Goal: Communication & Community: Answer question/provide support

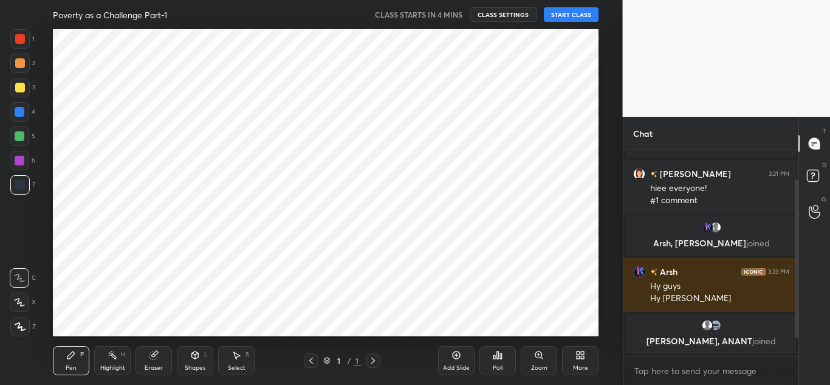
scroll to position [61, 0]
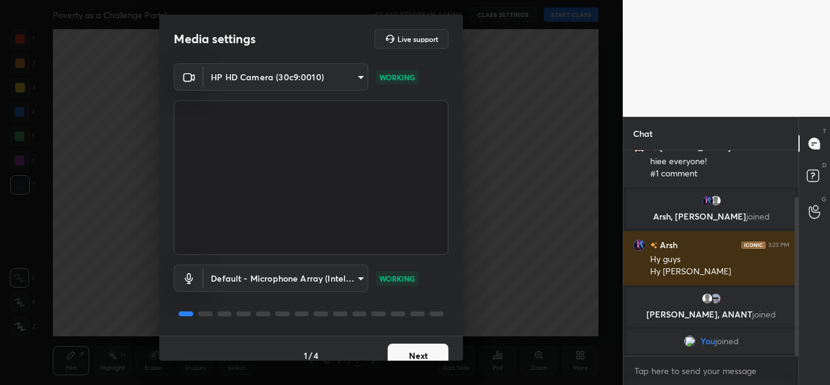
click at [392, 348] on button "Next" at bounding box center [418, 355] width 61 height 24
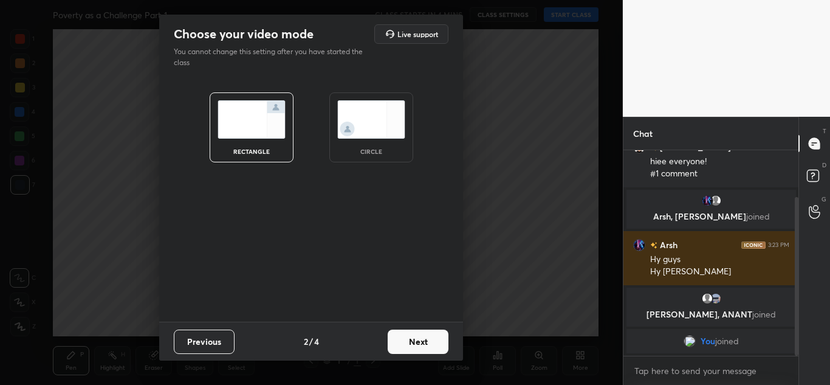
click at [369, 145] on div "circle" at bounding box center [372, 127] width 84 height 70
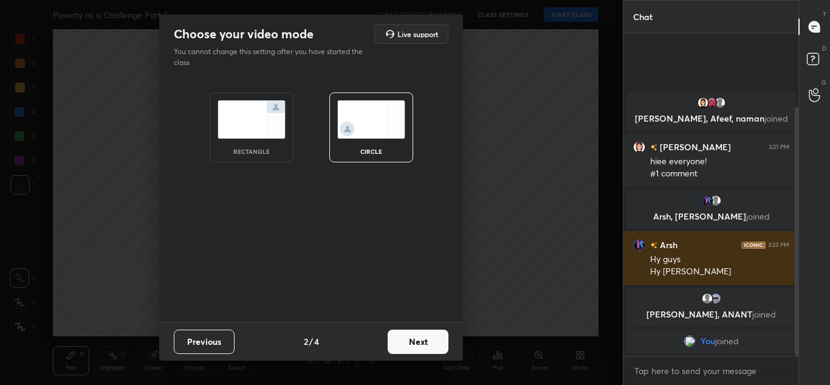
scroll to position [0, 0]
click at [369, 145] on div "circle" at bounding box center [372, 127] width 84 height 70
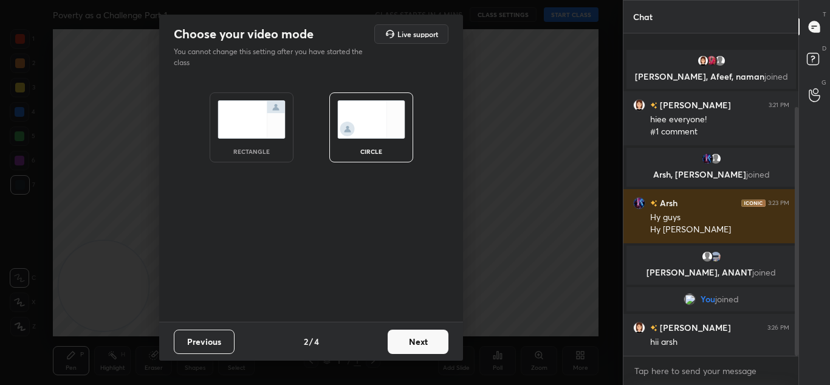
click at [381, 120] on img at bounding box center [371, 119] width 68 height 38
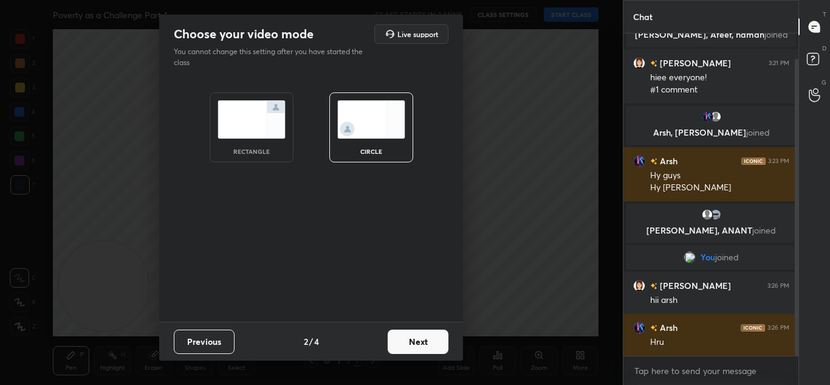
click at [381, 120] on img at bounding box center [371, 119] width 68 height 38
click at [425, 335] on button "Next" at bounding box center [418, 342] width 61 height 24
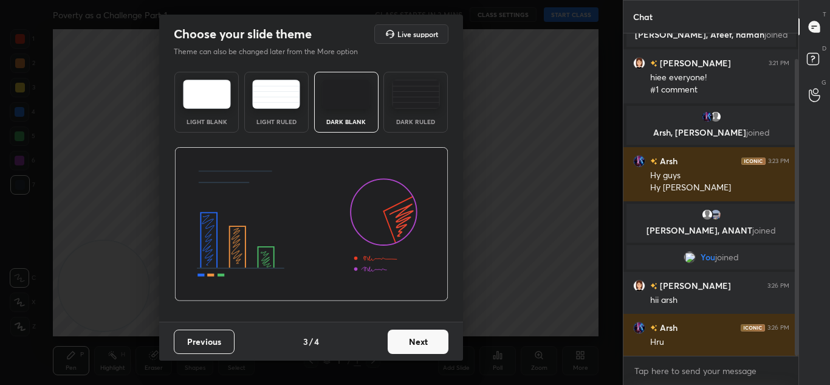
click at [418, 331] on button "Next" at bounding box center [418, 342] width 61 height 24
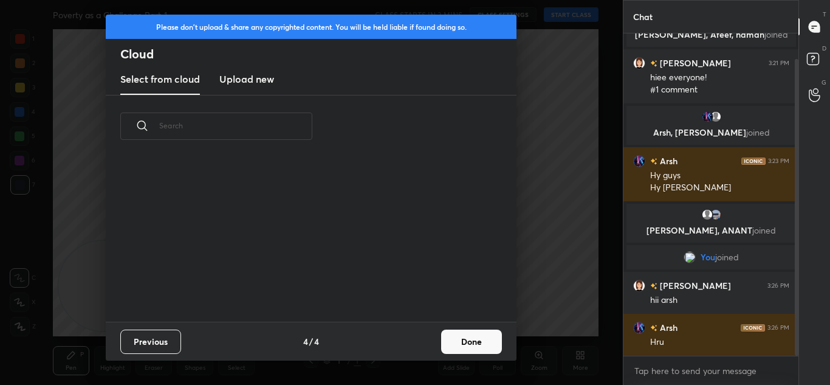
scroll to position [164, 390]
click at [258, 78] on h3 "Upload new" at bounding box center [246, 79] width 55 height 15
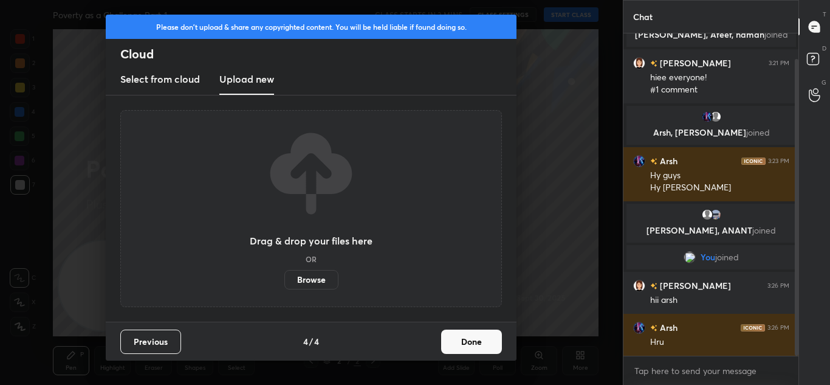
click at [321, 285] on label "Browse" at bounding box center [312, 279] width 54 height 19
click at [285, 285] on input "Browse" at bounding box center [285, 279] width 0 height 19
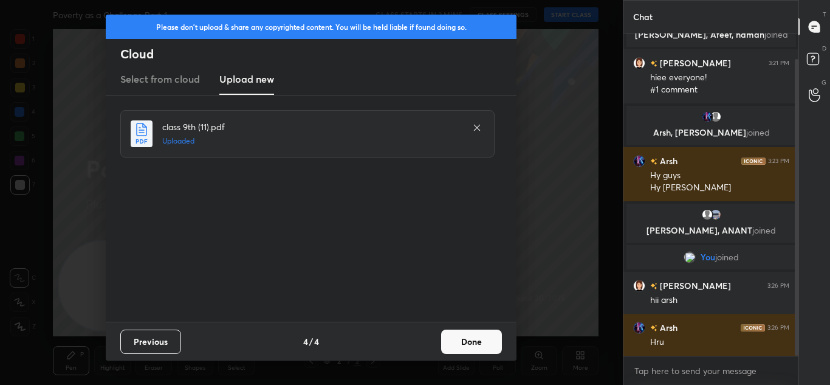
click at [466, 333] on button "Done" at bounding box center [471, 342] width 61 height 24
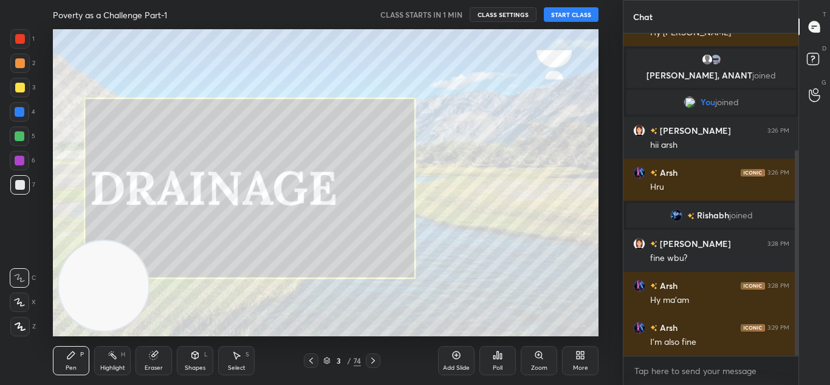
scroll to position [195, 0]
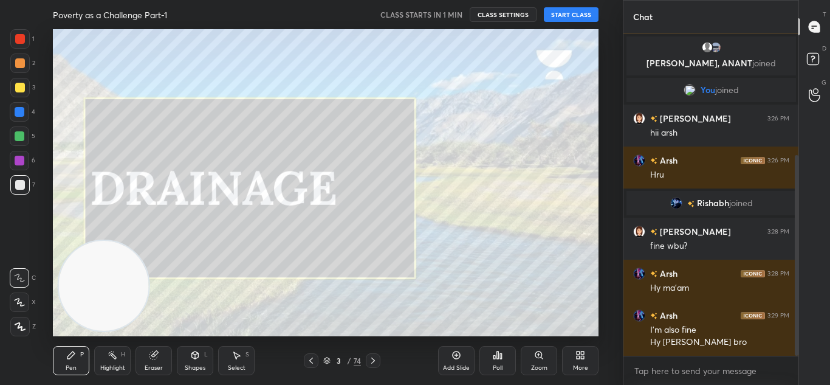
click at [571, 13] on button "START CLASS" at bounding box center [571, 14] width 55 height 15
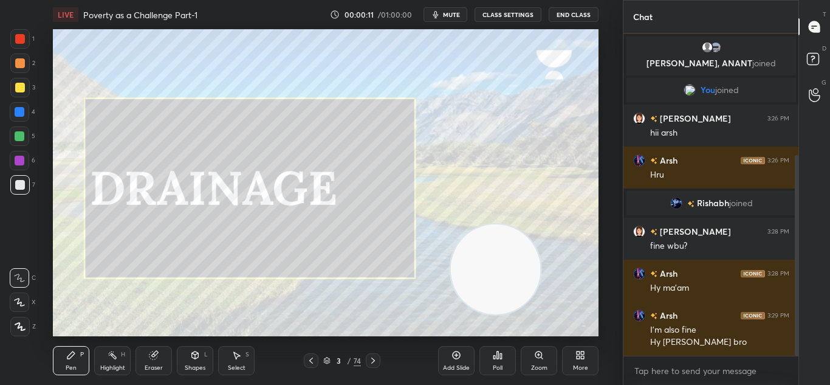
drag, startPoint x: 116, startPoint y: 275, endPoint x: 508, endPoint y: 258, distance: 392.5
click at [508, 258] on video at bounding box center [496, 269] width 90 height 90
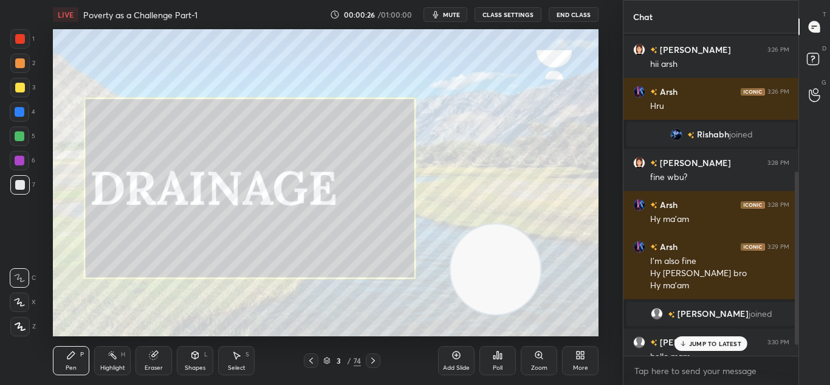
scroll to position [278, 0]
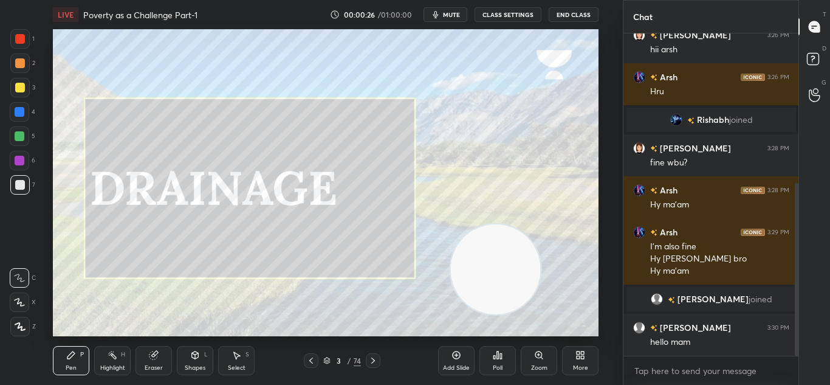
drag, startPoint x: 796, startPoint y: 269, endPoint x: 796, endPoint y: 347, distance: 77.8
click at [796, 347] on div at bounding box center [797, 269] width 4 height 173
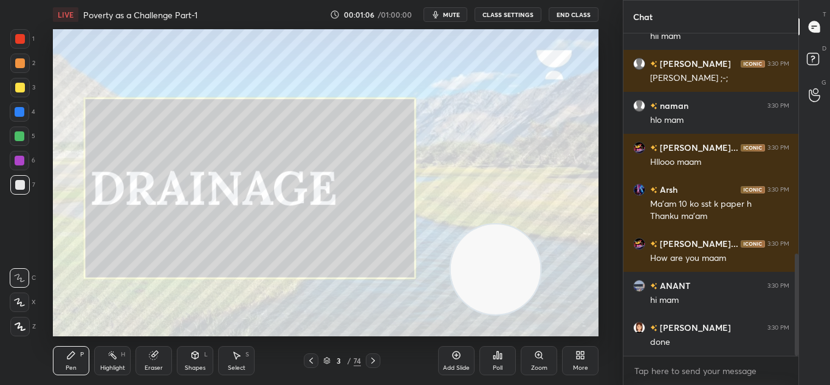
scroll to position [697, 0]
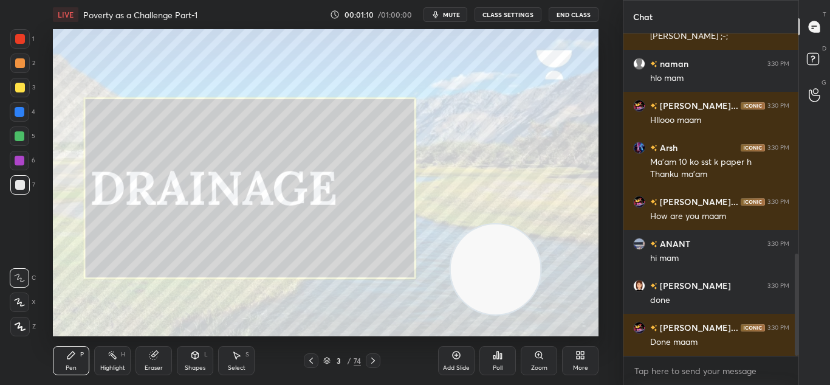
click at [330, 363] on icon at bounding box center [326, 360] width 7 height 7
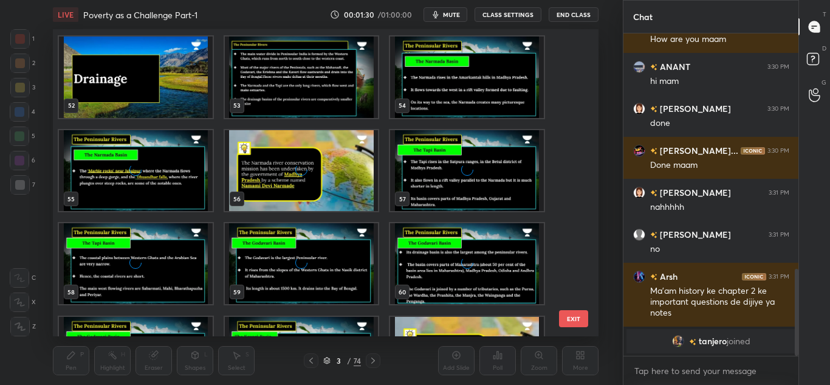
scroll to position [1595, 0]
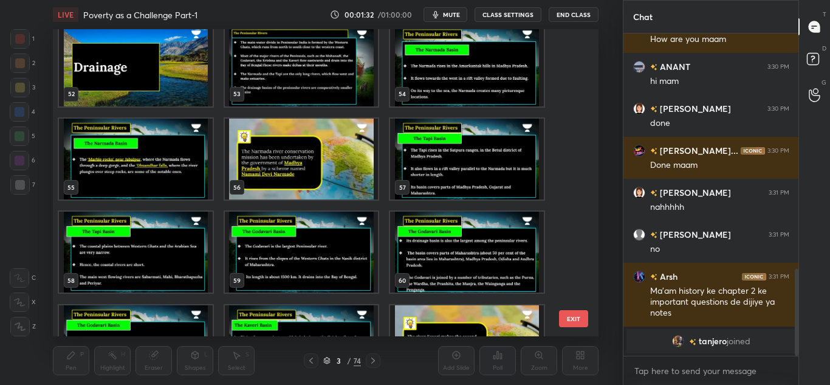
click at [469, 164] on img "grid" at bounding box center [468, 159] width 154 height 81
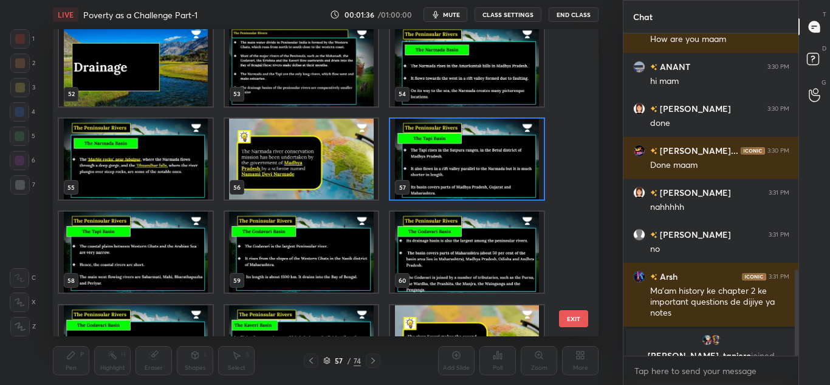
scroll to position [889, 0]
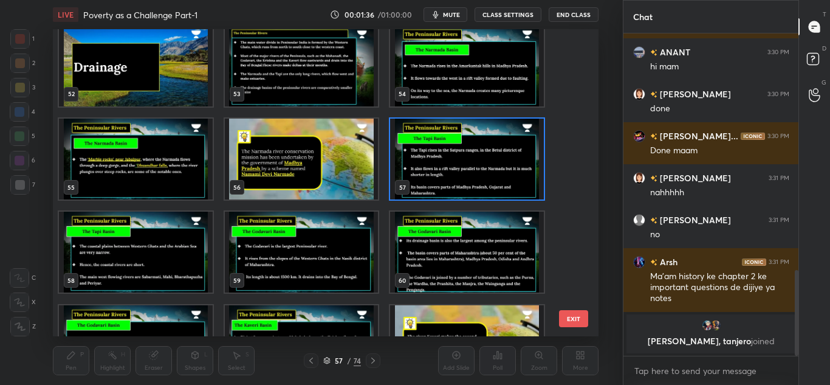
click at [417, 97] on img "grid" at bounding box center [468, 65] width 154 height 81
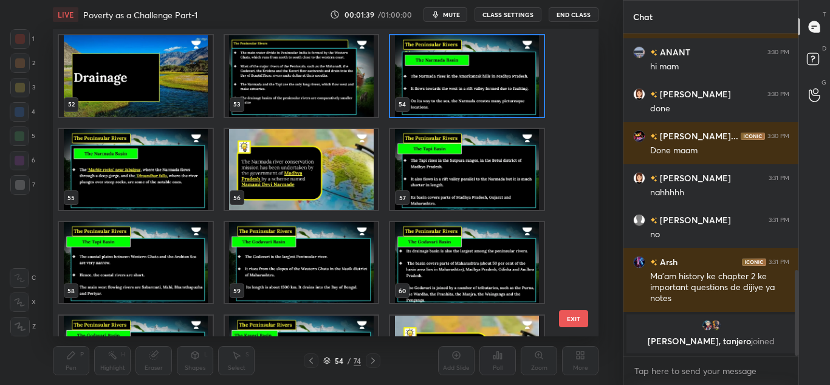
click at [342, 94] on img "grid" at bounding box center [302, 75] width 154 height 81
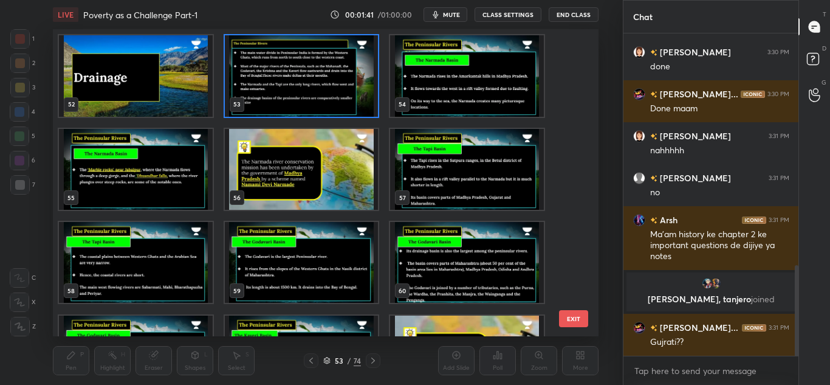
click at [436, 101] on img "grid" at bounding box center [468, 75] width 154 height 81
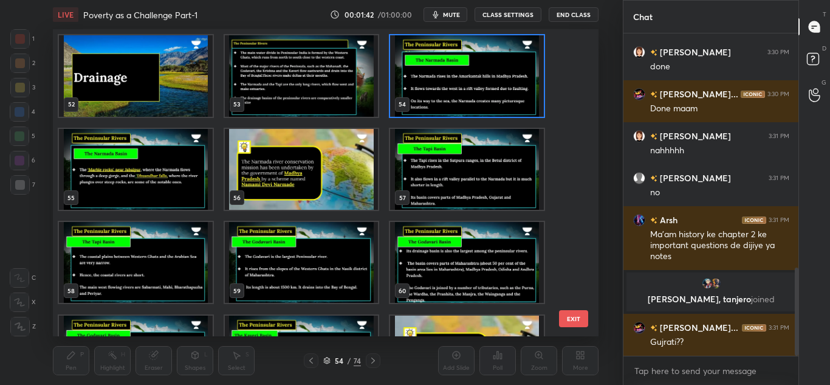
scroll to position [854, 0]
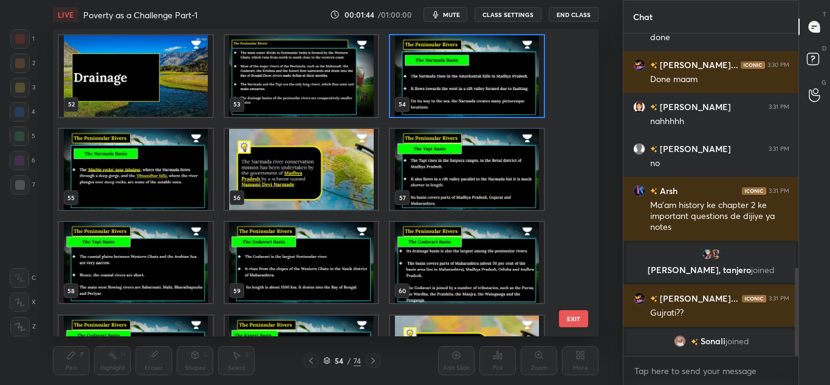
click at [436, 101] on img "grid" at bounding box center [468, 75] width 154 height 81
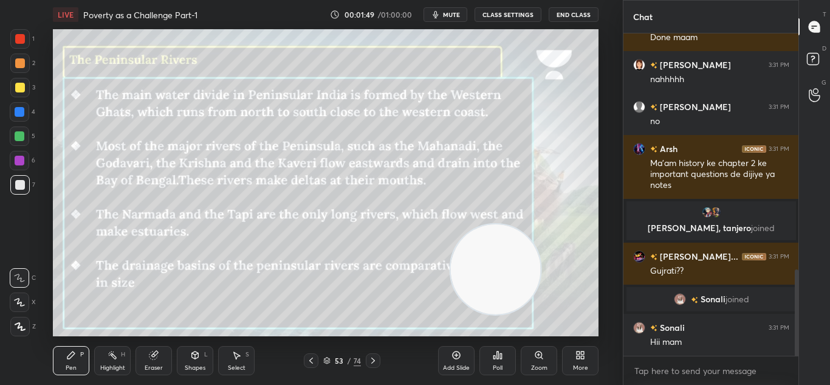
scroll to position [926, 0]
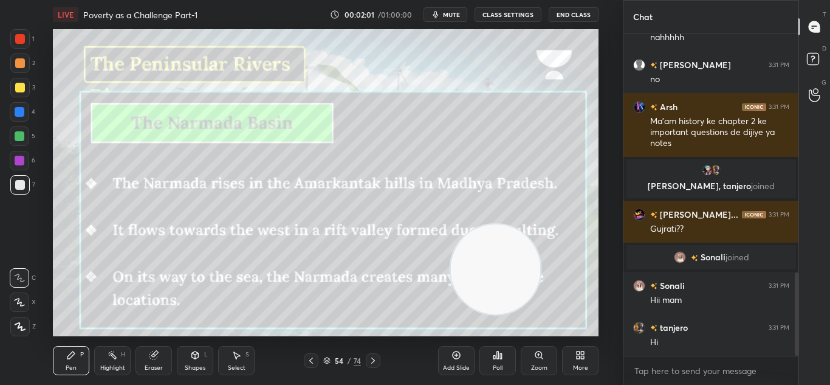
click at [20, 41] on div at bounding box center [20, 39] width 10 height 10
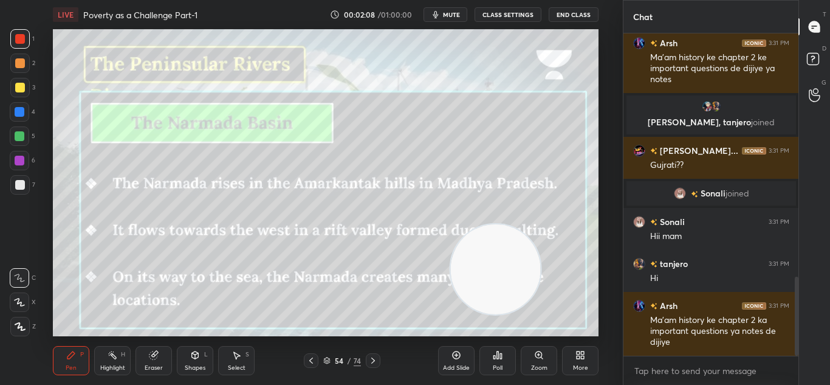
click at [21, 92] on div at bounding box center [20, 88] width 10 height 10
click at [19, 322] on div at bounding box center [19, 326] width 19 height 19
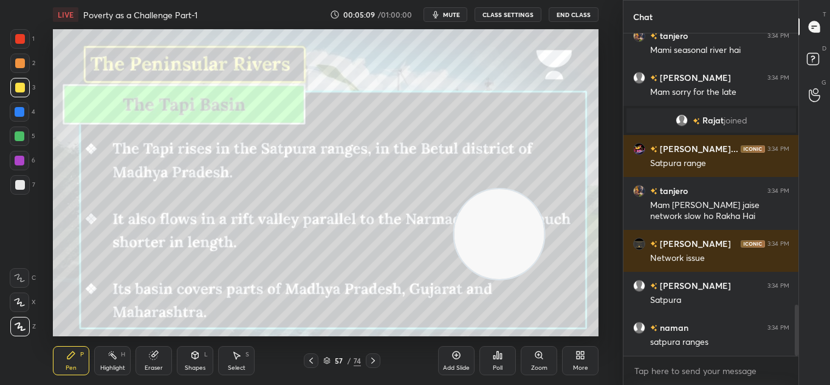
scroll to position [1711, 0]
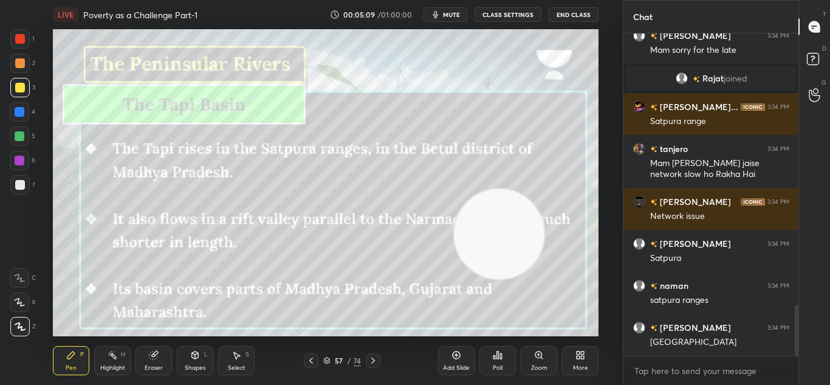
drag, startPoint x: 509, startPoint y: 279, endPoint x: 515, endPoint y: 240, distance: 40.0
click at [515, 240] on video at bounding box center [500, 234] width 90 height 90
click at [373, 356] on icon at bounding box center [373, 361] width 10 height 10
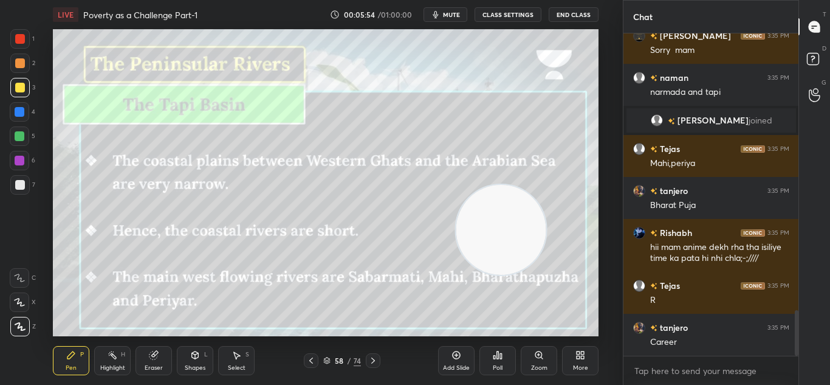
scroll to position [1940, 0]
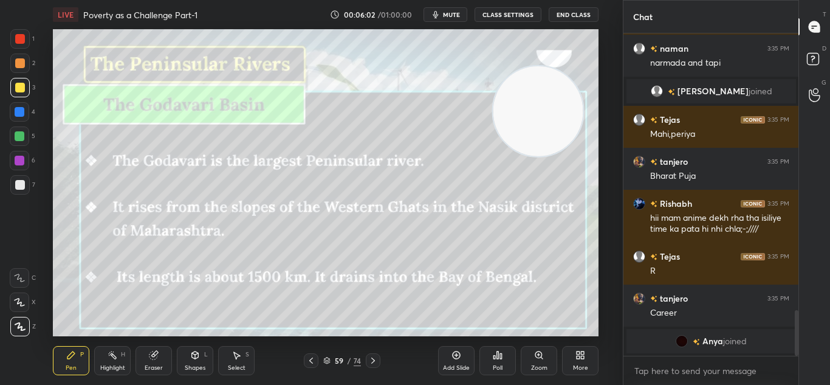
drag, startPoint x: 513, startPoint y: 226, endPoint x: 550, endPoint y: 108, distance: 123.6
click at [550, 108] on video at bounding box center [539, 110] width 90 height 89
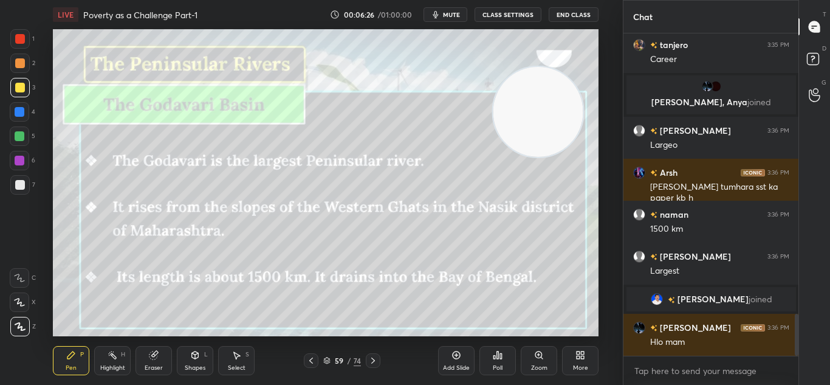
scroll to position [2149, 0]
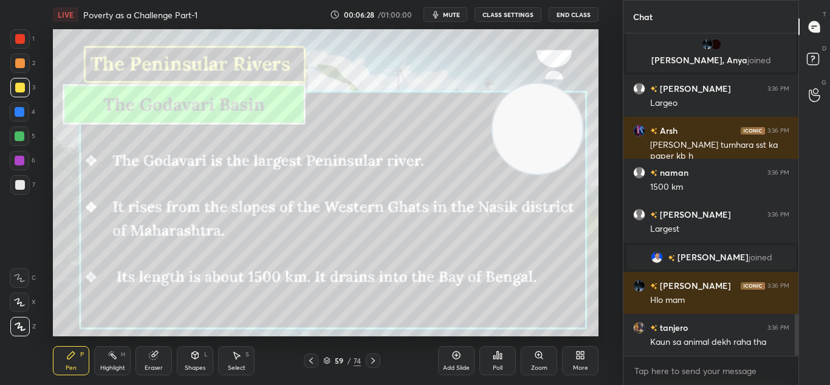
drag, startPoint x: 496, startPoint y: 154, endPoint x: 499, endPoint y: 160, distance: 6.8
click at [502, 162] on video at bounding box center [538, 128] width 90 height 89
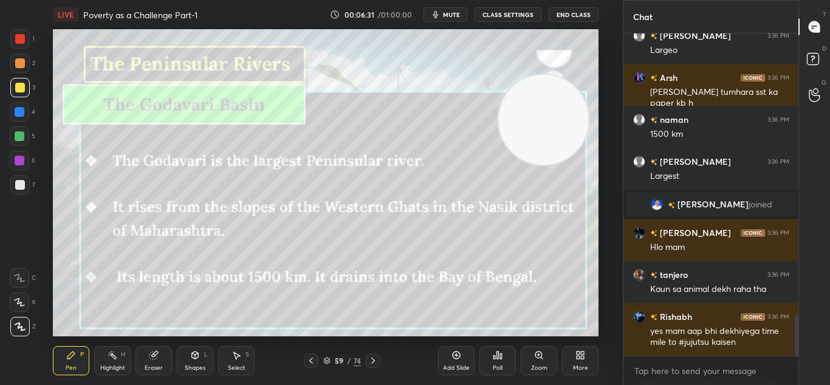
scroll to position [2244, 0]
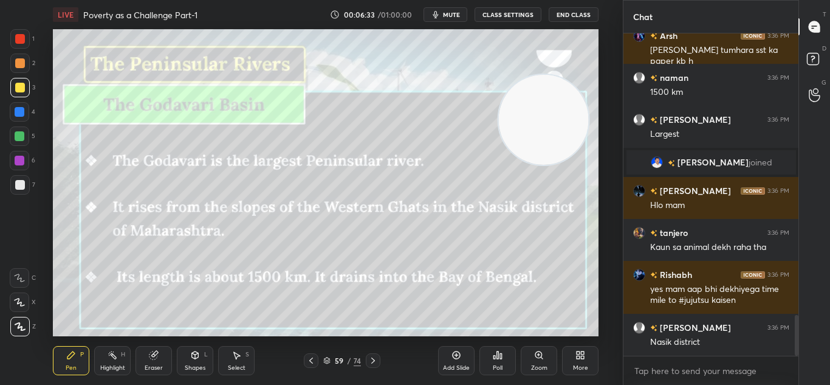
click at [370, 361] on icon at bounding box center [373, 361] width 10 height 10
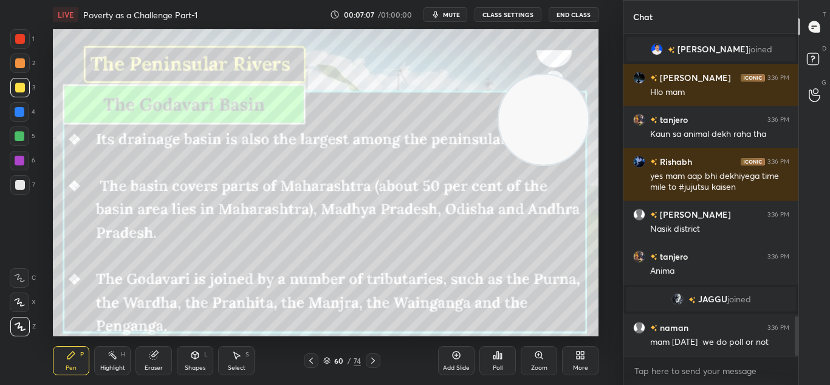
scroll to position [2319, 0]
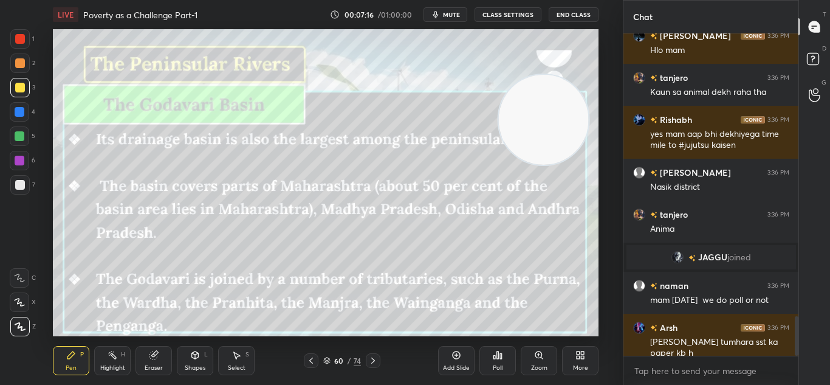
click at [458, 355] on icon at bounding box center [457, 355] width 4 height 4
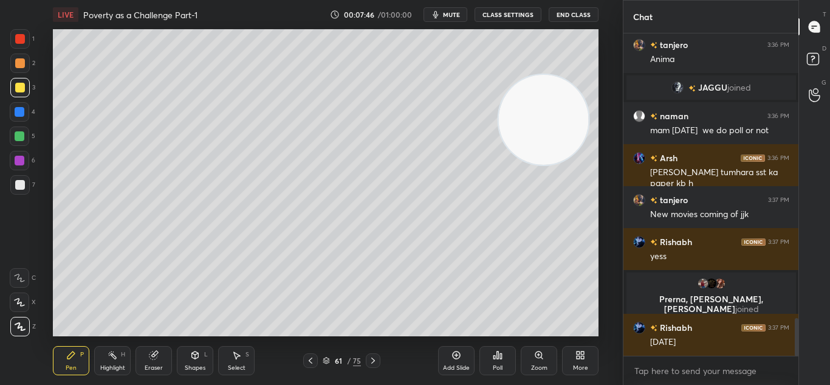
scroll to position [2463, 0]
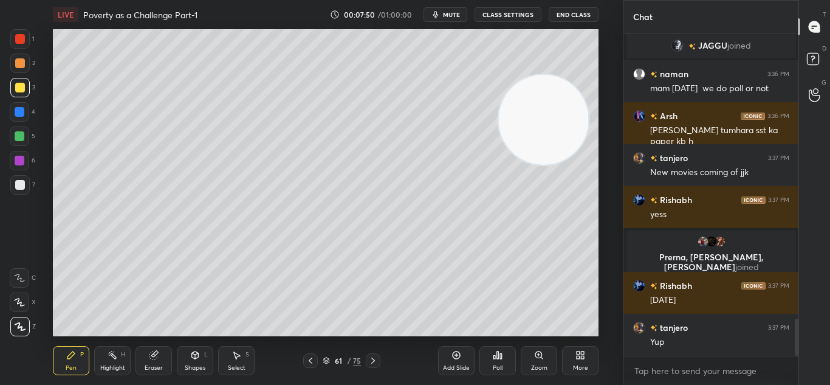
click at [460, 14] on span "mute" at bounding box center [451, 14] width 17 height 9
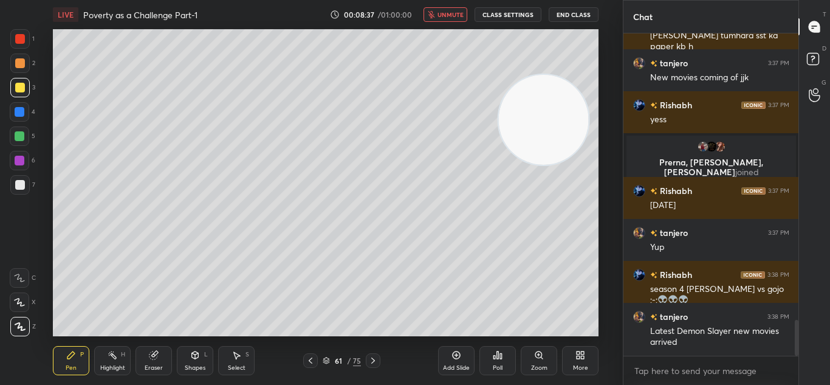
scroll to position [2587, 0]
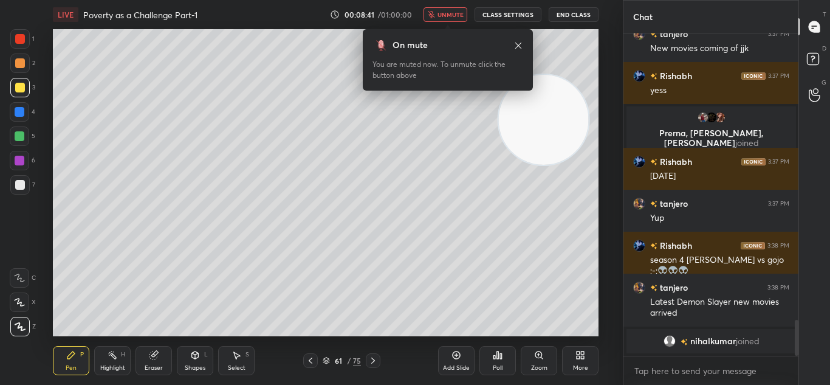
click at [452, 16] on span "unmute" at bounding box center [451, 14] width 26 height 9
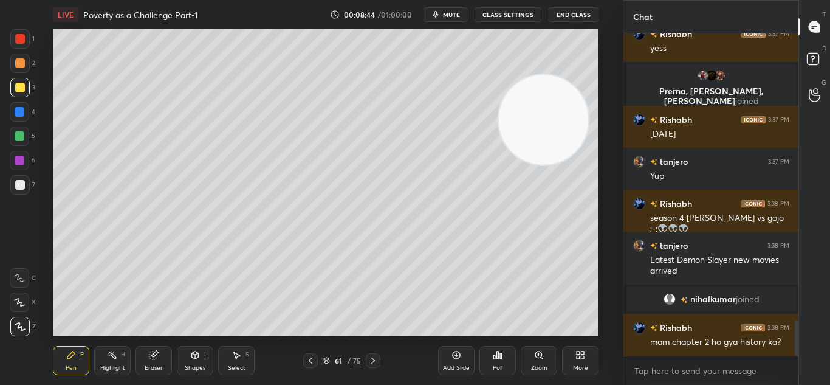
scroll to position [2622, 0]
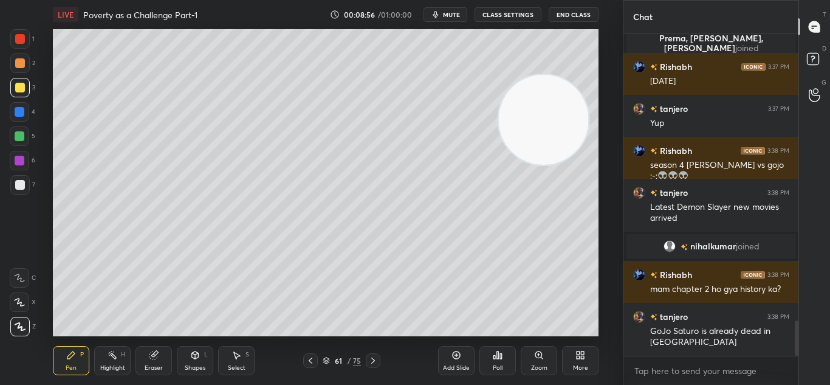
click at [309, 359] on icon at bounding box center [311, 361] width 10 height 10
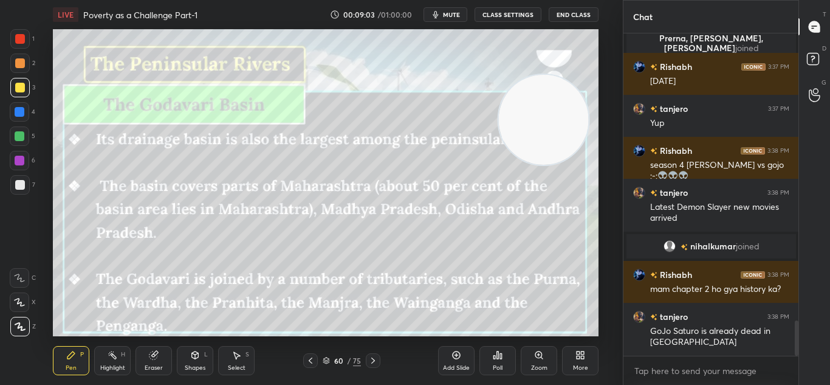
click at [371, 362] on icon at bounding box center [373, 361] width 10 height 10
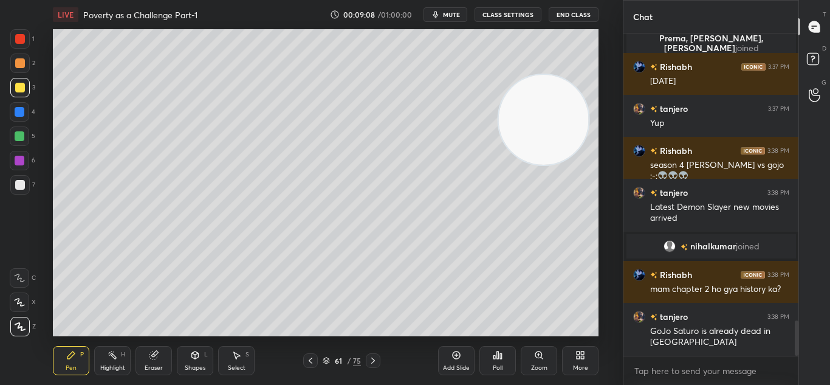
click at [373, 355] on div at bounding box center [373, 360] width 15 height 15
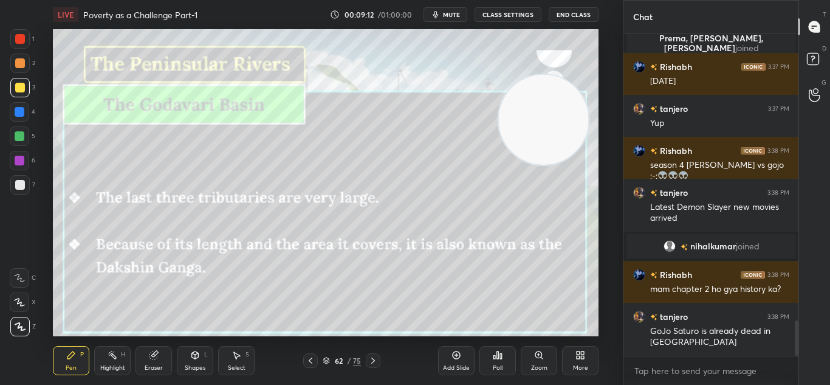
click at [373, 355] on div at bounding box center [373, 360] width 15 height 15
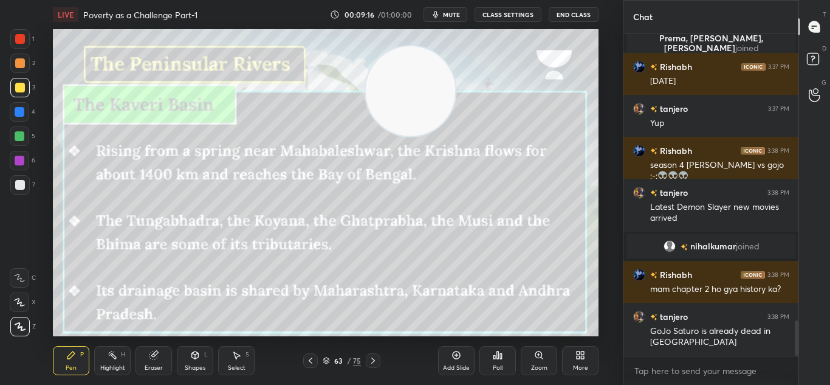
drag, startPoint x: 514, startPoint y: 116, endPoint x: 381, endPoint y: 87, distance: 136.2
click at [381, 87] on video at bounding box center [411, 91] width 90 height 90
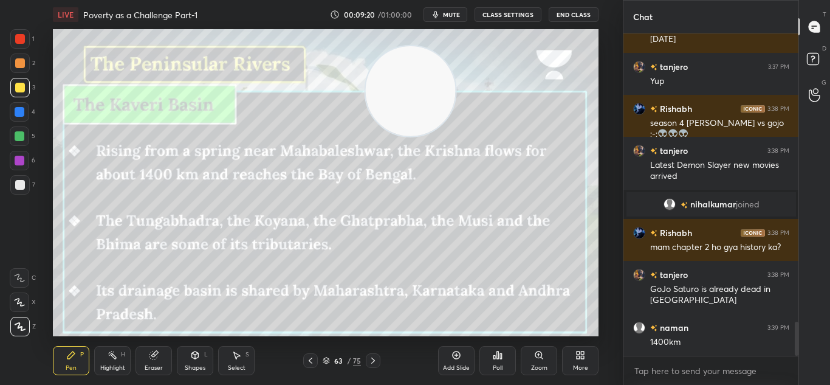
scroll to position [2706, 0]
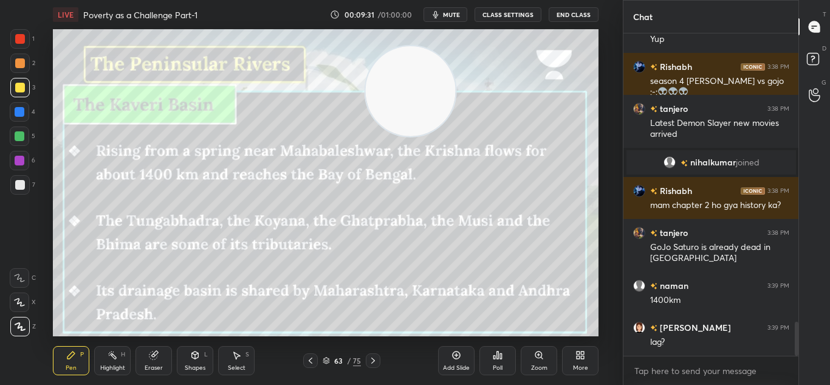
click at [455, 358] on icon at bounding box center [457, 355] width 8 height 8
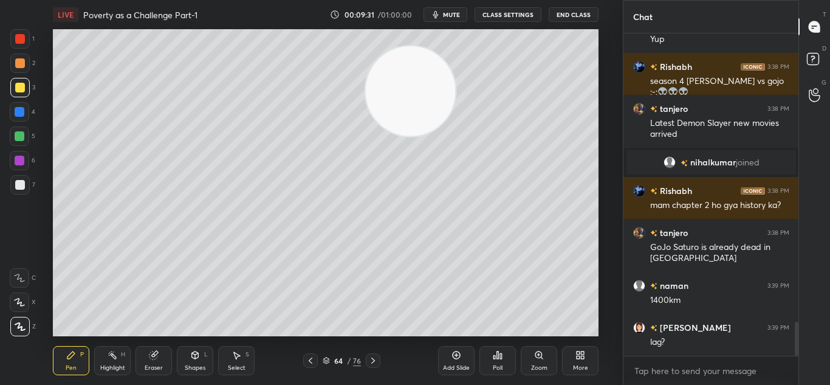
scroll to position [2748, 0]
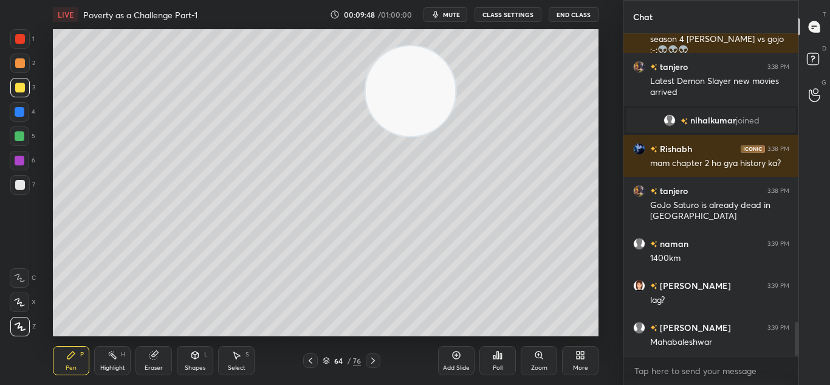
click at [308, 360] on icon at bounding box center [311, 361] width 10 height 10
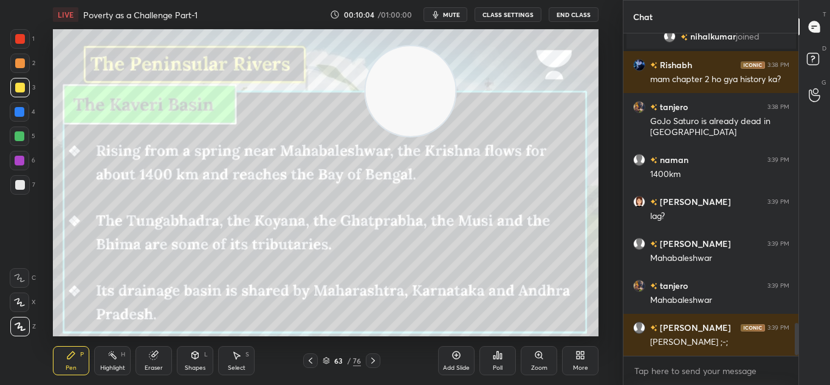
scroll to position [2874, 0]
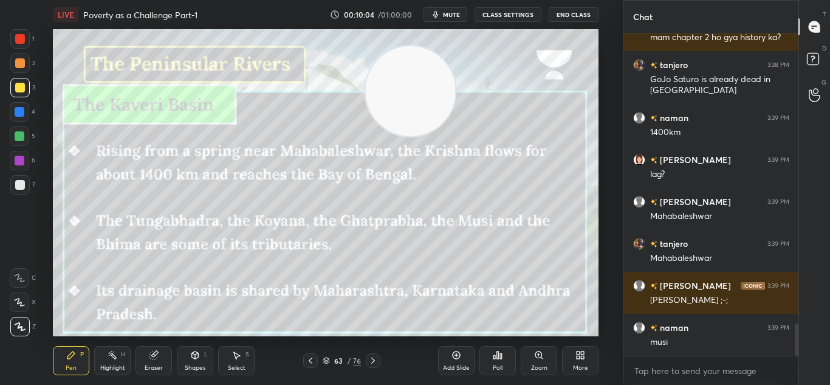
click at [374, 359] on icon at bounding box center [373, 361] width 10 height 10
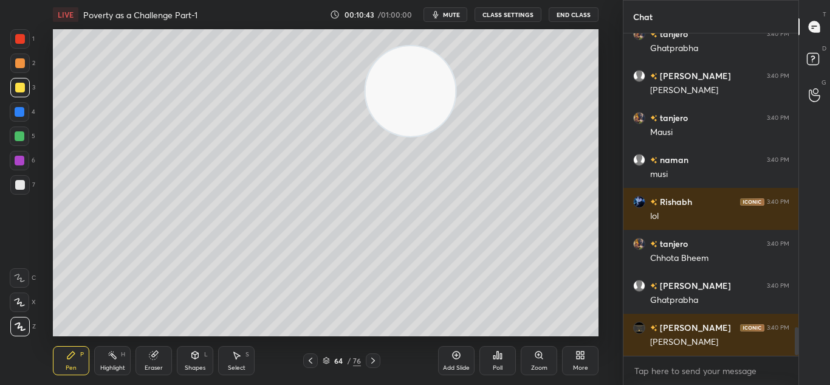
scroll to position [3377, 0]
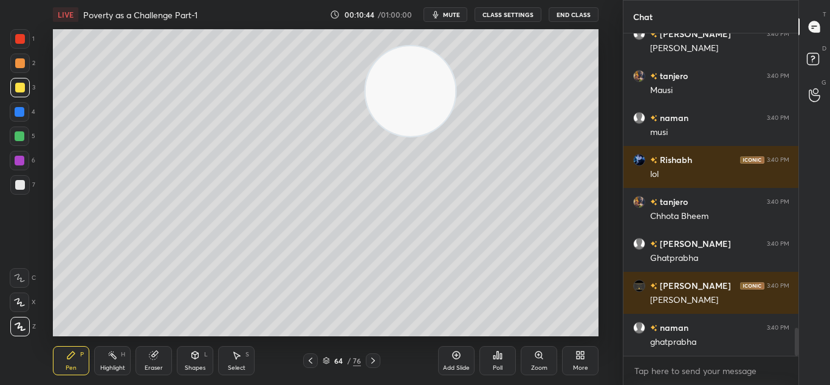
click at [454, 19] on button "mute" at bounding box center [446, 14] width 44 height 15
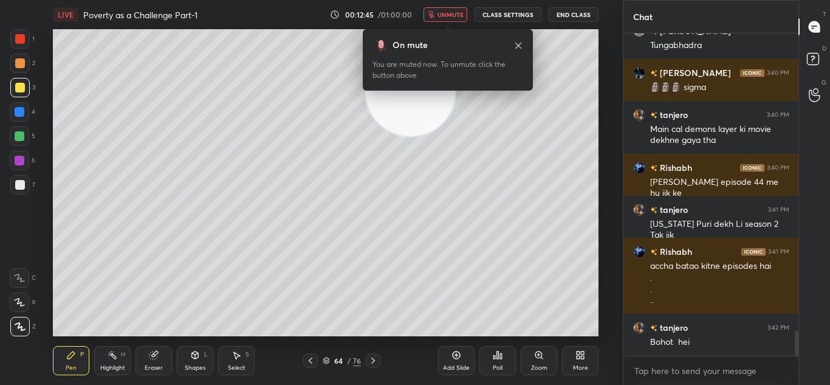
scroll to position [3852, 0]
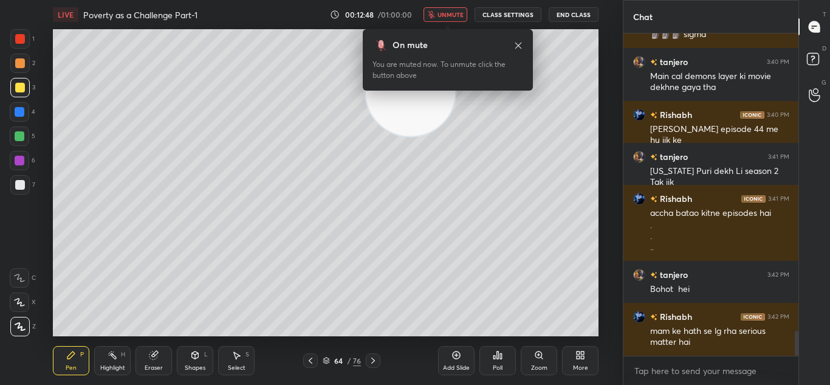
click at [454, 19] on button "unmute" at bounding box center [446, 14] width 44 height 15
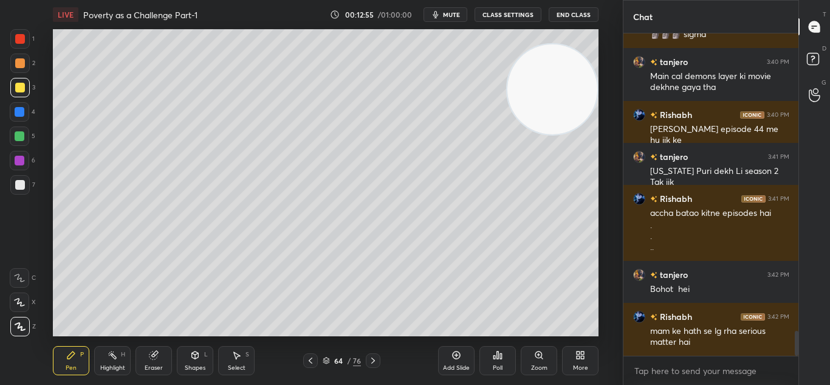
drag, startPoint x: 416, startPoint y: 88, endPoint x: 582, endPoint y: 86, distance: 165.4
click at [582, 86] on video at bounding box center [553, 89] width 90 height 90
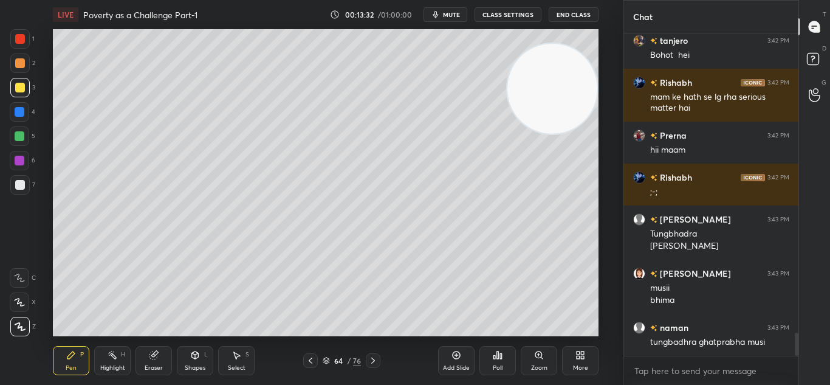
scroll to position [4128, 0]
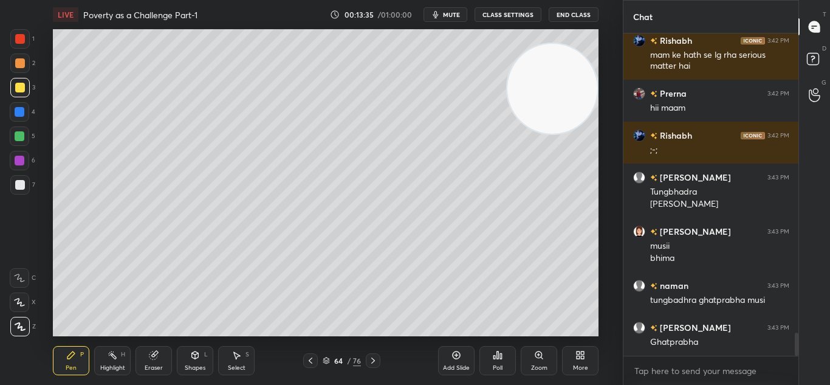
click at [452, 355] on icon at bounding box center [457, 355] width 10 height 10
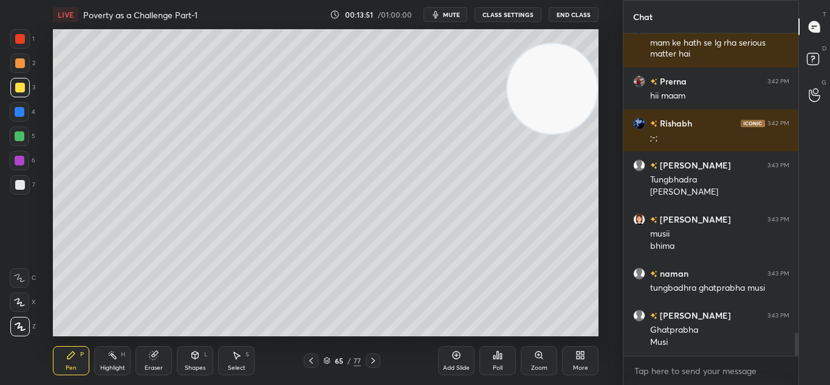
click at [309, 357] on icon at bounding box center [311, 361] width 10 height 10
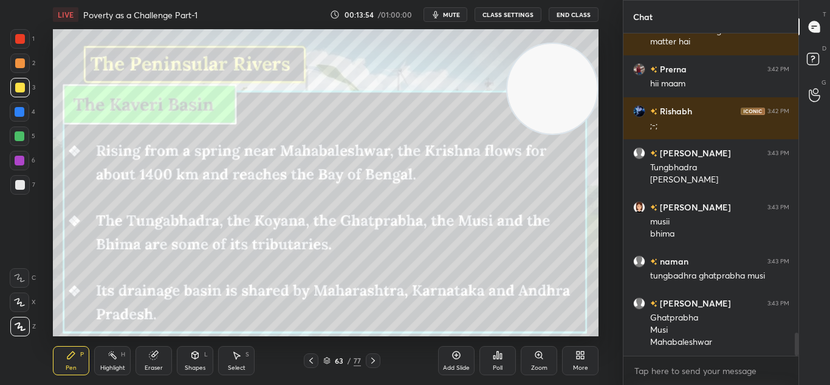
scroll to position [4195, 0]
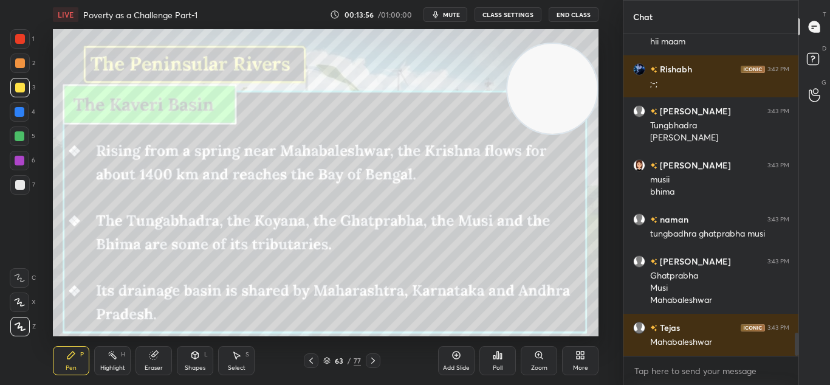
click at [373, 361] on icon at bounding box center [373, 361] width 10 height 10
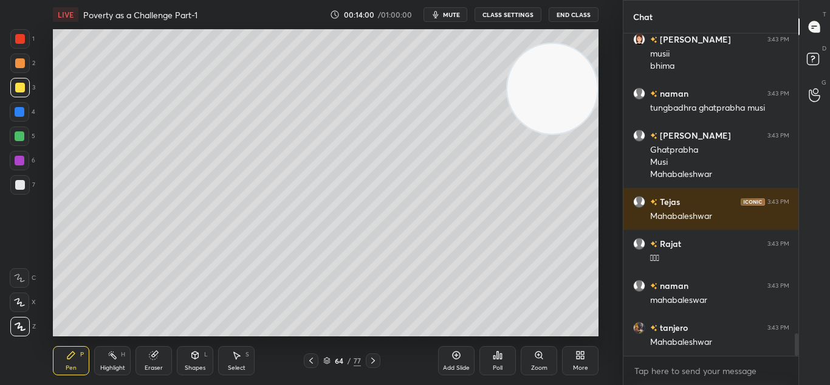
scroll to position [4363, 0]
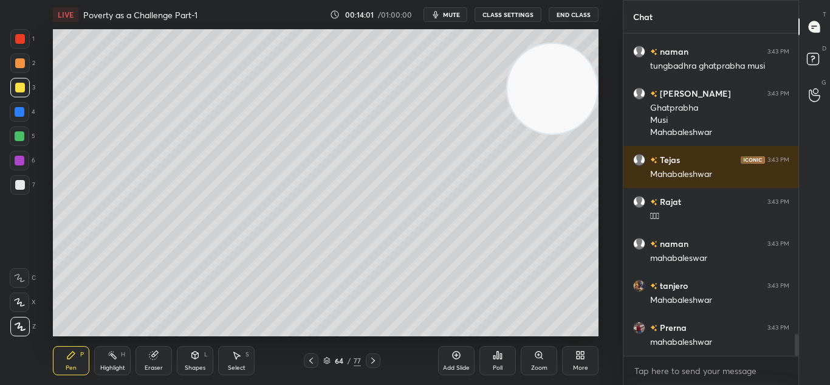
click at [371, 359] on icon at bounding box center [373, 361] width 10 height 10
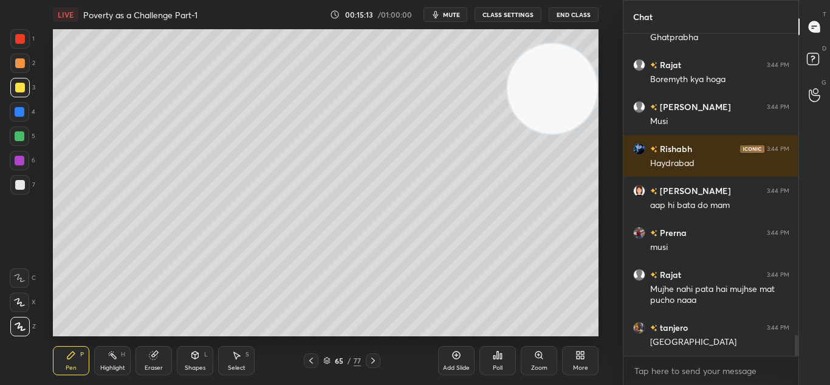
scroll to position [4745, 0]
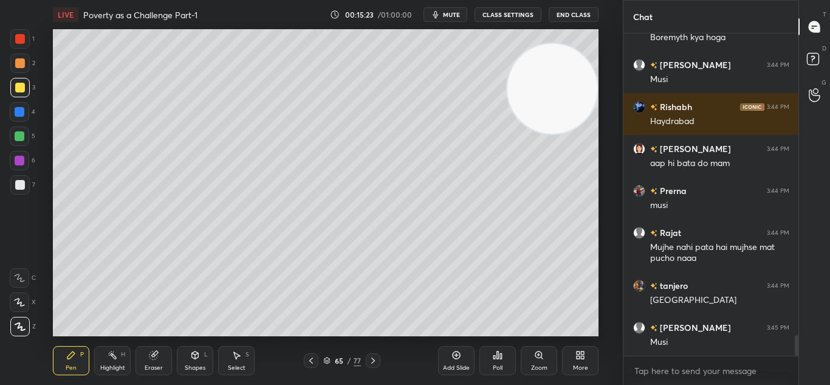
click at [367, 359] on div at bounding box center [373, 360] width 15 height 15
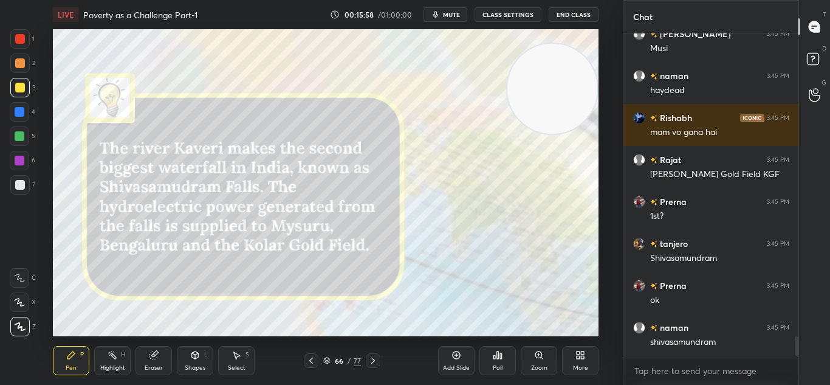
scroll to position [5081, 0]
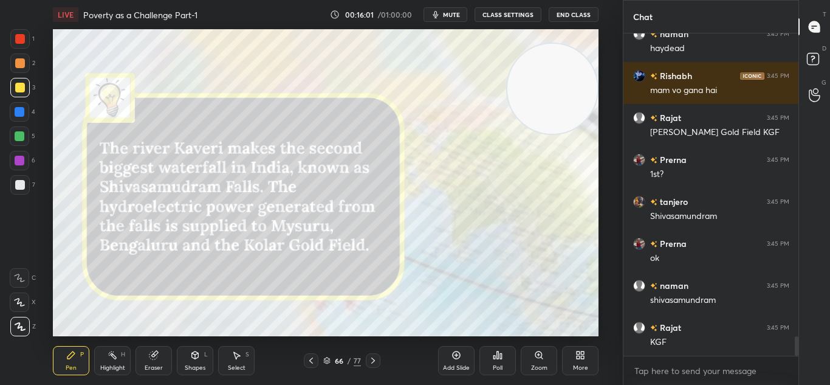
click at [370, 362] on icon at bounding box center [373, 361] width 10 height 10
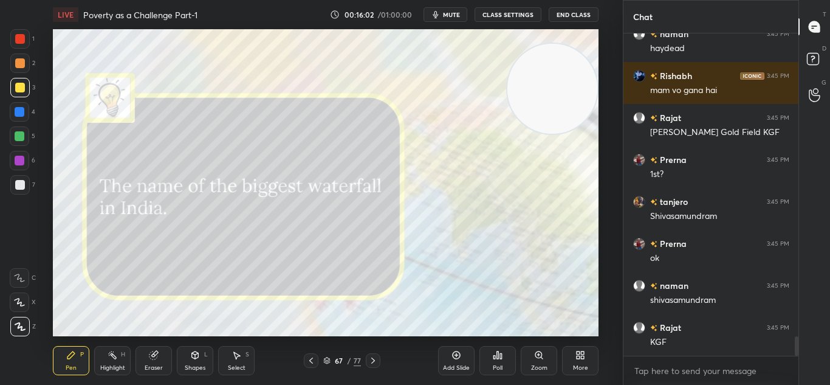
click at [370, 362] on icon at bounding box center [373, 361] width 10 height 10
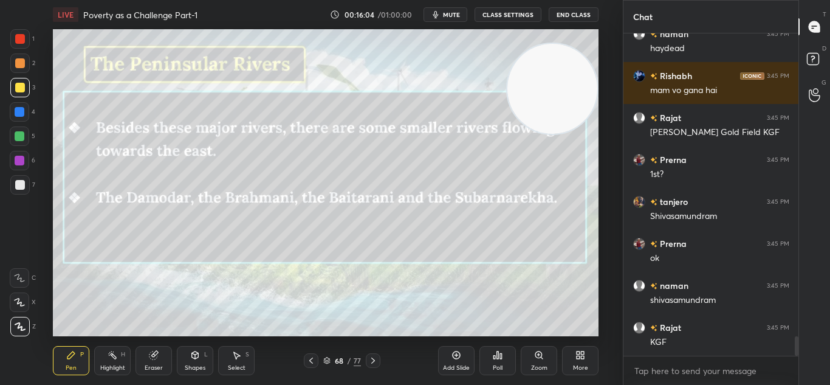
scroll to position [5122, 0]
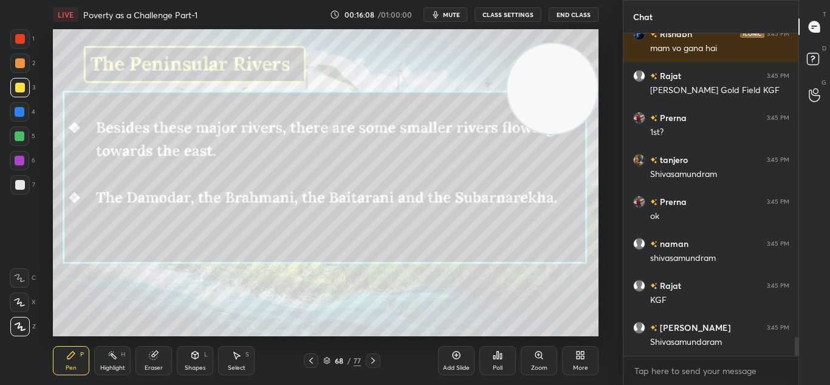
click at [450, 365] on div "Add Slide" at bounding box center [456, 368] width 27 height 6
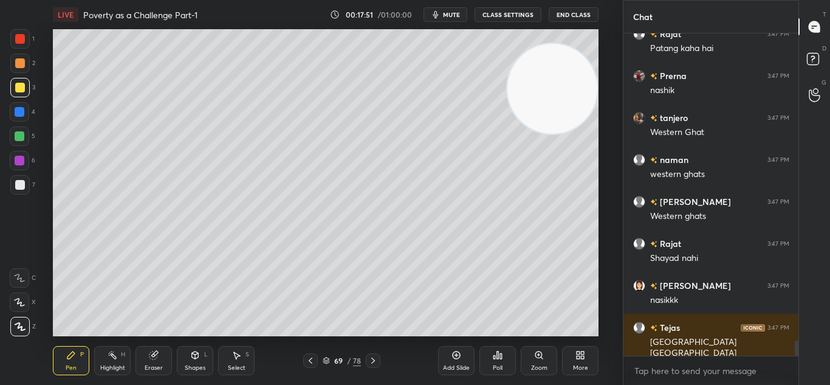
scroll to position [6591, 0]
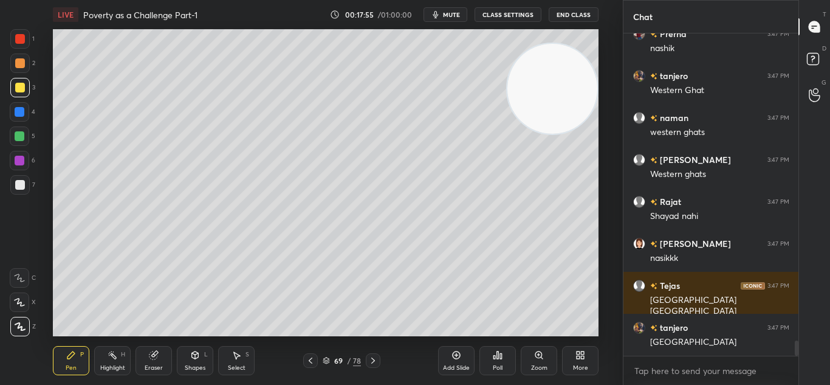
click at [371, 357] on icon at bounding box center [373, 361] width 10 height 10
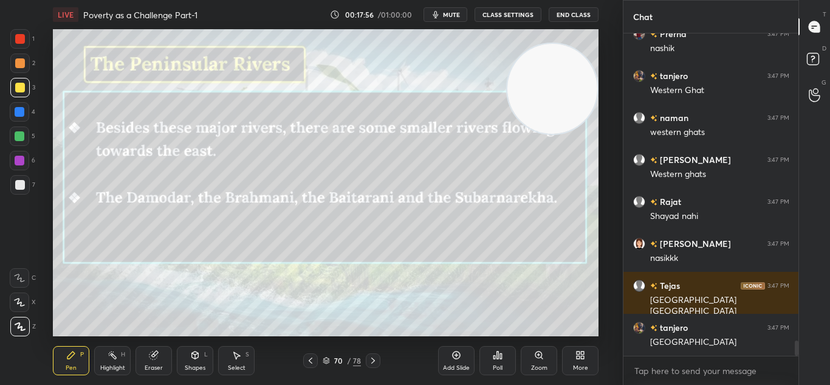
click at [314, 360] on icon at bounding box center [311, 361] width 10 height 10
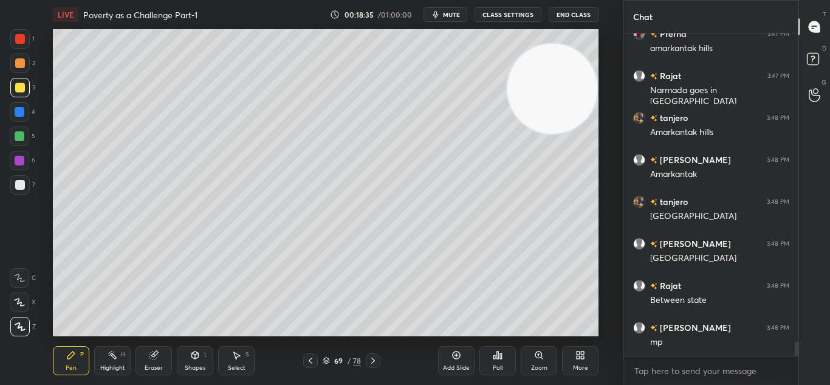
scroll to position [7094, 0]
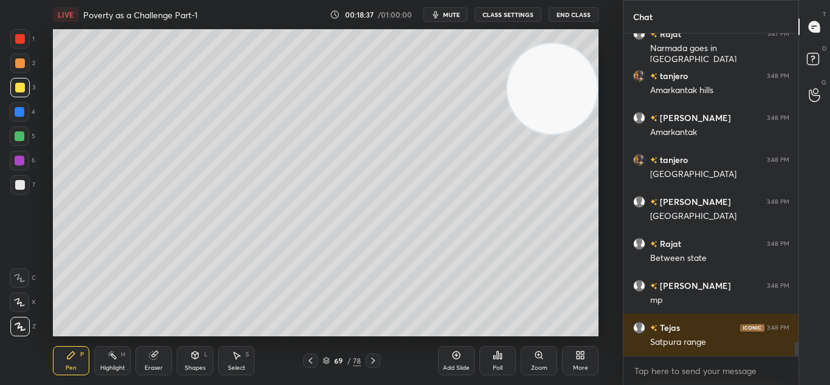
click at [599, 300] on div "Setting up your live class Poll for secs No correct answer Start poll" at bounding box center [326, 182] width 575 height 307
click at [596, 299] on div "Setting up your live class Poll for secs No correct answer Start poll" at bounding box center [326, 182] width 575 height 307
drag, startPoint x: 602, startPoint y: 304, endPoint x: 599, endPoint y: 292, distance: 11.8
click at [599, 292] on div "Setting up your live class Poll for secs No correct answer Start poll" at bounding box center [326, 182] width 575 height 307
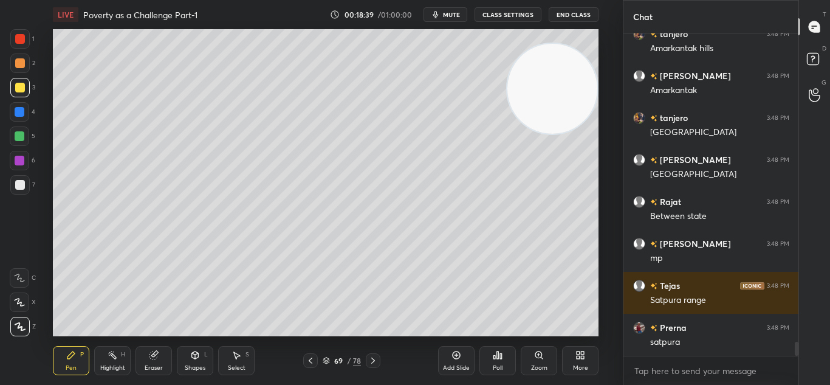
scroll to position [7178, 0]
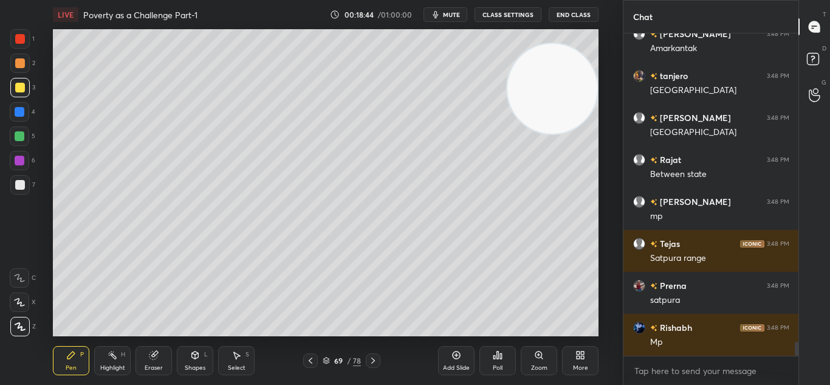
click at [600, 265] on div "Setting up your live class Poll for secs No correct answer Start poll" at bounding box center [326, 182] width 575 height 307
click at [599, 271] on div "Setting up your live class Poll for secs No correct answer Start poll" at bounding box center [326, 182] width 575 height 307
click at [370, 362] on icon at bounding box center [373, 361] width 10 height 10
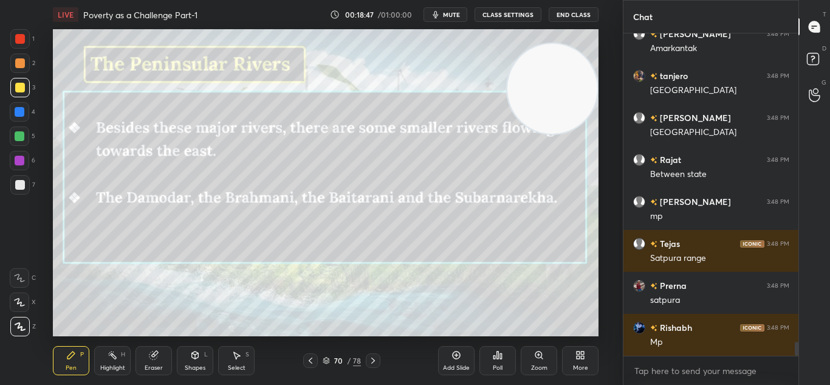
click at [370, 362] on icon at bounding box center [373, 361] width 10 height 10
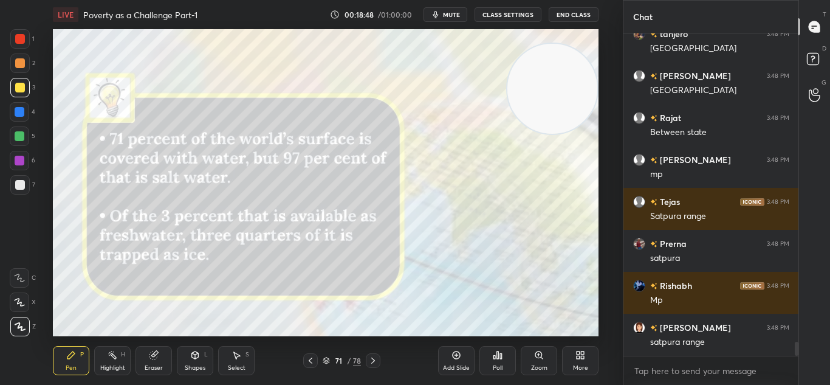
scroll to position [7262, 0]
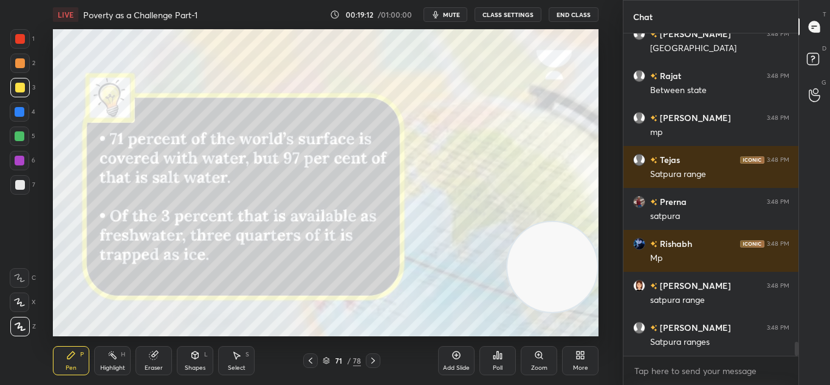
drag, startPoint x: 536, startPoint y: 78, endPoint x: 566, endPoint y: 256, distance: 180.7
click at [566, 256] on video at bounding box center [553, 267] width 90 height 90
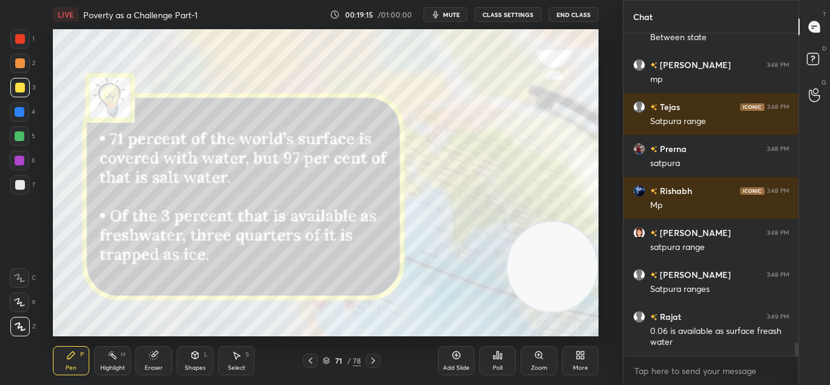
scroll to position [7441, 0]
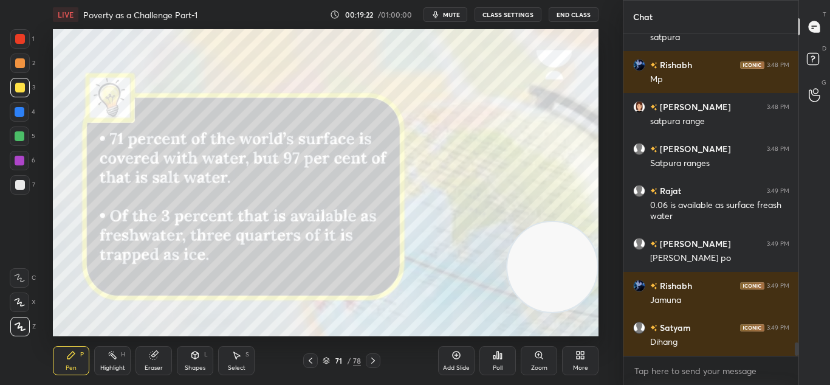
click at [461, 363] on div "Add Slide" at bounding box center [456, 360] width 36 height 29
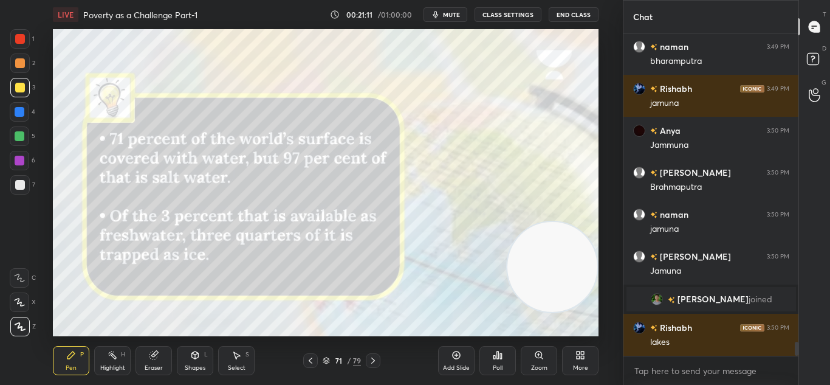
scroll to position [7112, 0]
click at [381, 362] on div at bounding box center [373, 360] width 15 height 15
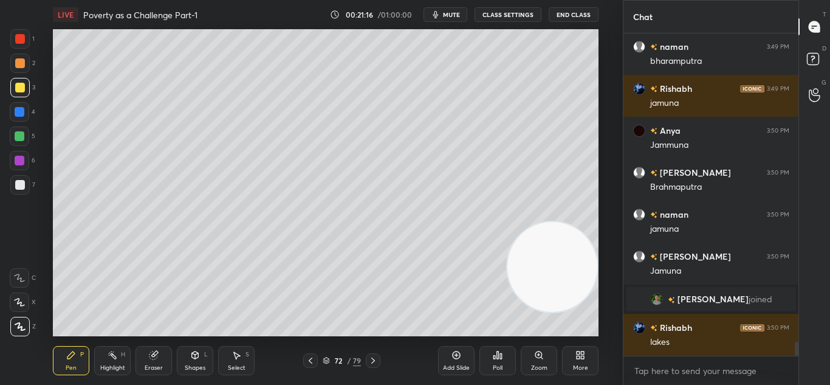
click at [381, 362] on div at bounding box center [373, 360] width 15 height 15
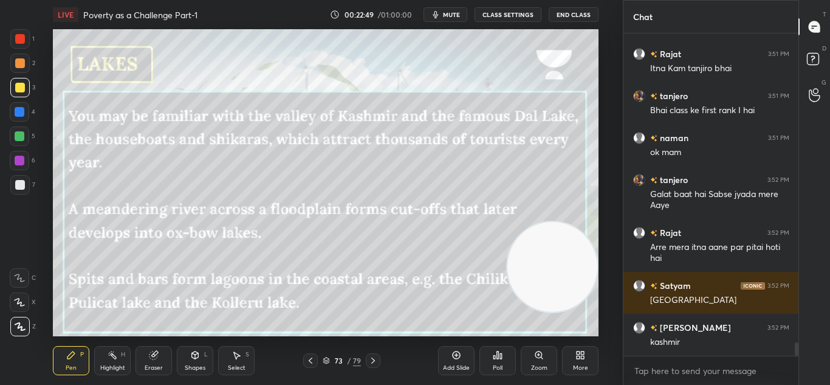
scroll to position [7617, 0]
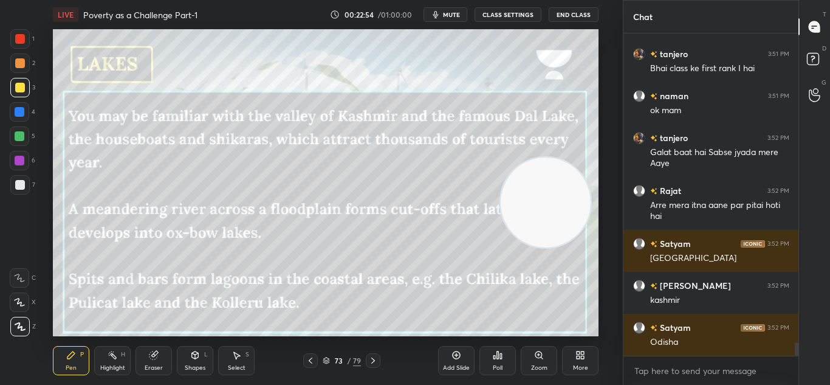
drag, startPoint x: 582, startPoint y: 274, endPoint x: 575, endPoint y: 194, distance: 80.0
click at [575, 194] on video at bounding box center [546, 202] width 90 height 90
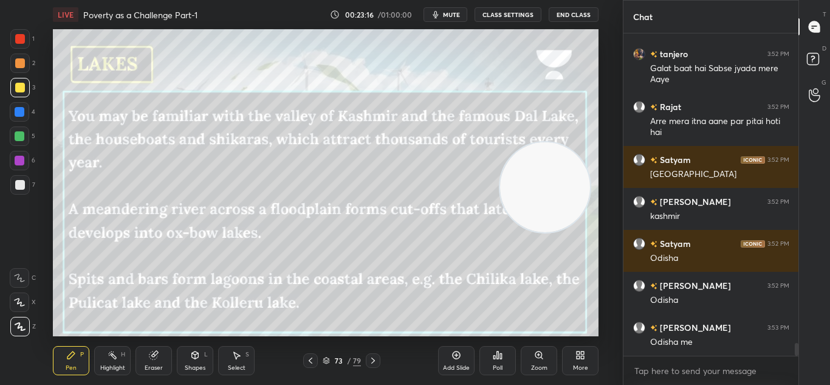
scroll to position [7743, 0]
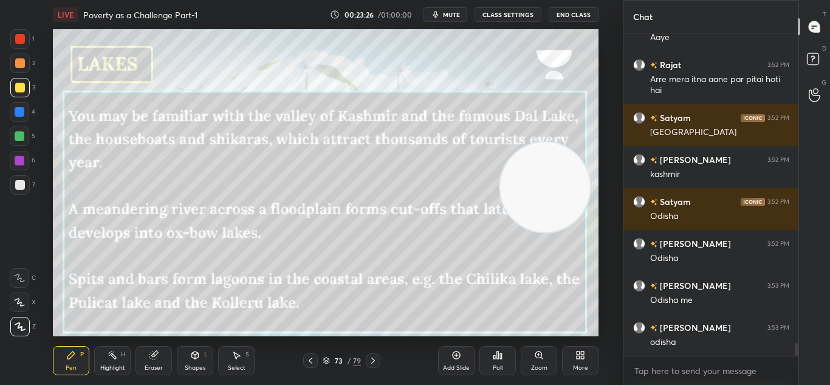
click at [178, 337] on div "LIVE Poverty as a Challenge Part-1 00:23:26 / 01:00:00 mute CLASS SETTINGS End …" at bounding box center [326, 192] width 575 height 385
click at [376, 354] on div at bounding box center [373, 360] width 15 height 15
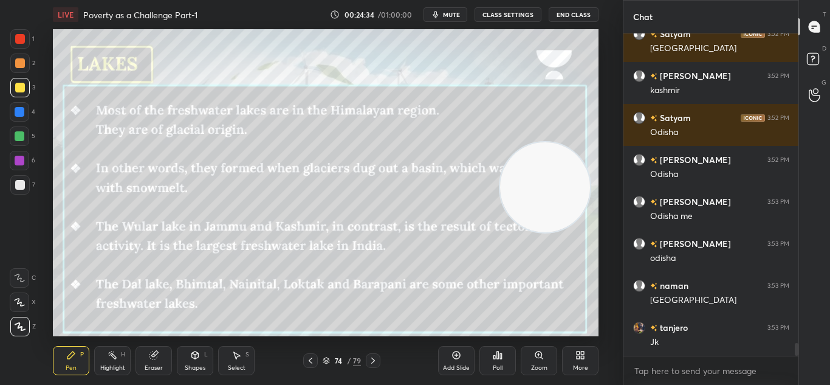
scroll to position [7869, 0]
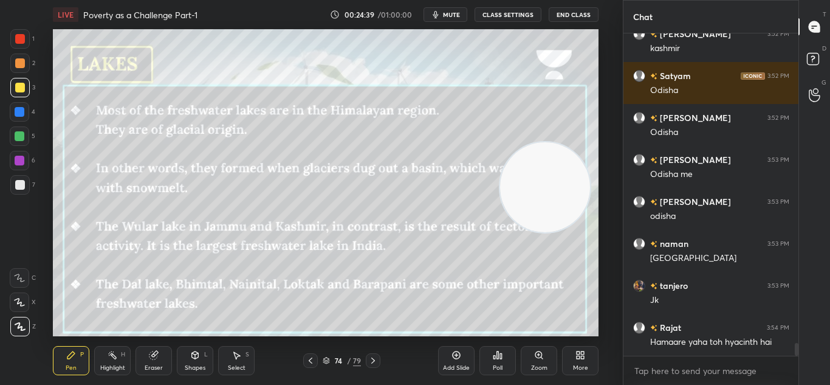
click at [371, 362] on icon at bounding box center [373, 361] width 10 height 10
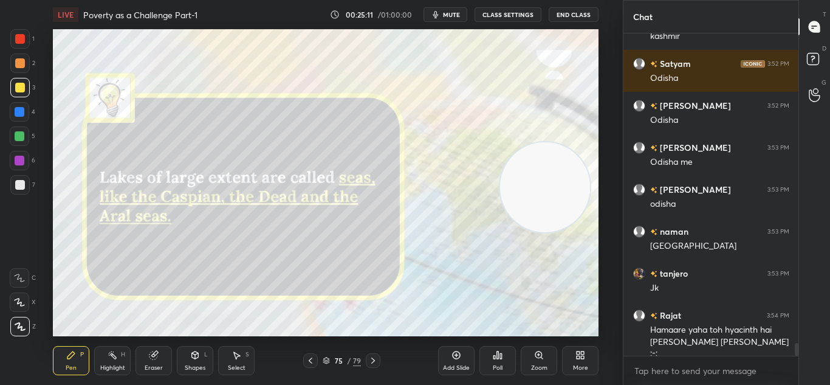
scroll to position [7923, 0]
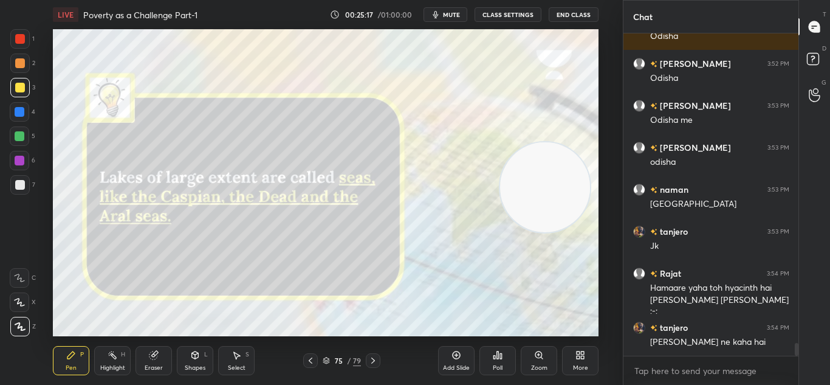
click at [371, 363] on icon at bounding box center [373, 361] width 10 height 10
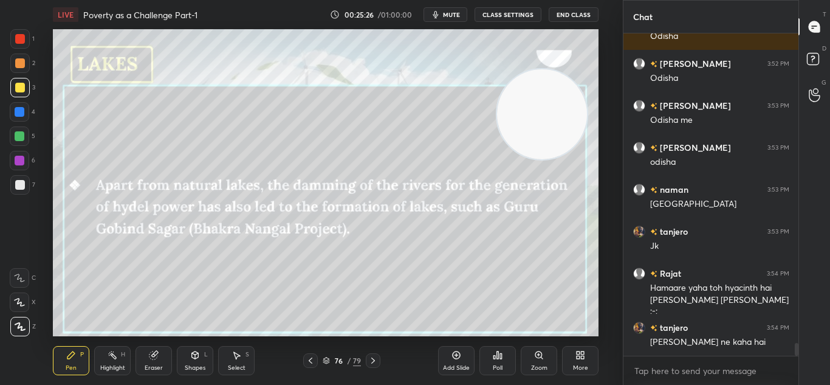
drag, startPoint x: 515, startPoint y: 201, endPoint x: 512, endPoint y: 126, distance: 74.8
click at [512, 126] on video at bounding box center [542, 113] width 90 height 89
click at [450, 15] on span "mute" at bounding box center [451, 14] width 17 height 9
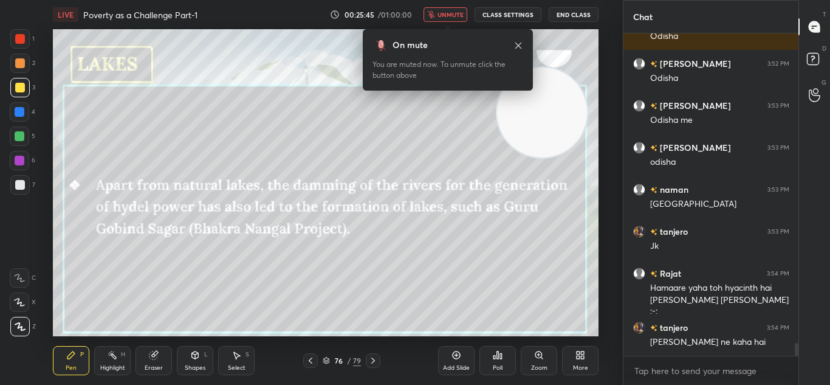
click at [443, 13] on span "unmute" at bounding box center [451, 14] width 26 height 9
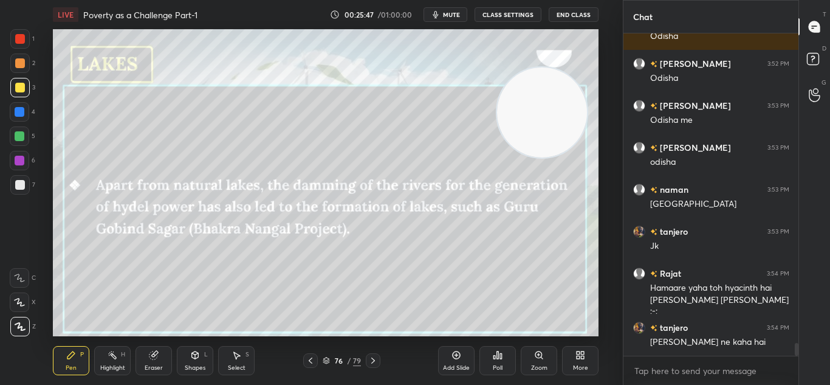
click at [368, 361] on div at bounding box center [373, 360] width 15 height 15
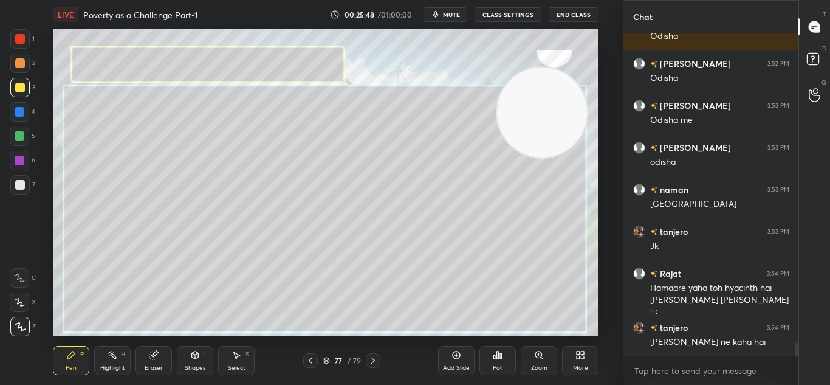
click at [368, 361] on div at bounding box center [373, 360] width 15 height 15
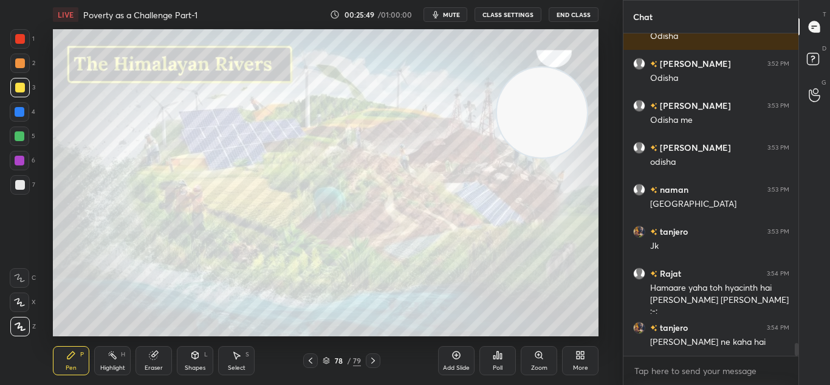
click at [368, 361] on div at bounding box center [373, 360] width 15 height 15
click at [315, 361] on icon at bounding box center [311, 361] width 10 height 10
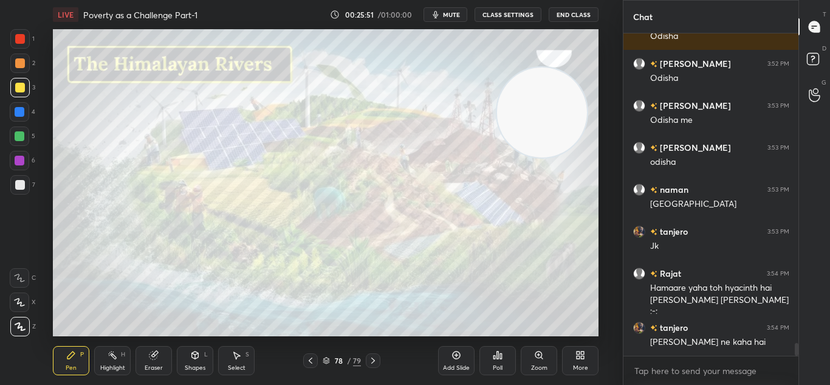
click at [315, 361] on icon at bounding box center [311, 361] width 10 height 10
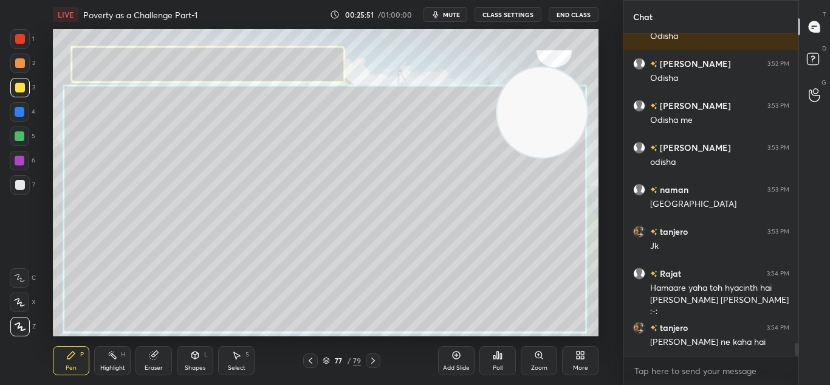
click at [315, 361] on icon at bounding box center [311, 361] width 10 height 10
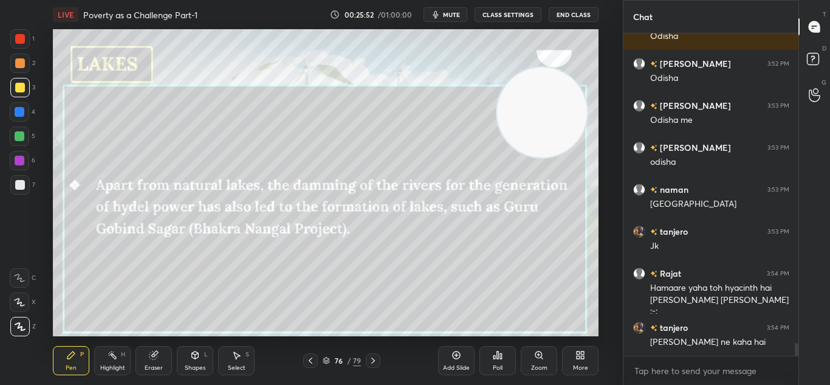
click at [315, 361] on icon at bounding box center [311, 361] width 10 height 10
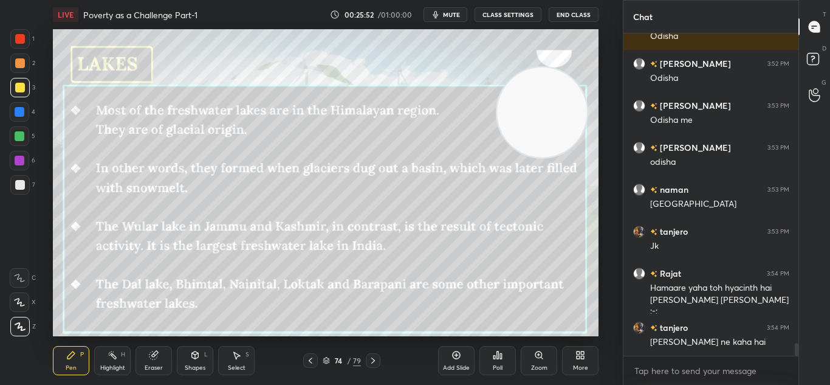
click at [315, 361] on icon at bounding box center [311, 361] width 10 height 10
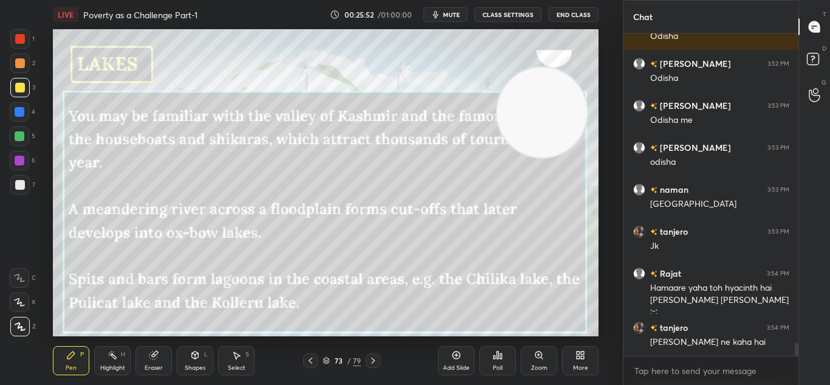
click at [315, 361] on icon at bounding box center [311, 361] width 10 height 10
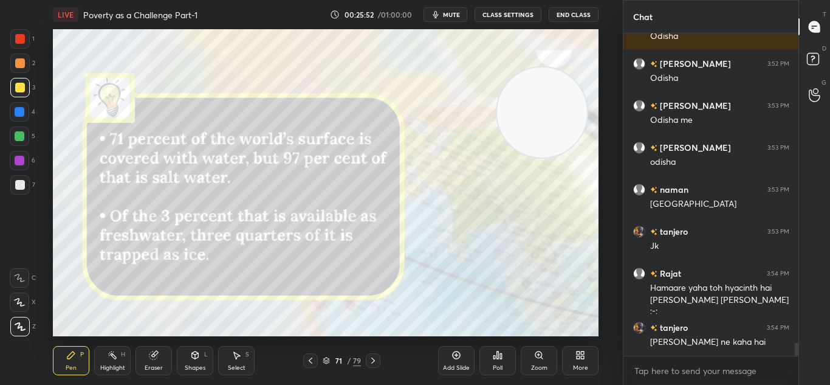
click at [315, 361] on icon at bounding box center [311, 361] width 10 height 10
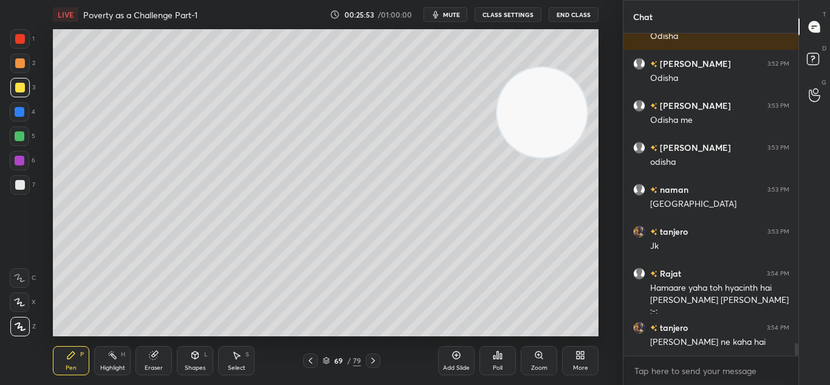
click at [315, 361] on icon at bounding box center [311, 361] width 10 height 10
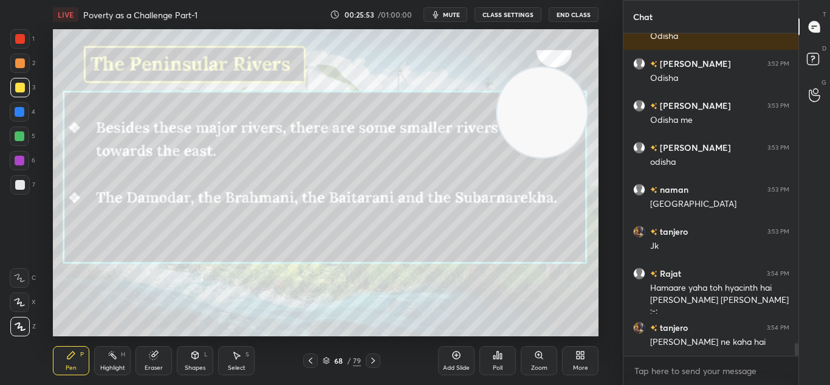
click at [315, 361] on icon at bounding box center [311, 361] width 10 height 10
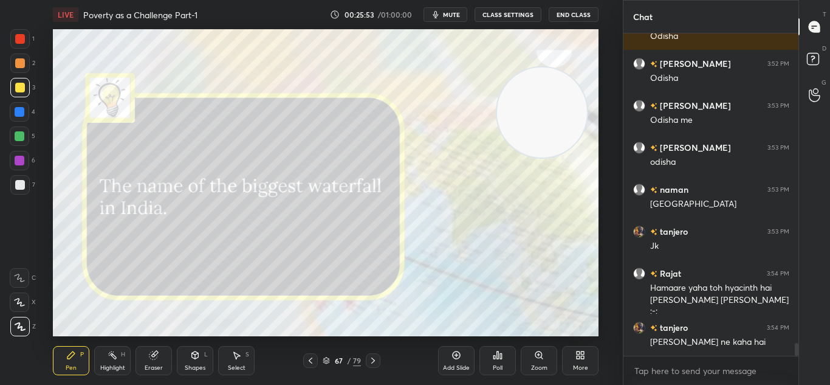
click at [315, 361] on icon at bounding box center [311, 361] width 10 height 10
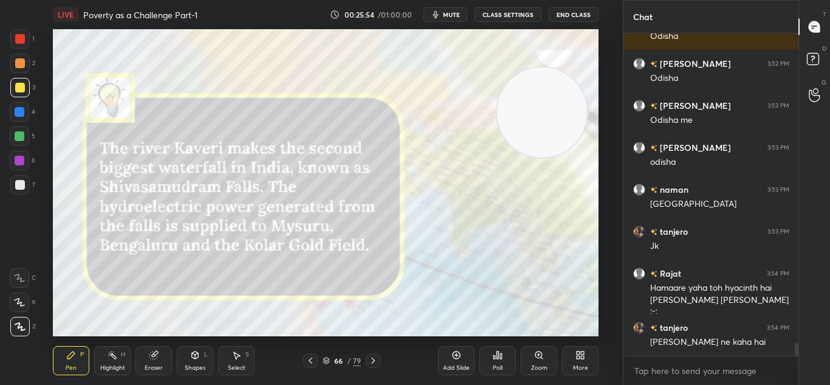
click at [315, 361] on icon at bounding box center [311, 361] width 10 height 10
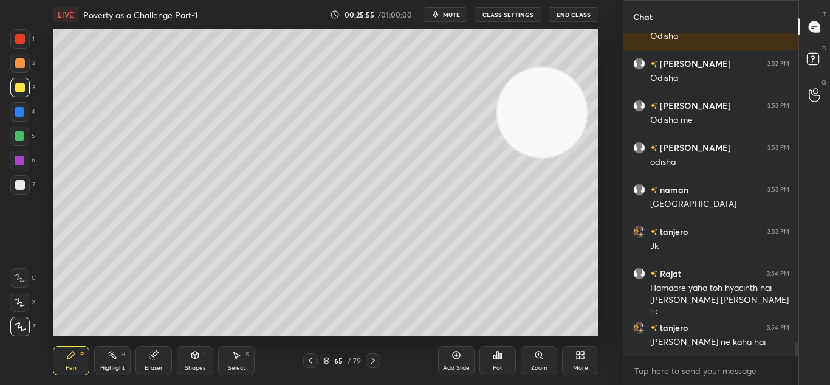
click at [315, 361] on icon at bounding box center [311, 361] width 10 height 10
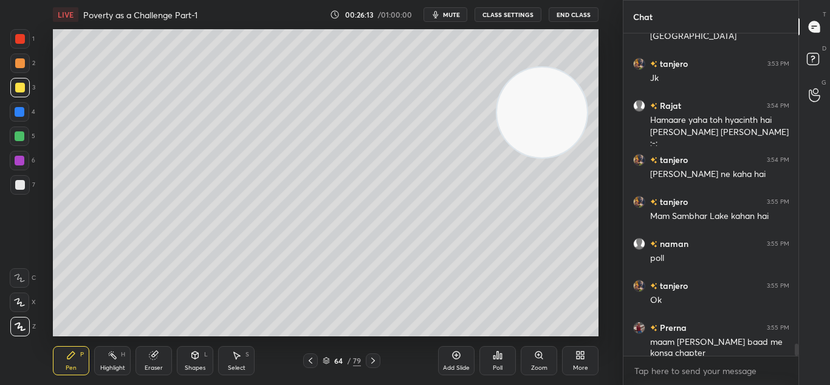
scroll to position [8132, 0]
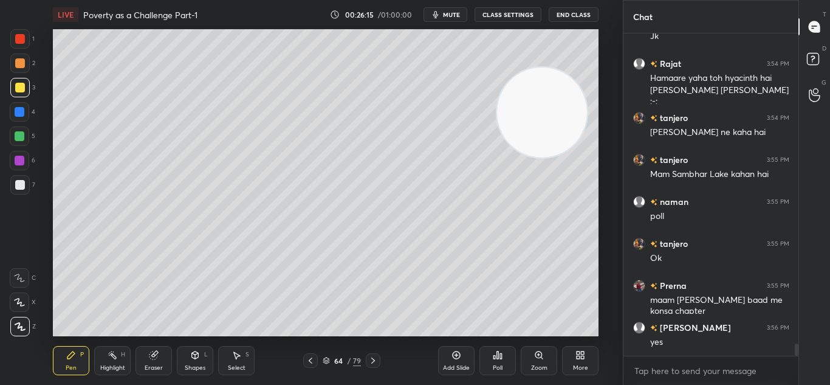
click at [449, 15] on span "mute" at bounding box center [451, 14] width 17 height 9
click at [580, 362] on div "More" at bounding box center [580, 360] width 36 height 29
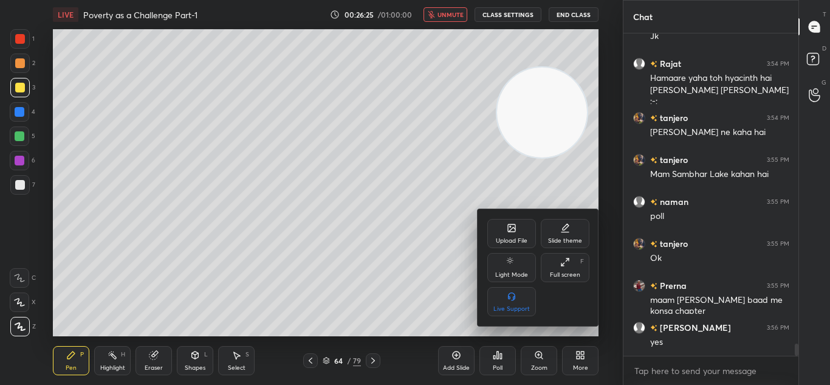
drag, startPoint x: 540, startPoint y: 107, endPoint x: 302, endPoint y: 260, distance: 283.3
click at [302, 260] on div at bounding box center [415, 192] width 830 height 385
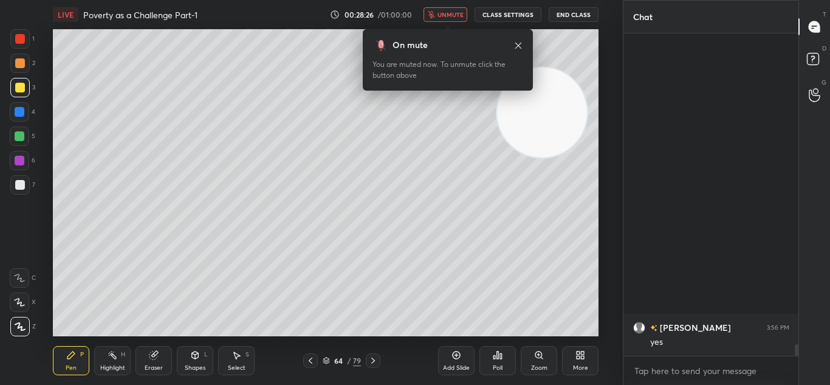
scroll to position [8468, 0]
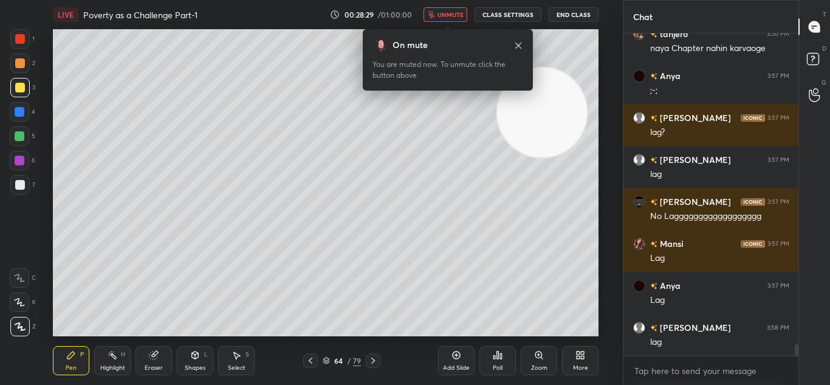
click at [520, 49] on icon at bounding box center [519, 46] width 10 height 10
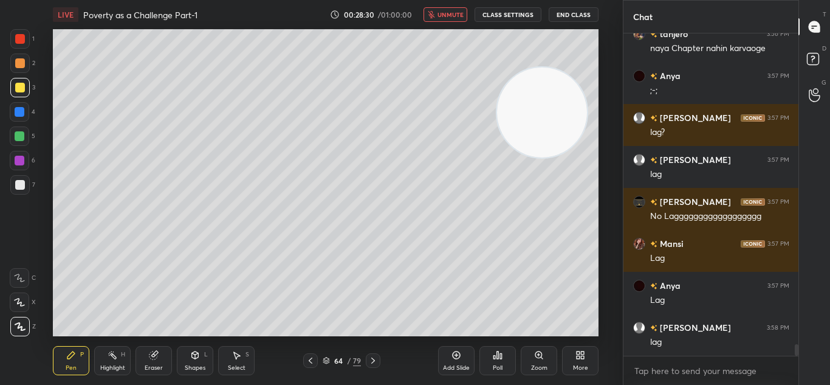
scroll to position [8510, 0]
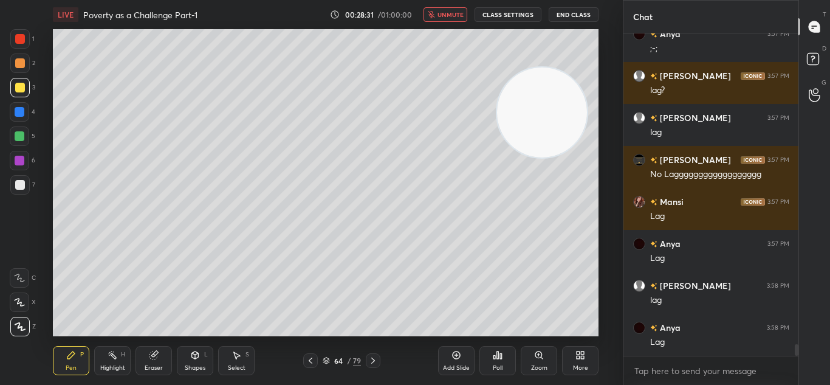
click at [447, 15] on span "unmute" at bounding box center [451, 14] width 26 height 9
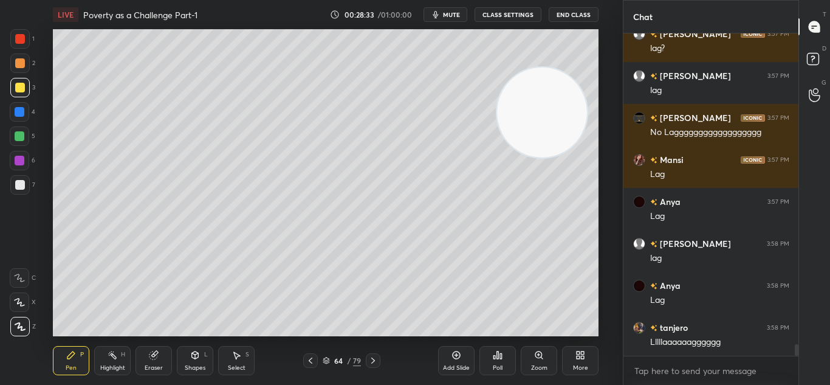
scroll to position [8605, 0]
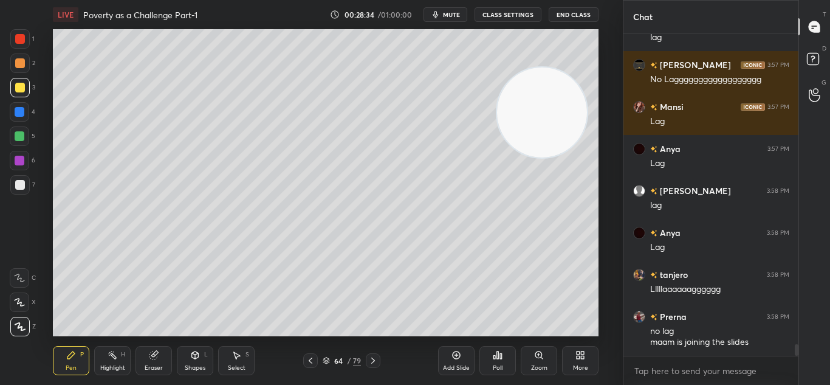
click at [581, 357] on icon at bounding box center [582, 357] width 3 height 3
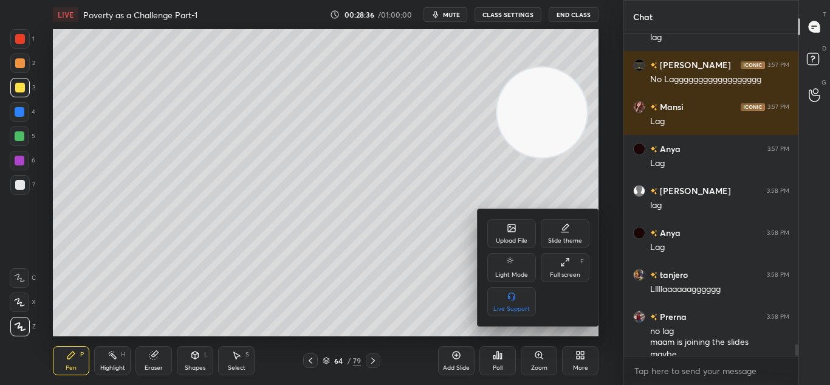
scroll to position [8617, 0]
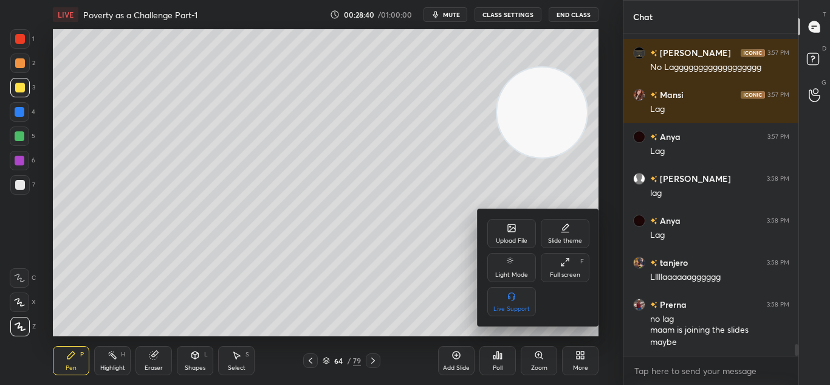
click at [506, 240] on div "Upload File" at bounding box center [512, 241] width 32 height 6
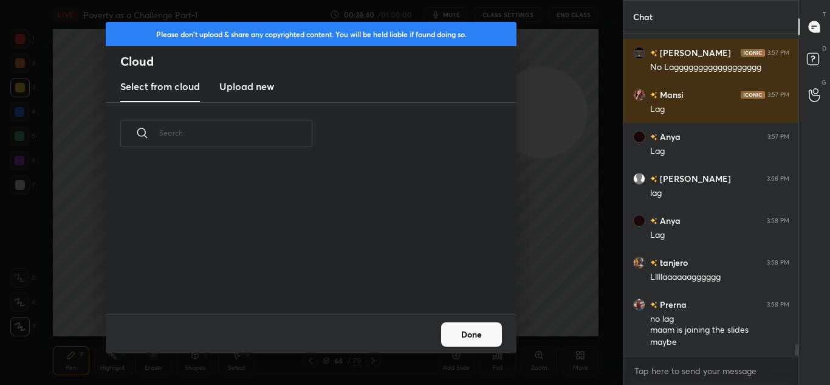
scroll to position [150, 390]
click at [260, 94] on new "Upload new" at bounding box center [246, 87] width 55 height 30
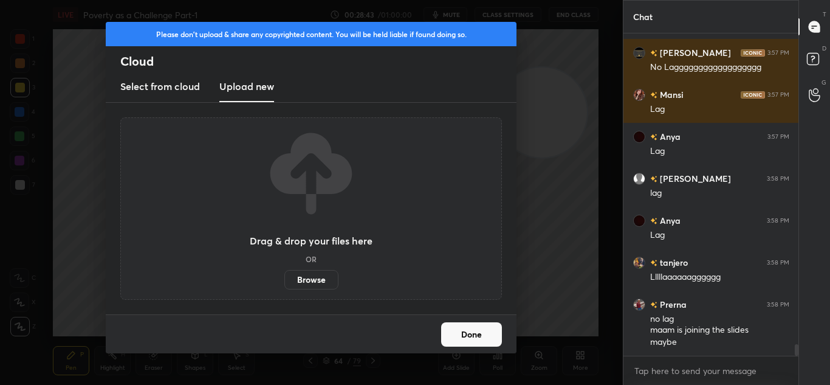
click at [328, 274] on label "Browse" at bounding box center [312, 279] width 54 height 19
click at [285, 274] on input "Browse" at bounding box center [285, 279] width 0 height 19
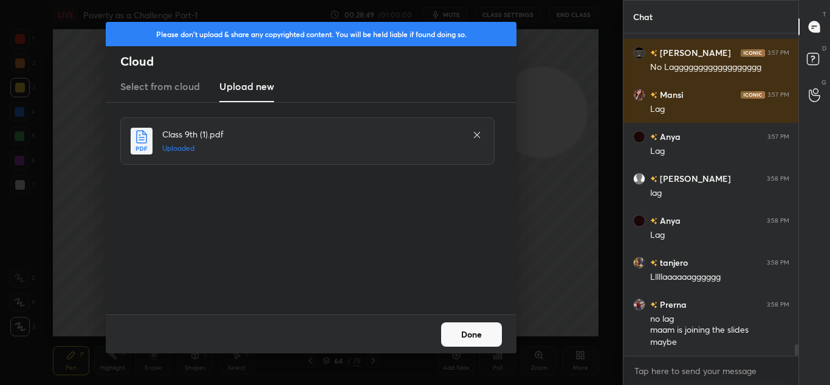
click at [477, 336] on button "Done" at bounding box center [471, 334] width 61 height 24
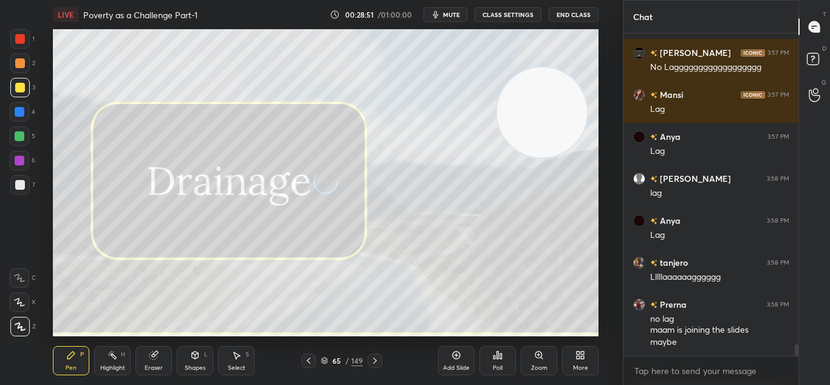
click at [367, 361] on div "65 / 149" at bounding box center [342, 360] width 81 height 15
click at [378, 362] on icon at bounding box center [375, 361] width 10 height 10
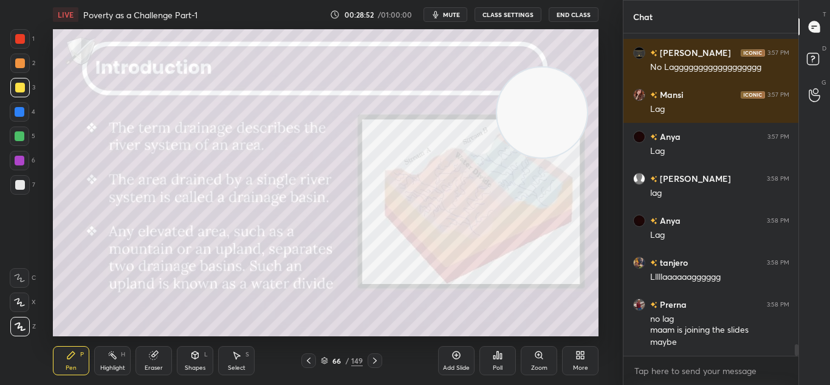
click at [378, 362] on icon at bounding box center [375, 361] width 10 height 10
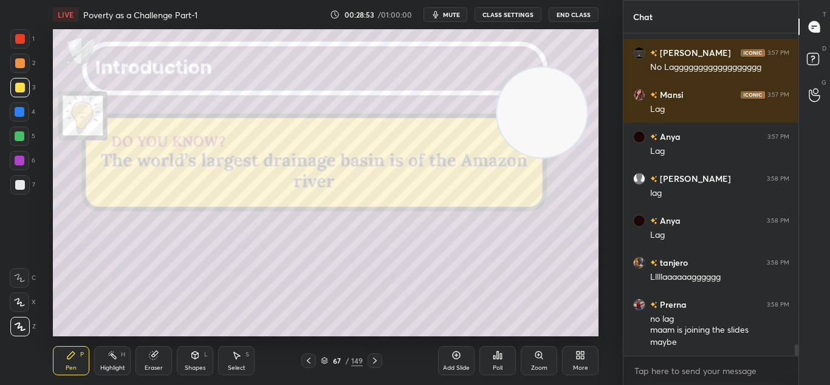
click at [378, 362] on icon at bounding box center [375, 361] width 10 height 10
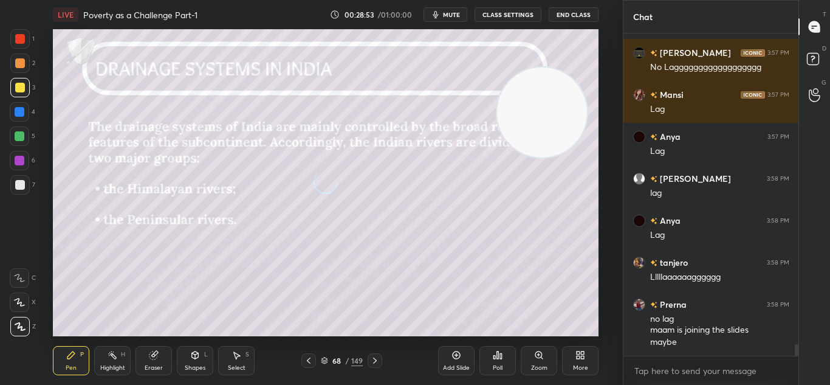
click at [378, 362] on icon at bounding box center [375, 361] width 10 height 10
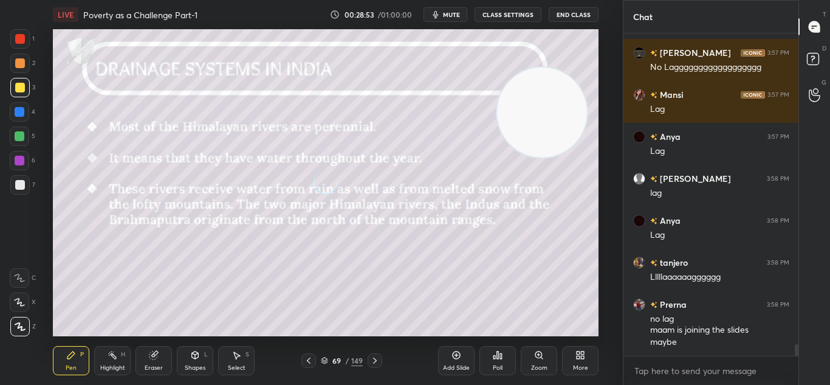
click at [378, 362] on icon at bounding box center [375, 361] width 10 height 10
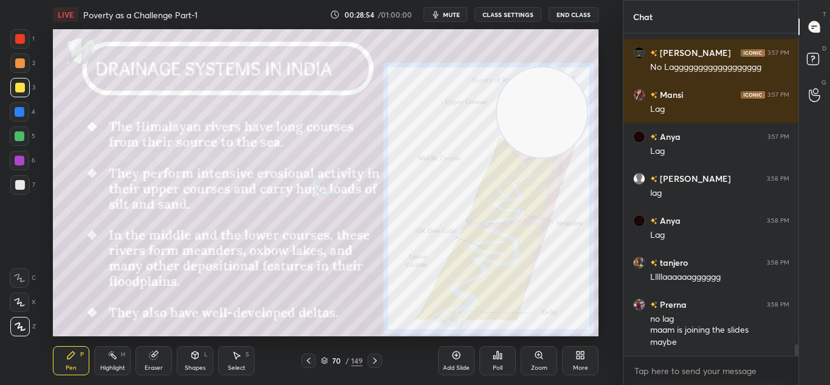
click at [378, 362] on icon at bounding box center [375, 361] width 10 height 10
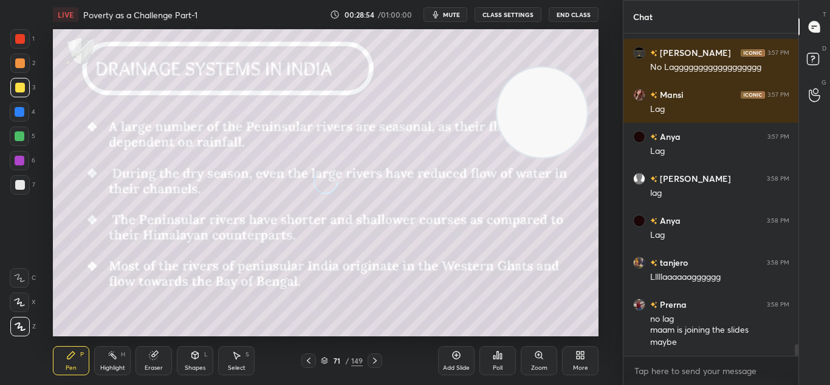
click at [378, 362] on icon at bounding box center [375, 361] width 10 height 10
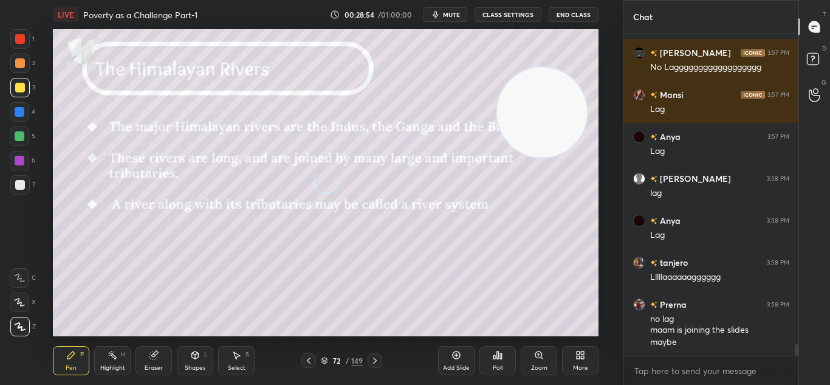
click at [378, 362] on icon at bounding box center [375, 361] width 10 height 10
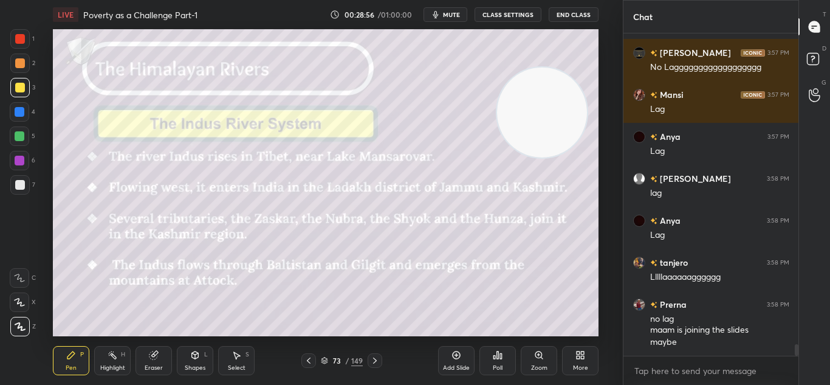
scroll to position [8659, 0]
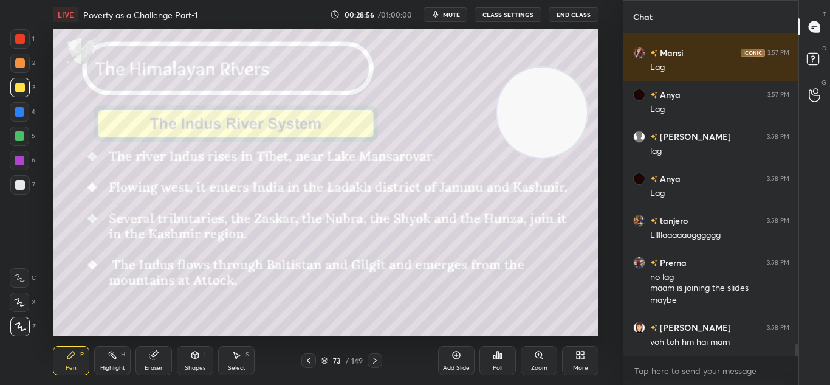
click at [376, 360] on icon at bounding box center [375, 360] width 4 height 6
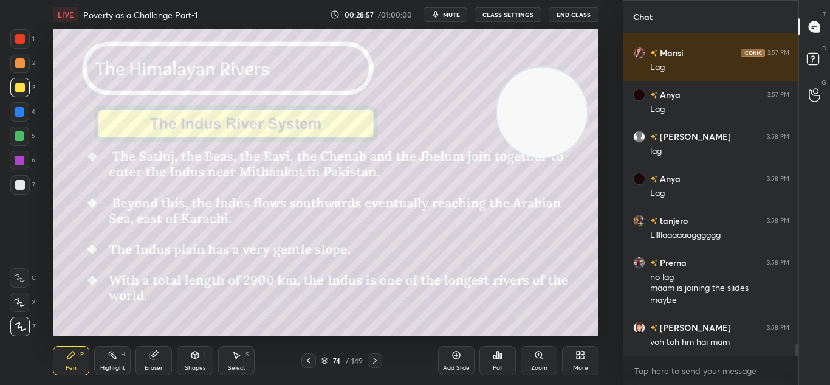
click at [376, 360] on icon at bounding box center [375, 360] width 4 height 6
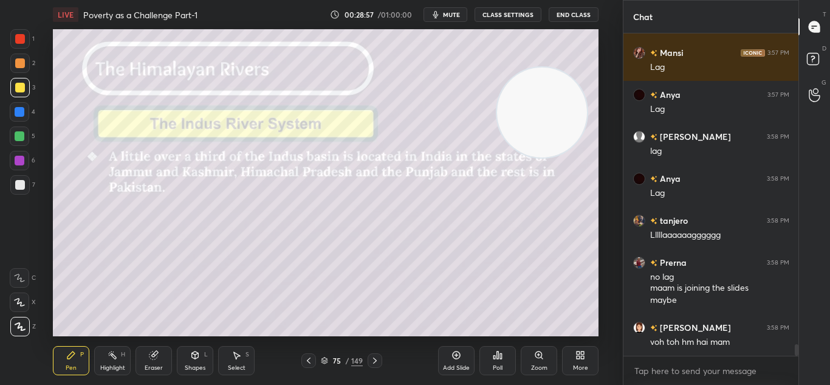
click at [376, 360] on icon at bounding box center [375, 360] width 4 height 6
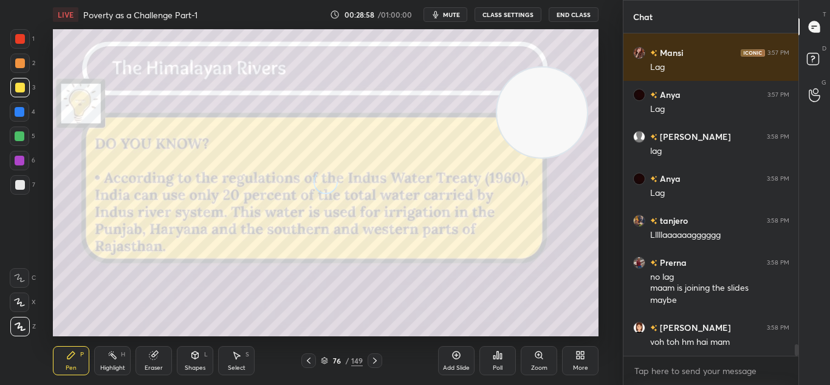
click at [376, 360] on icon at bounding box center [375, 360] width 4 height 6
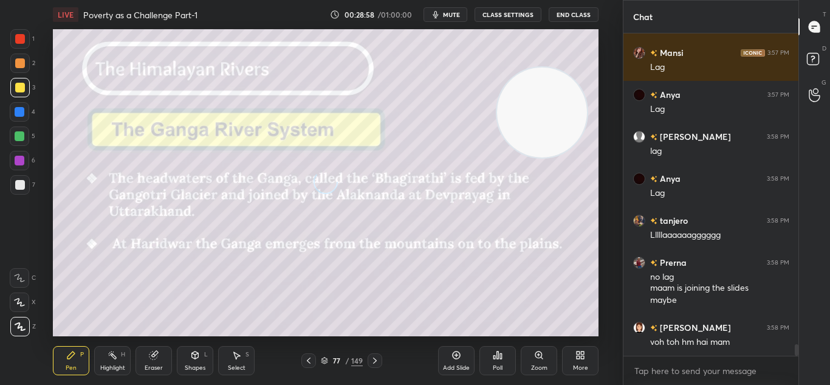
click at [376, 360] on icon at bounding box center [375, 360] width 4 height 6
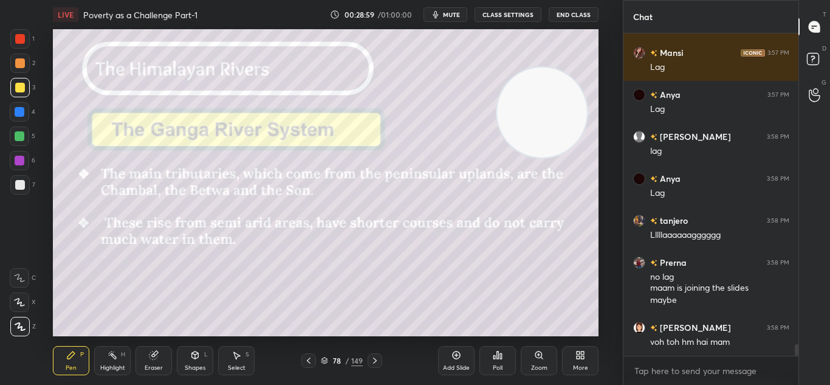
click at [376, 360] on icon at bounding box center [375, 360] width 4 height 6
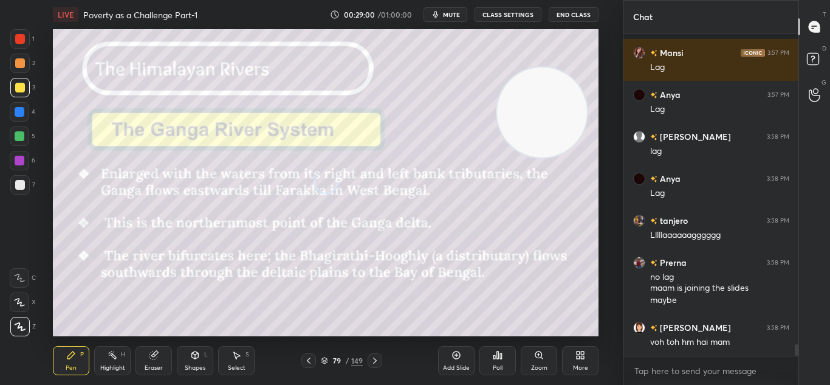
scroll to position [8723, 0]
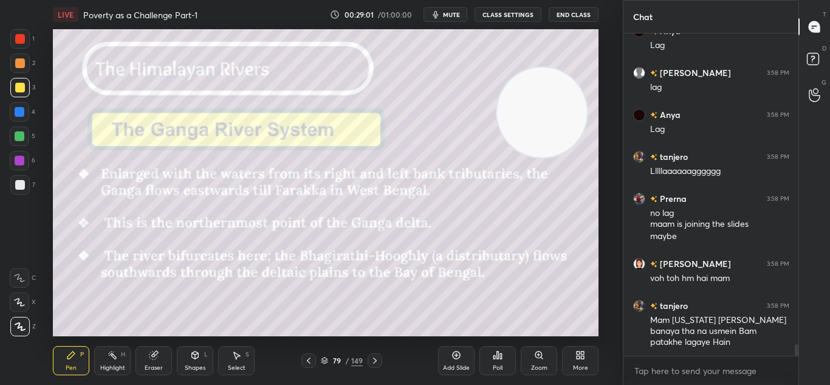
click at [376, 360] on icon at bounding box center [375, 360] width 4 height 6
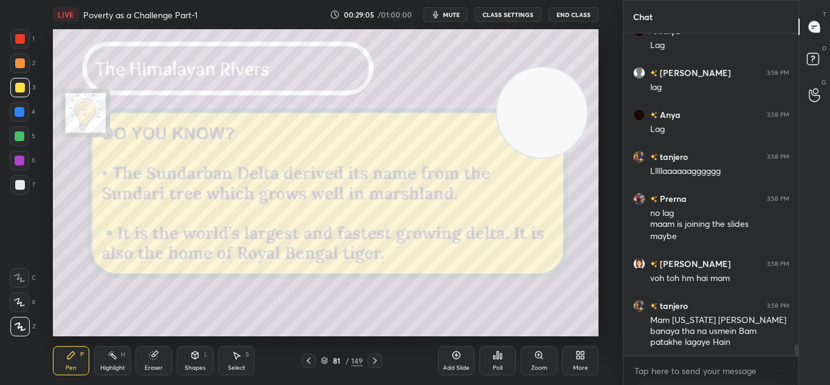
click at [376, 360] on icon at bounding box center [375, 360] width 4 height 6
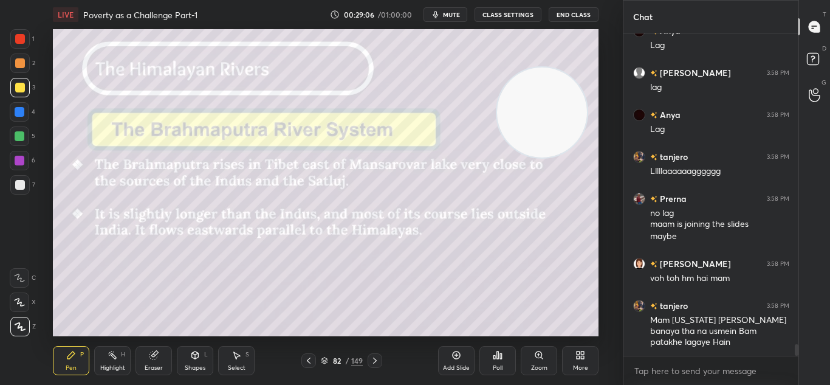
click at [376, 360] on icon at bounding box center [375, 360] width 4 height 6
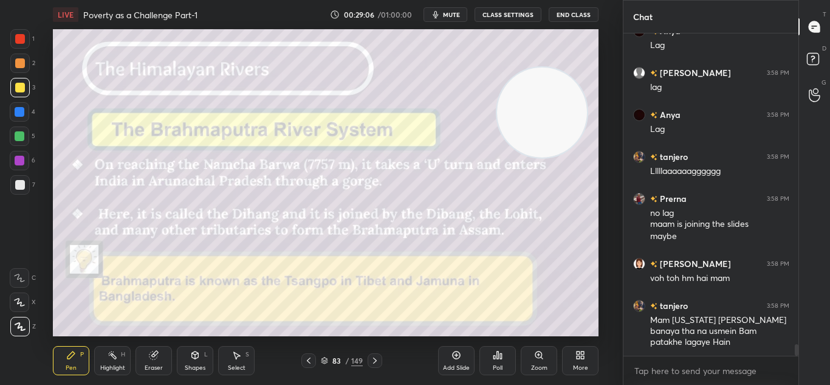
click at [376, 360] on icon at bounding box center [375, 360] width 4 height 6
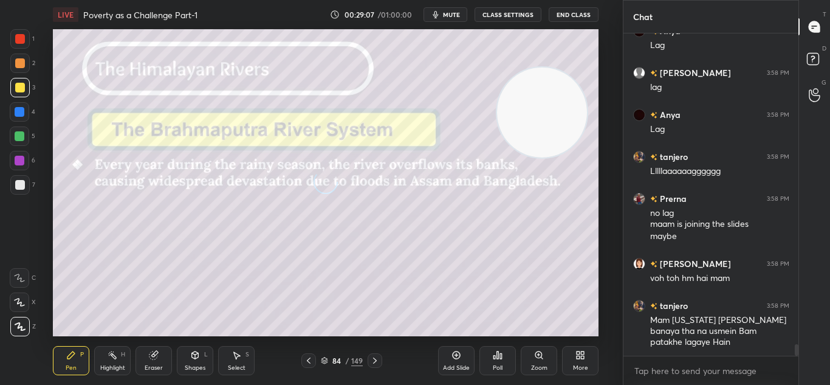
click at [376, 360] on icon at bounding box center [375, 360] width 4 height 6
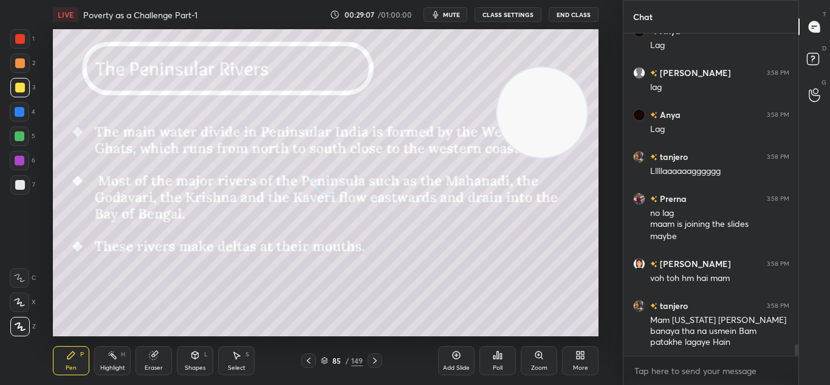
click at [376, 360] on icon at bounding box center [375, 360] width 4 height 6
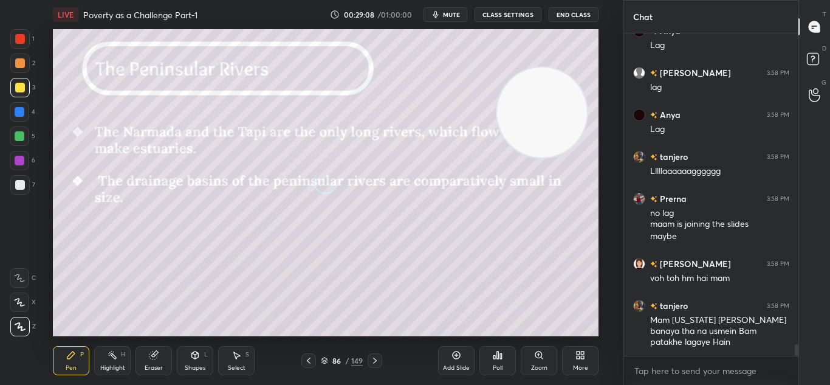
click at [376, 360] on icon at bounding box center [375, 360] width 4 height 6
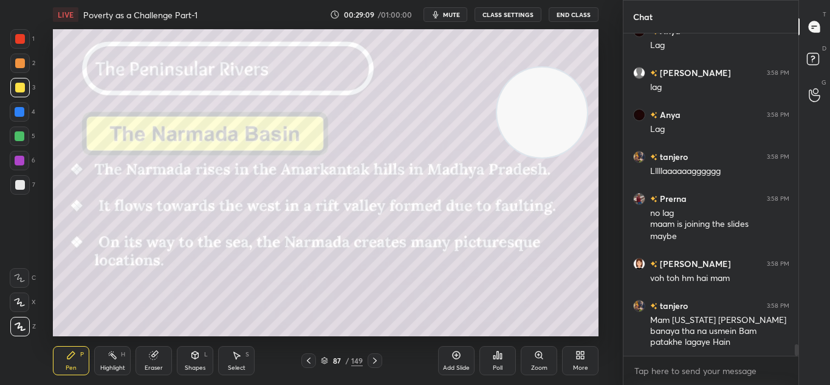
click at [376, 360] on icon at bounding box center [375, 360] width 4 height 6
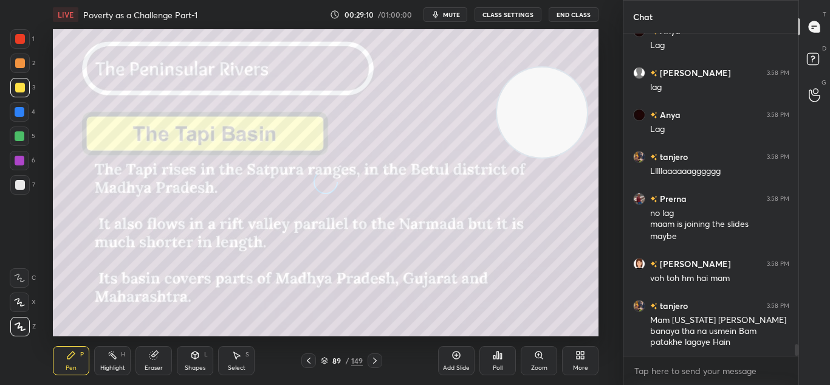
click at [376, 360] on icon at bounding box center [375, 360] width 4 height 6
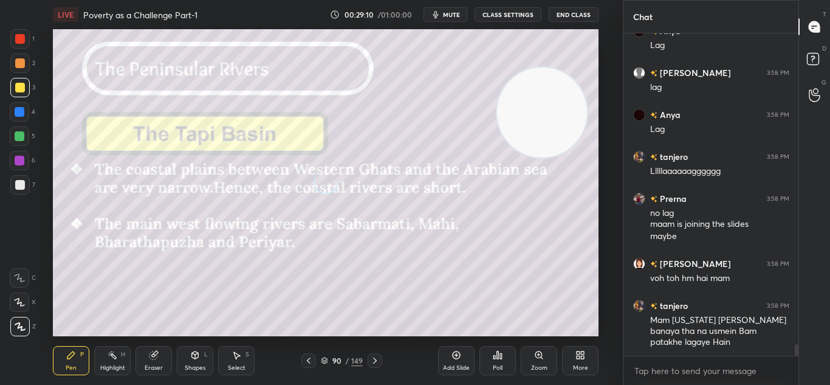
click at [376, 360] on icon at bounding box center [375, 360] width 4 height 6
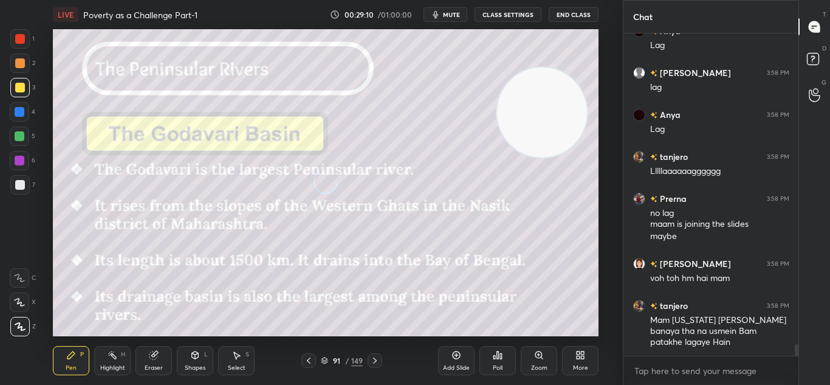
click at [376, 360] on icon at bounding box center [375, 360] width 4 height 6
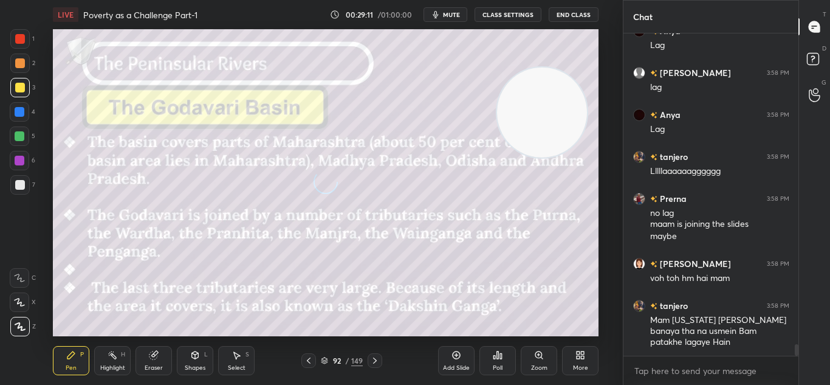
click at [376, 360] on icon at bounding box center [375, 360] width 4 height 6
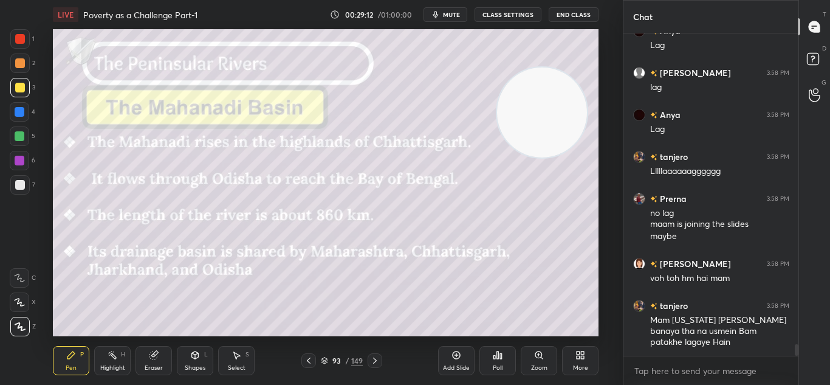
click at [323, 360] on icon at bounding box center [324, 360] width 7 height 7
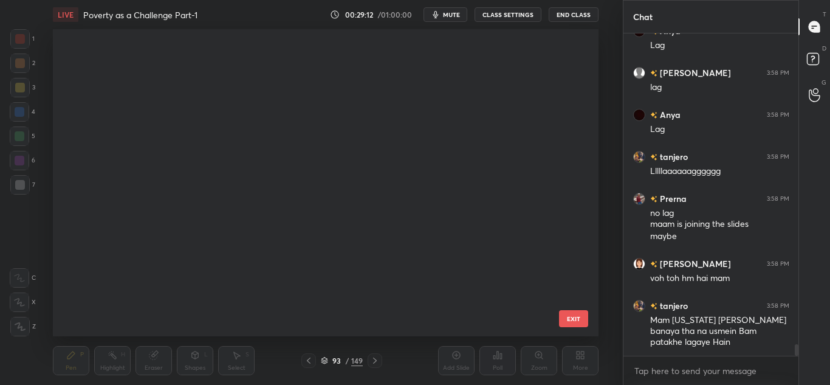
scroll to position [303, 540]
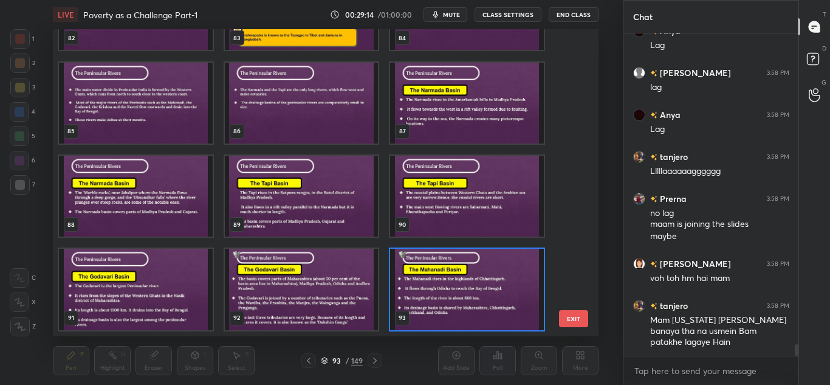
drag, startPoint x: 570, startPoint y: 195, endPoint x: 570, endPoint y: 235, distance: 40.7
click at [570, 235] on div "82 83 84 85 86 87 88 89 90 91 92 93 94 95 96 97 98 99" at bounding box center [315, 182] width 525 height 307
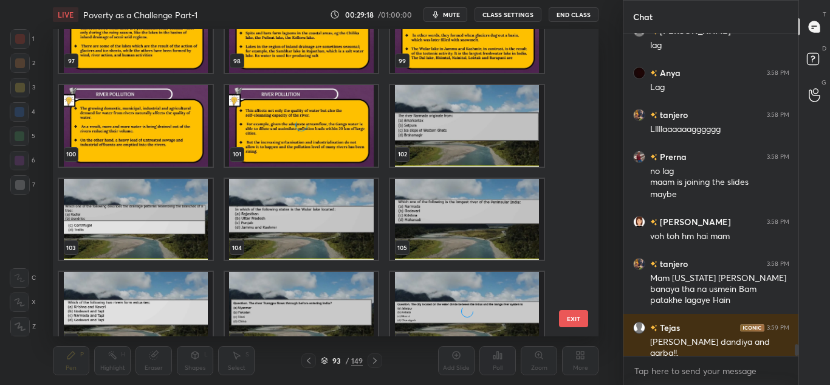
scroll to position [3016, 0]
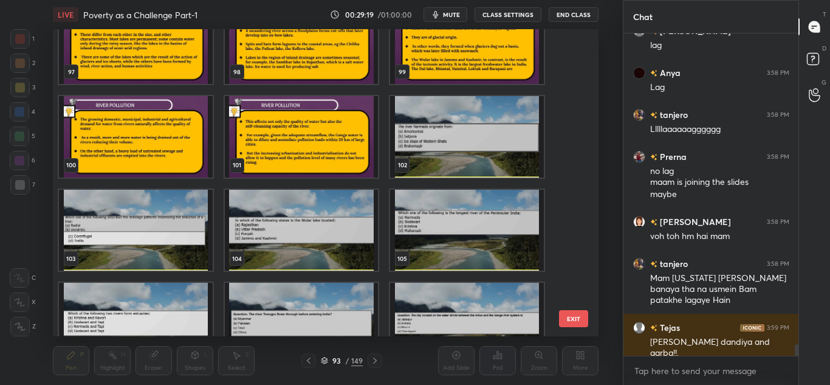
click at [488, 145] on img "grid" at bounding box center [468, 136] width 154 height 81
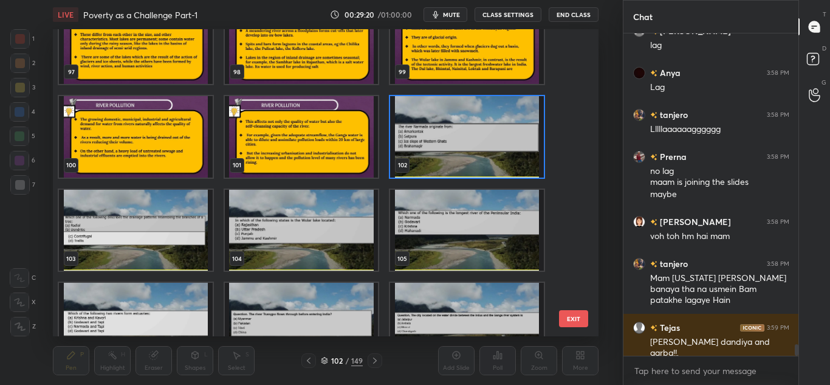
click at [488, 145] on img "grid" at bounding box center [468, 136] width 154 height 81
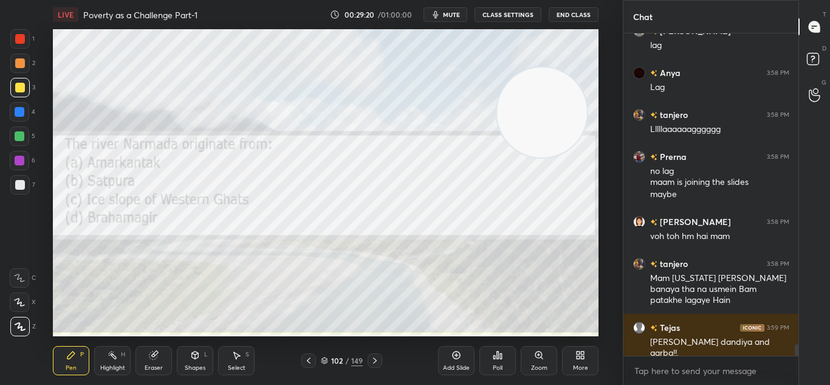
click at [488, 145] on img "grid" at bounding box center [468, 136] width 154 height 81
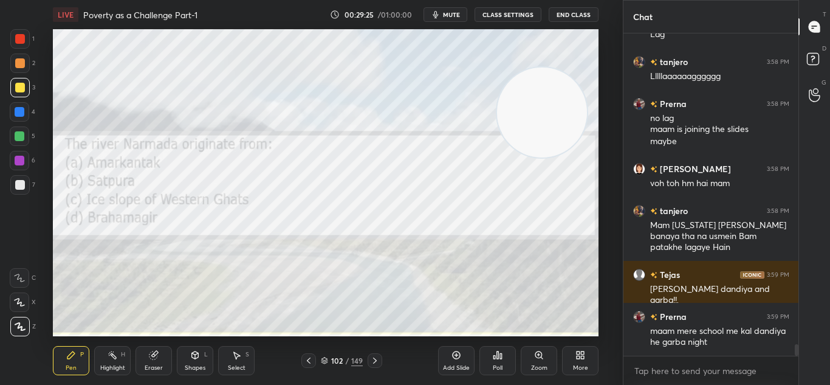
click at [487, 354] on div "Poll" at bounding box center [498, 360] width 36 height 29
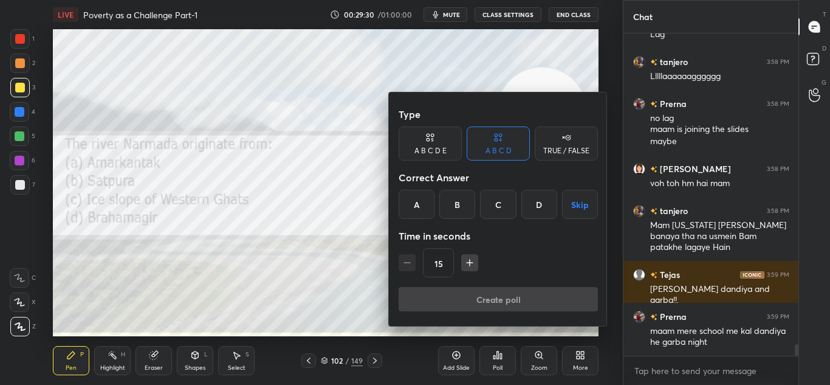
click at [406, 204] on div "A" at bounding box center [417, 204] width 36 height 29
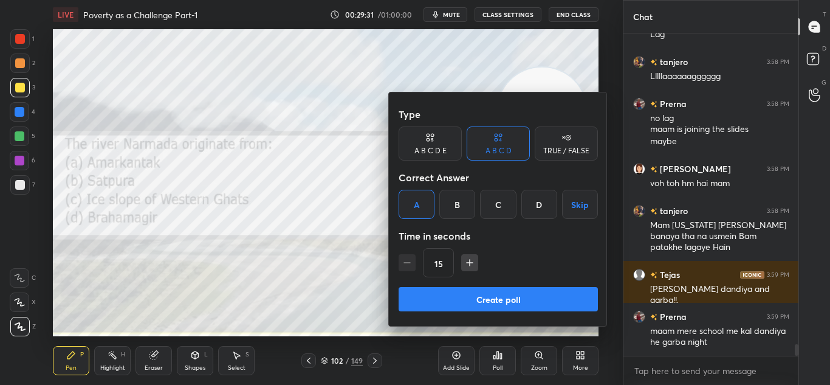
scroll to position [8859, 0]
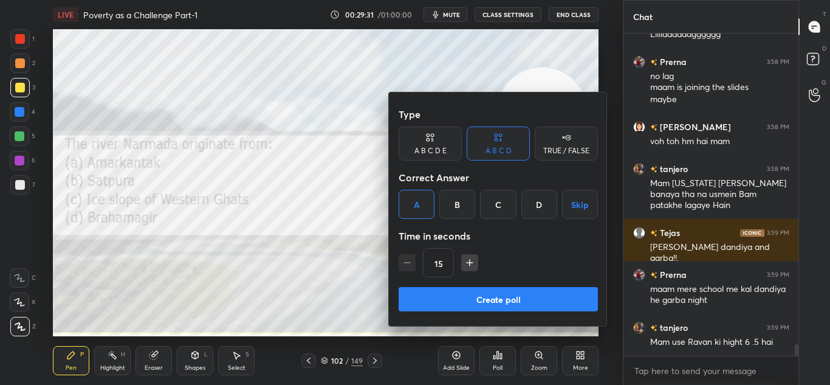
click at [476, 298] on button "Create poll" at bounding box center [498, 299] width 199 height 24
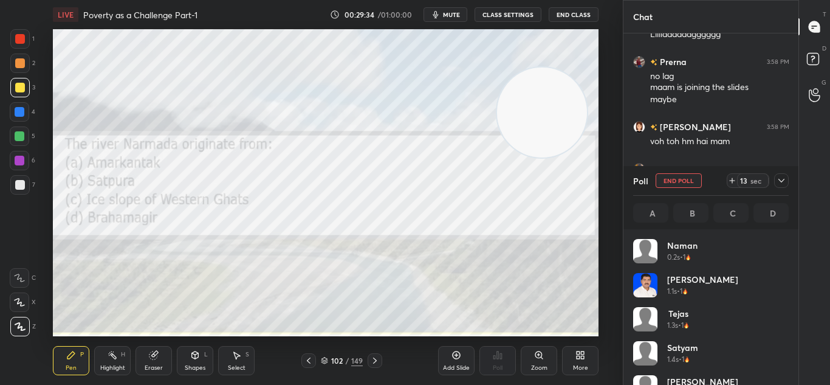
scroll to position [142, 152]
click at [19, 42] on div at bounding box center [20, 39] width 10 height 10
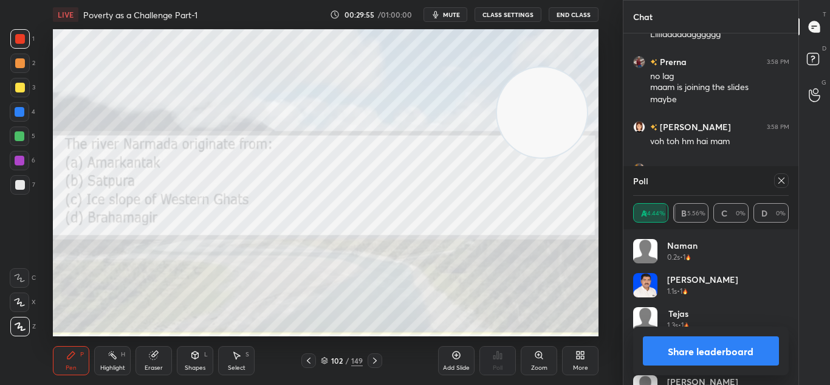
click at [685, 351] on button "Share leaderboard" at bounding box center [711, 350] width 137 height 29
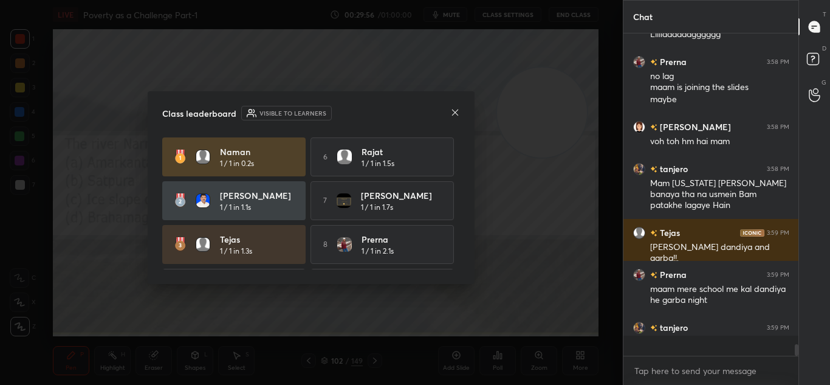
scroll to position [4, 4]
click at [452, 109] on icon at bounding box center [455, 113] width 10 height 10
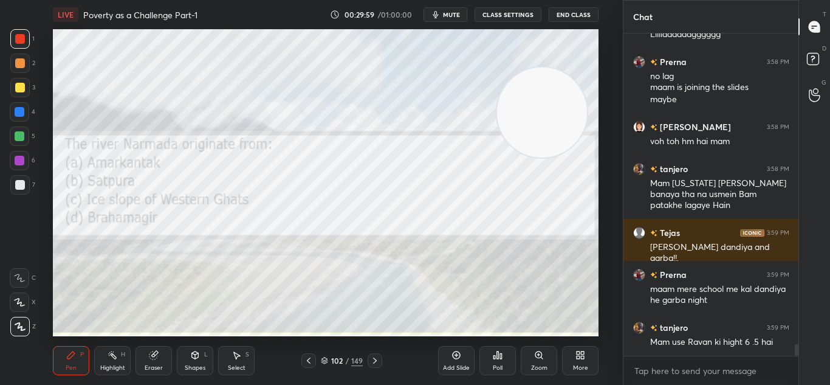
click at [371, 366] on div at bounding box center [375, 360] width 15 height 15
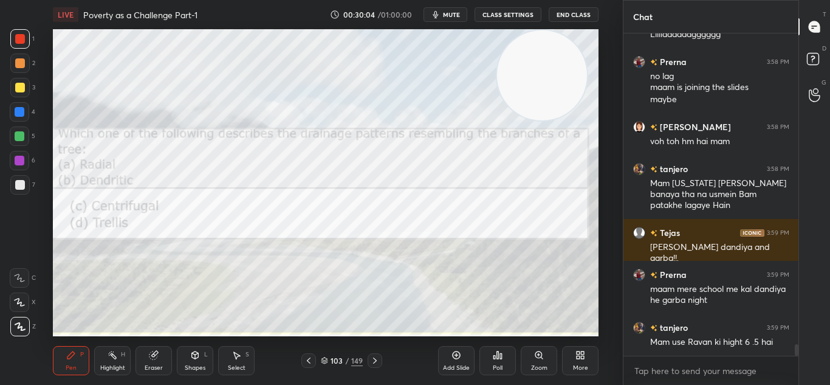
drag, startPoint x: 514, startPoint y: 131, endPoint x: 513, endPoint y: 93, distance: 37.7
click at [513, 93] on video at bounding box center [542, 75] width 90 height 90
click at [501, 365] on div "Poll" at bounding box center [498, 368] width 10 height 6
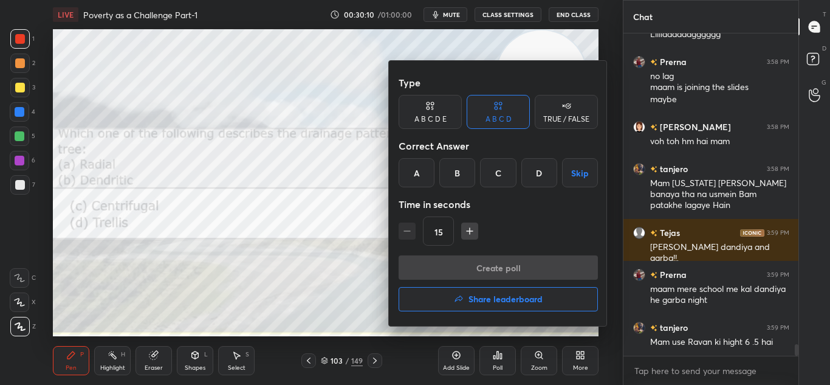
click at [458, 179] on div "B" at bounding box center [458, 172] width 36 height 29
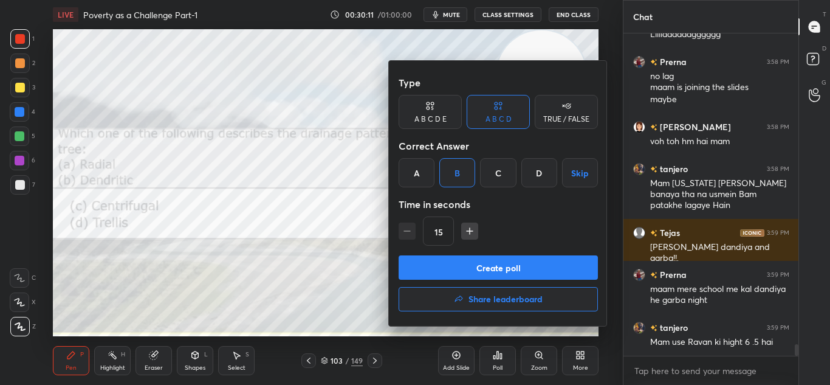
click at [486, 274] on button "Create poll" at bounding box center [498, 267] width 199 height 24
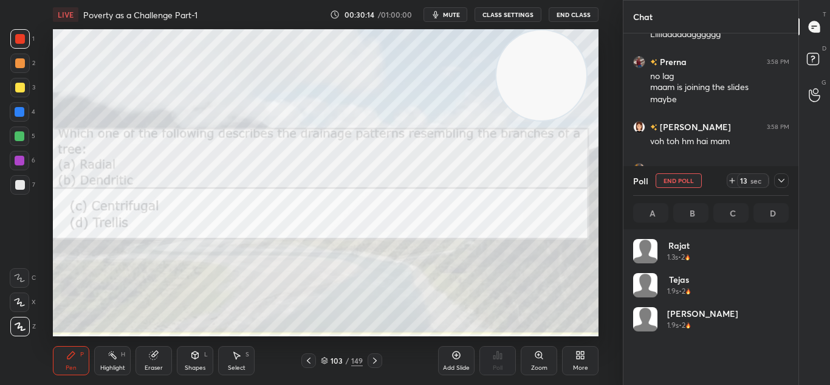
scroll to position [142, 152]
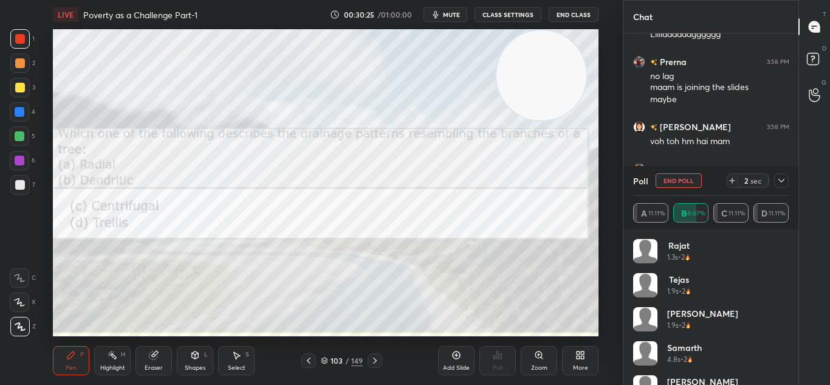
click at [786, 179] on div "Poll End Poll 2 sec A 11.11% B 66.67% C 11.11% D 11.11%" at bounding box center [712, 197] width 176 height 63
click at [786, 179] on icon at bounding box center [782, 181] width 10 height 10
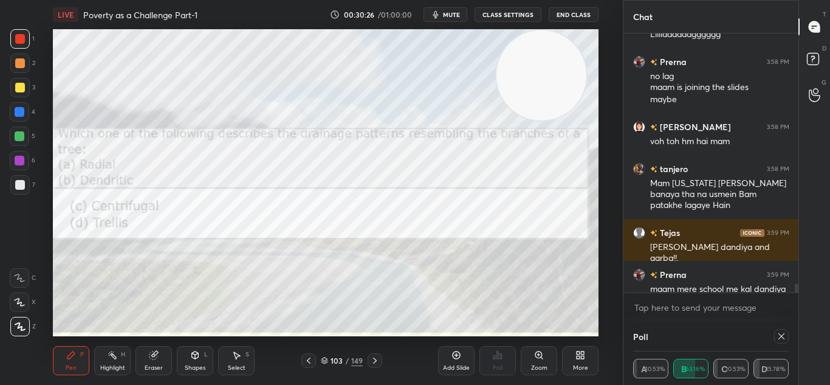
scroll to position [64, 152]
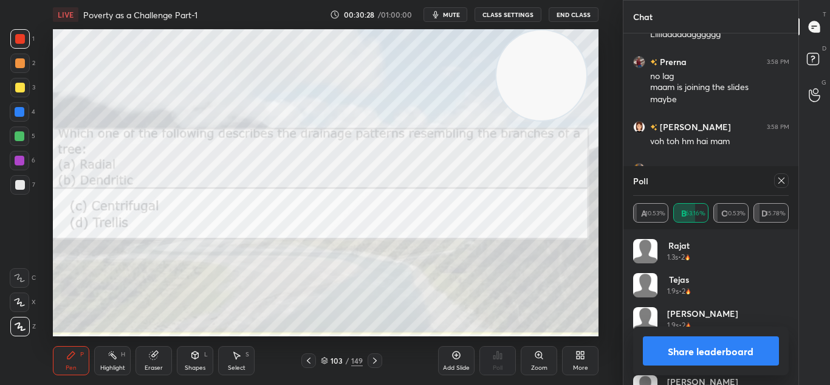
click at [787, 173] on div "Poll" at bounding box center [711, 180] width 156 height 29
click at [786, 181] on icon at bounding box center [782, 181] width 10 height 10
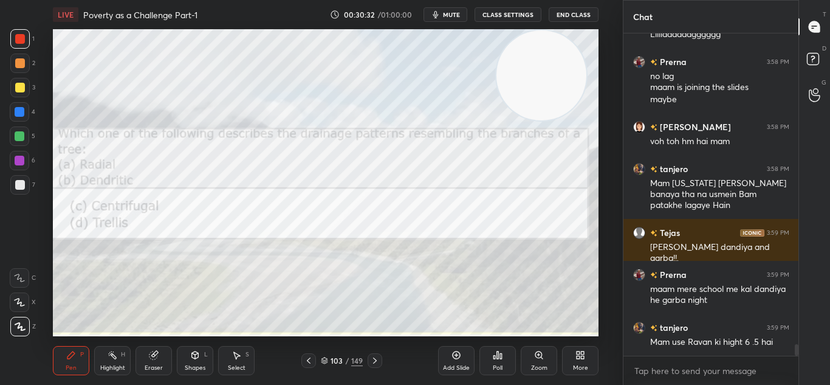
click at [378, 360] on icon at bounding box center [375, 361] width 10 height 10
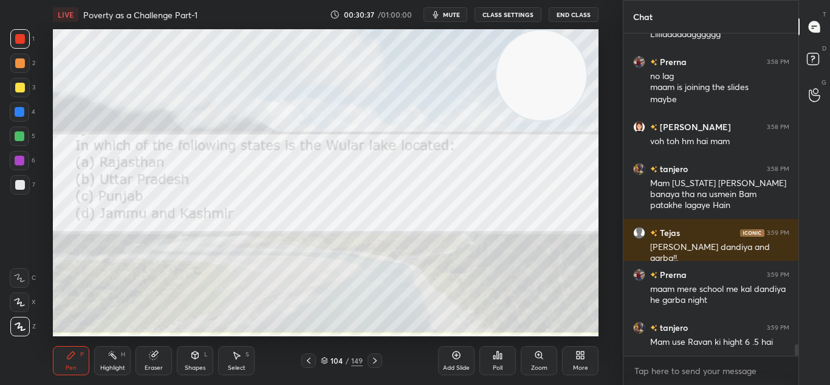
click at [494, 362] on div "Poll" at bounding box center [498, 360] width 36 height 29
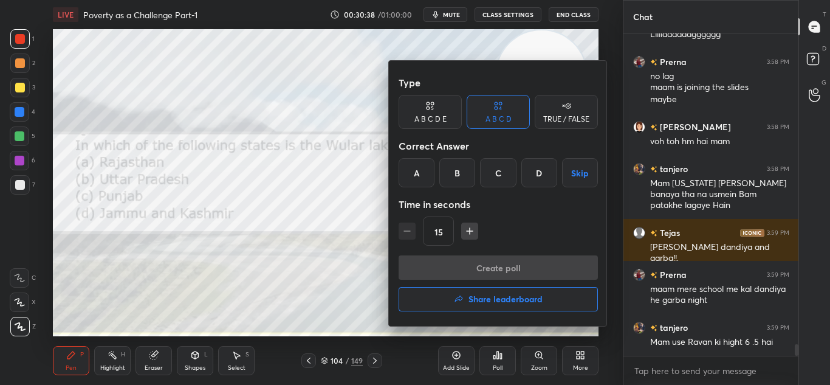
click at [543, 173] on div "D" at bounding box center [540, 172] width 36 height 29
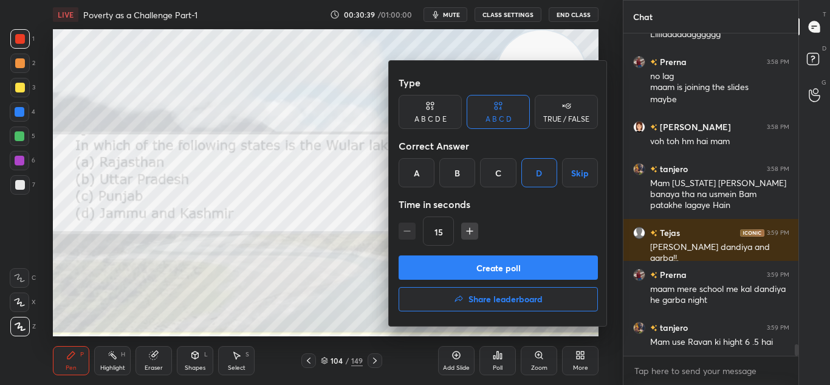
click at [534, 260] on button "Create poll" at bounding box center [498, 267] width 199 height 24
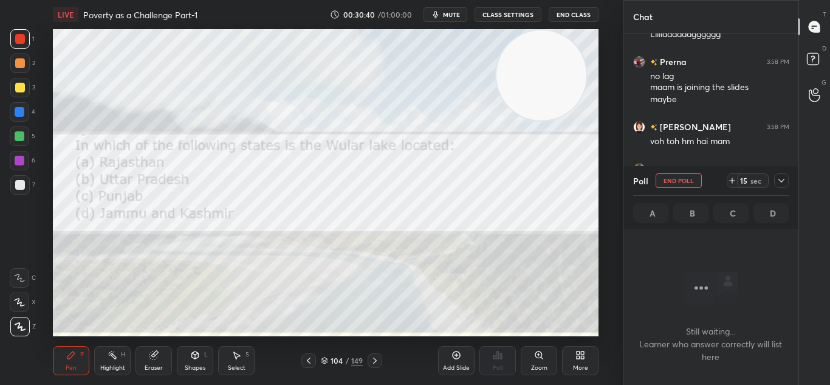
click at [534, 286] on div "Create poll" at bounding box center [499, 294] width 150 height 16
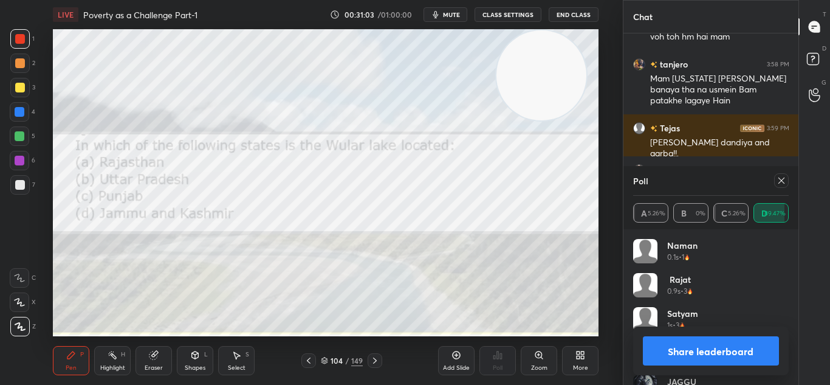
click at [688, 352] on button "Share leaderboard" at bounding box center [711, 350] width 137 height 29
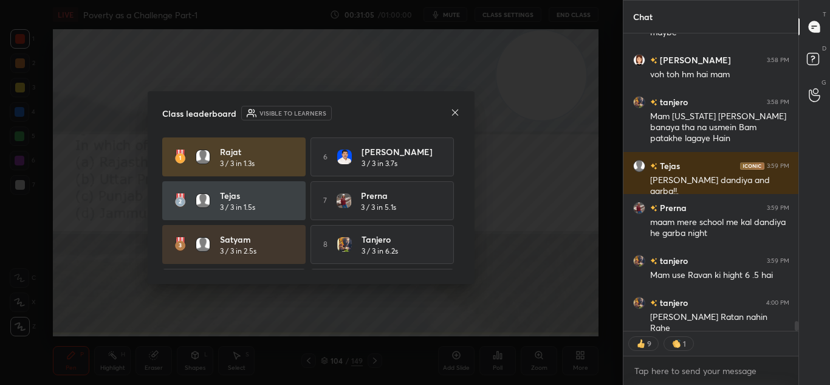
click at [455, 116] on icon at bounding box center [455, 113] width 10 height 10
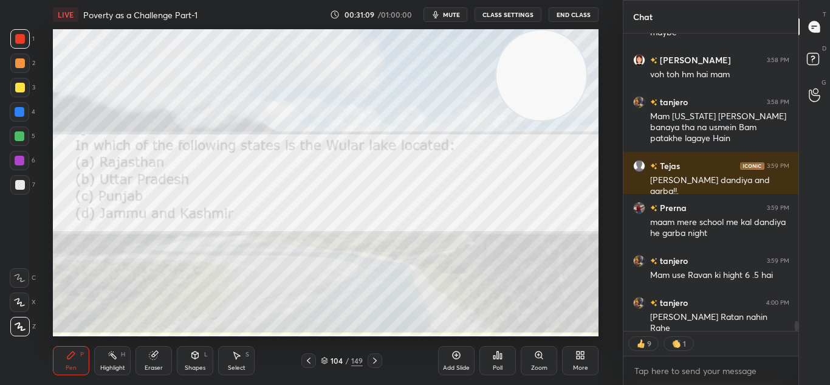
click at [376, 362] on icon at bounding box center [375, 361] width 10 height 10
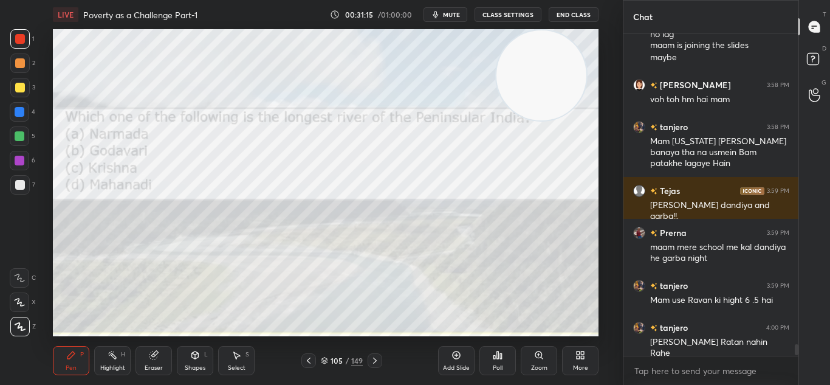
click at [487, 356] on div "Poll" at bounding box center [498, 360] width 36 height 29
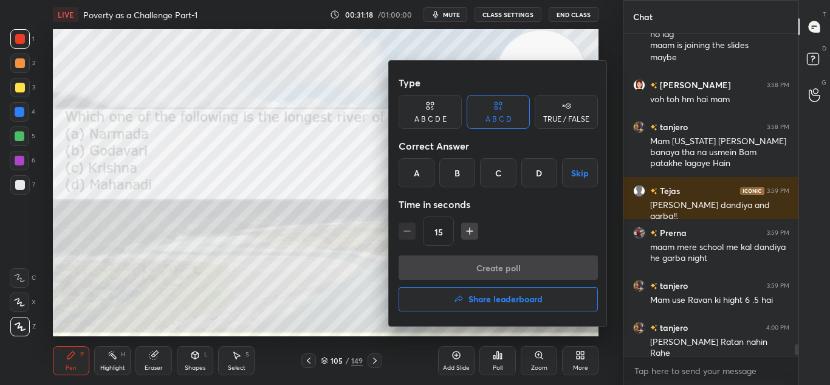
click at [455, 170] on div "B" at bounding box center [458, 172] width 36 height 29
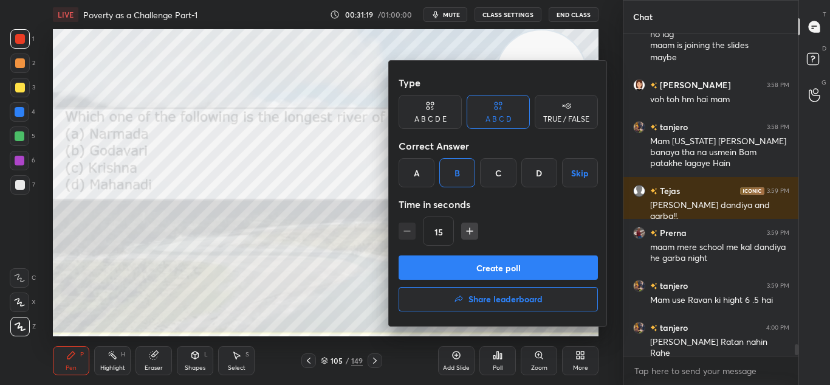
click at [481, 267] on button "Create poll" at bounding box center [498, 267] width 199 height 24
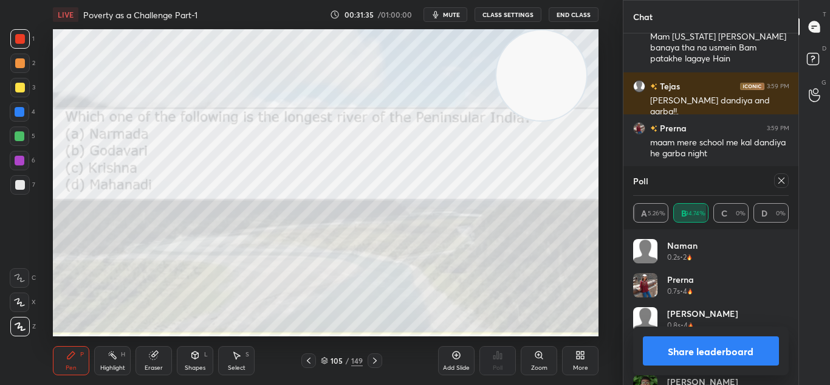
click at [697, 359] on button "Share leaderboard" at bounding box center [711, 350] width 137 height 29
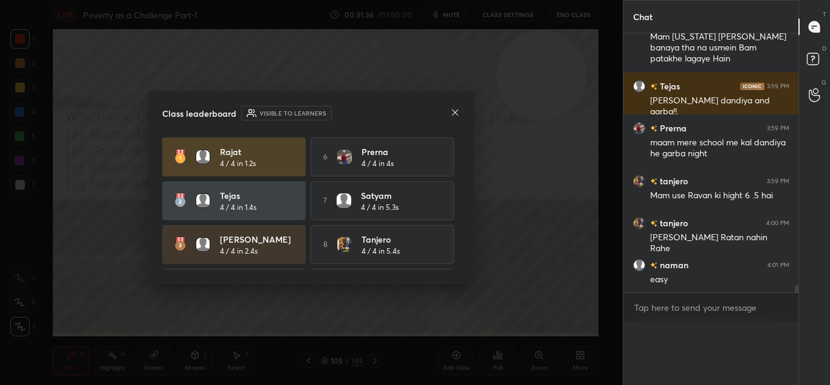
scroll to position [0, 0]
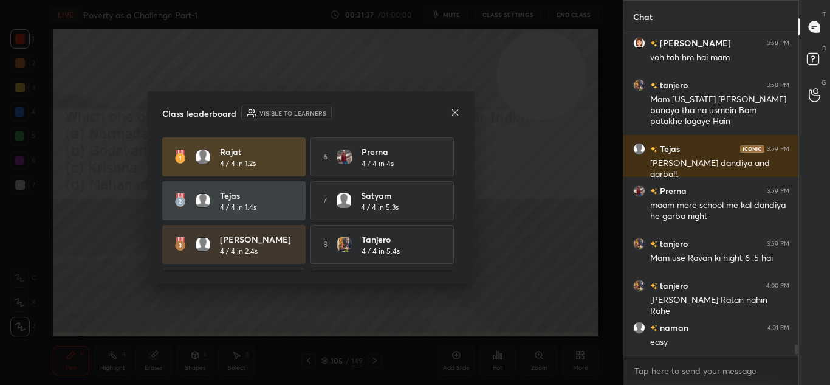
click at [453, 123] on div "Class leaderboard Visible to learners Rajat 4 / 4 in 1.2s 6 [PERSON_NAME] 4 / 4…" at bounding box center [311, 187] width 327 height 193
click at [454, 111] on icon at bounding box center [455, 113] width 10 height 10
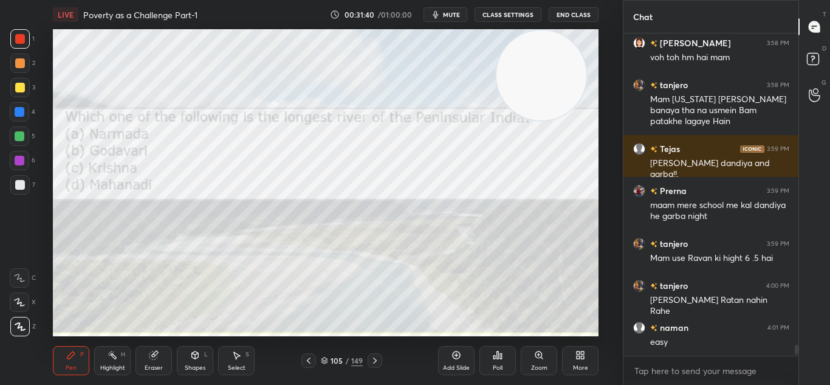
click at [377, 357] on icon at bounding box center [375, 361] width 10 height 10
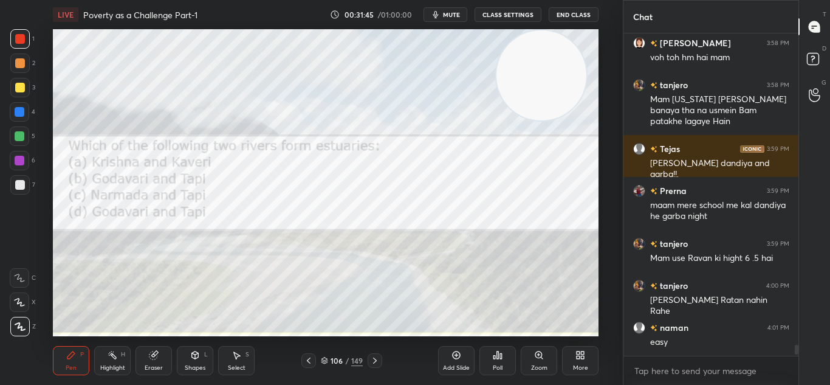
click at [495, 360] on div "Poll" at bounding box center [498, 360] width 36 height 29
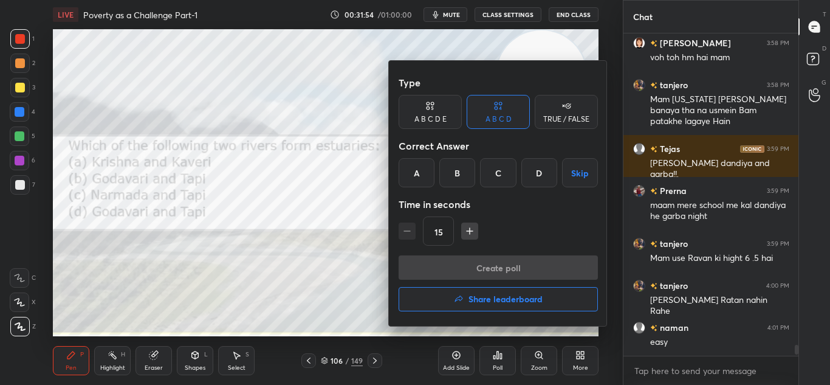
click at [499, 168] on div "C" at bounding box center [498, 172] width 36 height 29
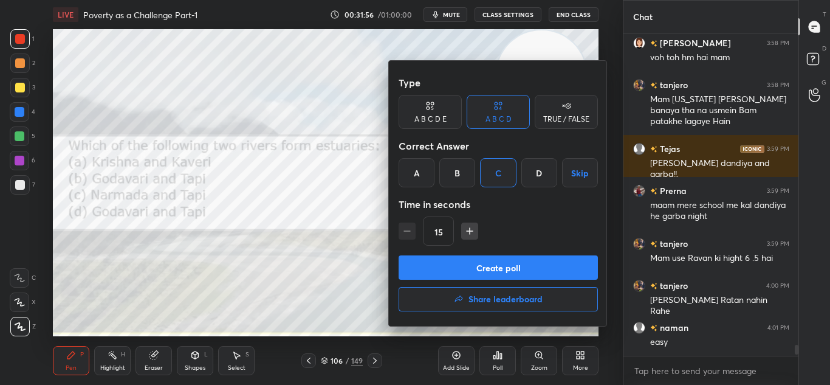
click at [514, 267] on button "Create poll" at bounding box center [498, 267] width 199 height 24
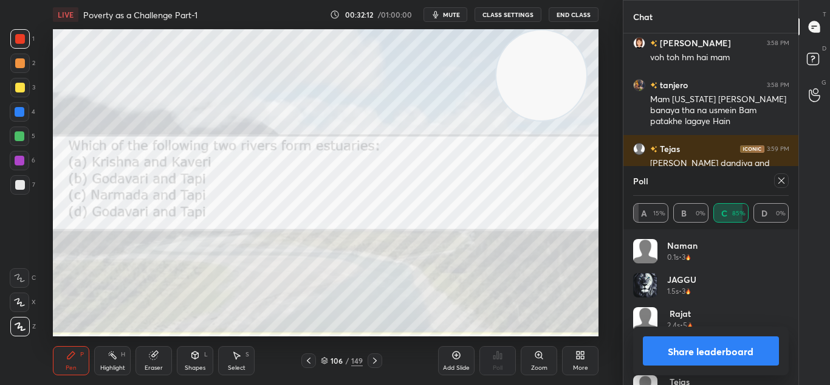
click at [376, 361] on icon at bounding box center [375, 360] width 4 height 6
click at [781, 183] on icon at bounding box center [782, 181] width 10 height 10
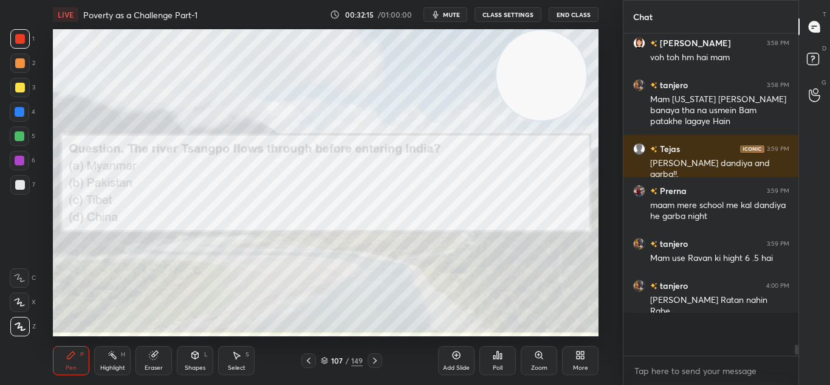
scroll to position [4, 4]
click at [496, 365] on div "Poll" at bounding box center [498, 368] width 10 height 6
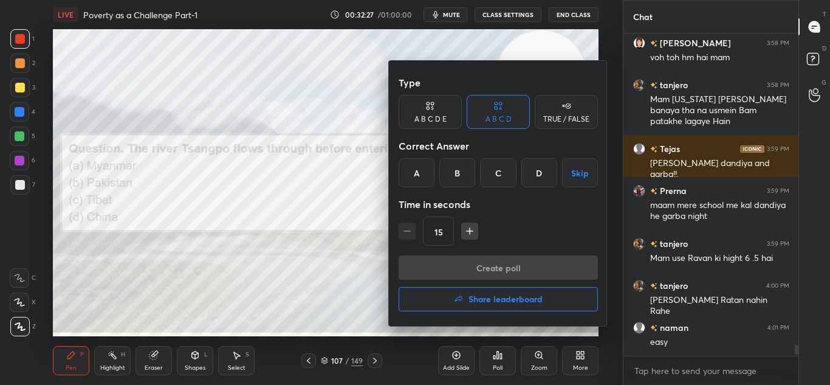
click at [502, 172] on div "C" at bounding box center [498, 172] width 36 height 29
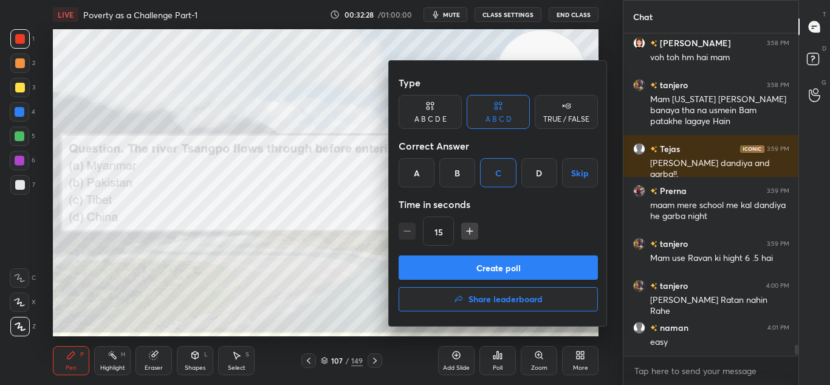
click at [520, 264] on button "Create poll" at bounding box center [498, 267] width 199 height 24
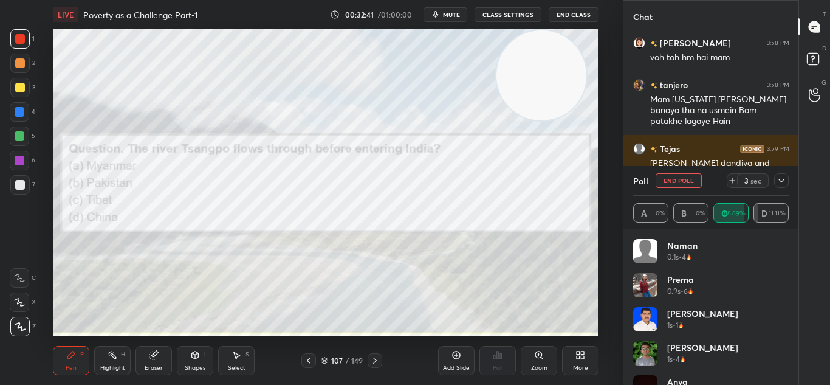
click at [772, 179] on div "3 sec" at bounding box center [758, 180] width 62 height 15
click at [774, 179] on div "3 sec" at bounding box center [758, 180] width 62 height 15
click at [785, 184] on icon at bounding box center [782, 181] width 10 height 10
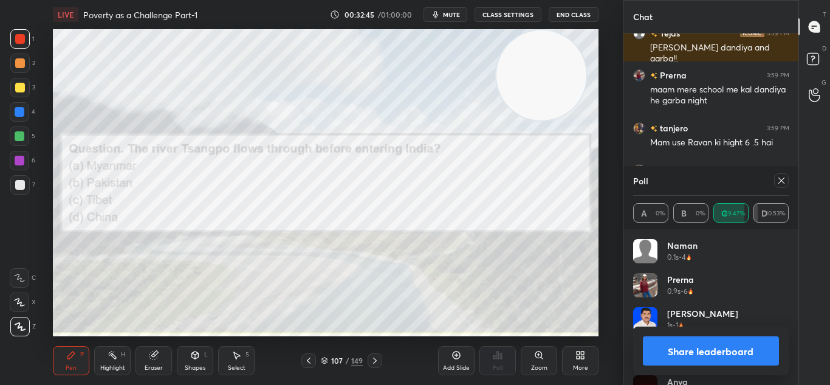
click at [778, 183] on icon at bounding box center [782, 181] width 10 height 10
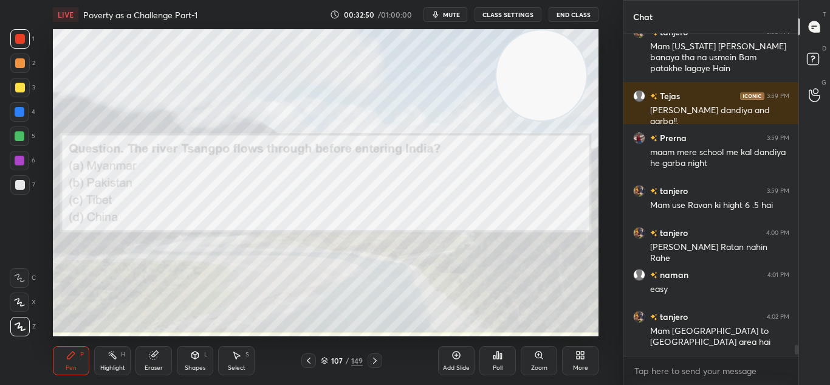
click at [374, 361] on icon at bounding box center [375, 361] width 10 height 10
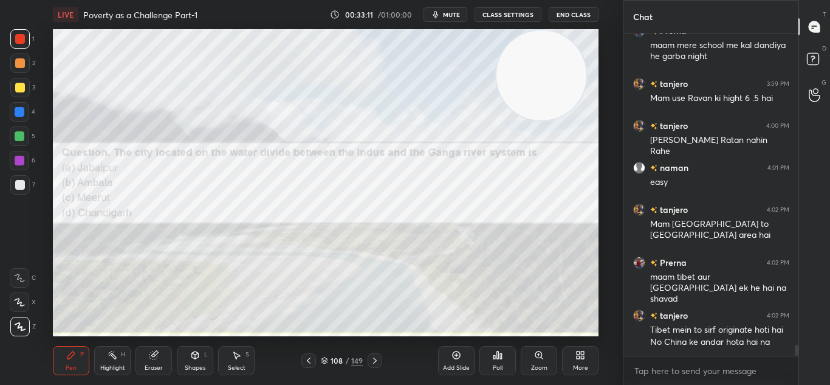
click at [496, 361] on div "Poll" at bounding box center [498, 360] width 36 height 29
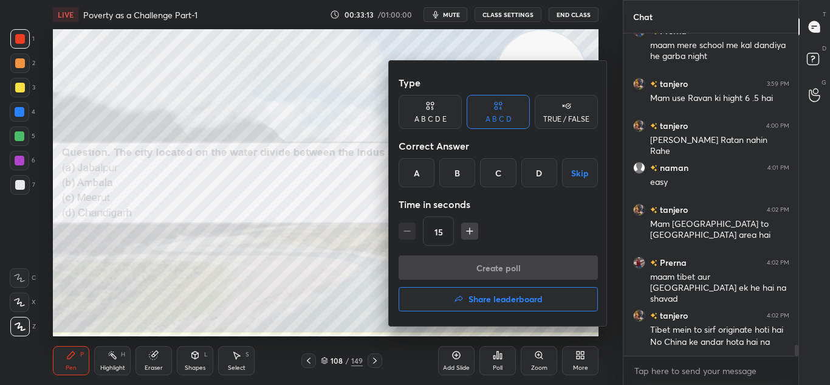
click at [456, 175] on div "B" at bounding box center [458, 172] width 36 height 29
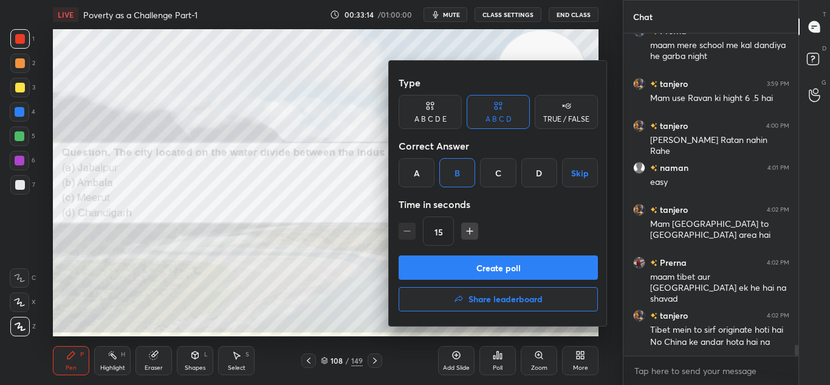
click at [488, 267] on button "Create poll" at bounding box center [498, 267] width 199 height 24
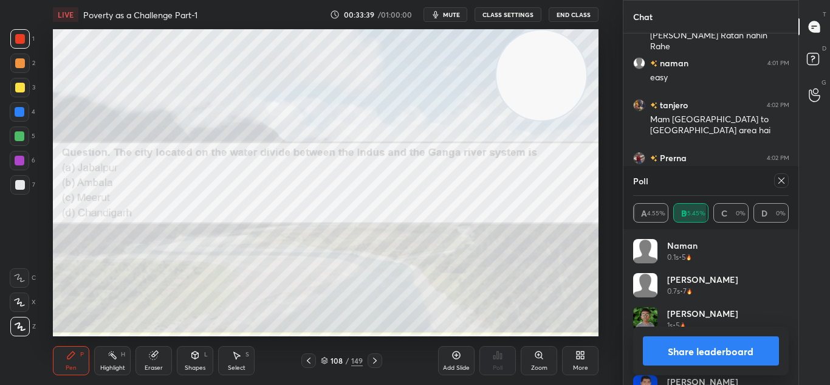
click at [782, 183] on icon at bounding box center [782, 181] width 10 height 10
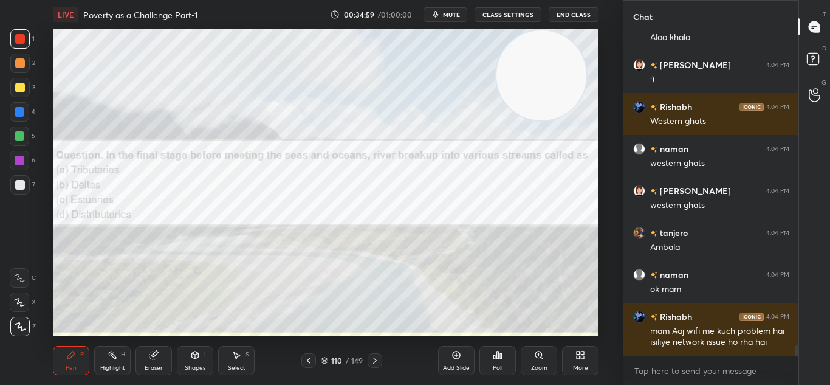
scroll to position [9563, 0]
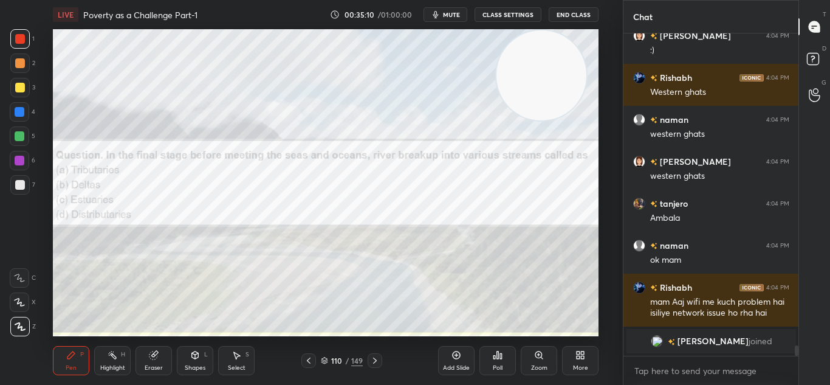
click at [536, 357] on icon at bounding box center [539, 355] width 10 height 10
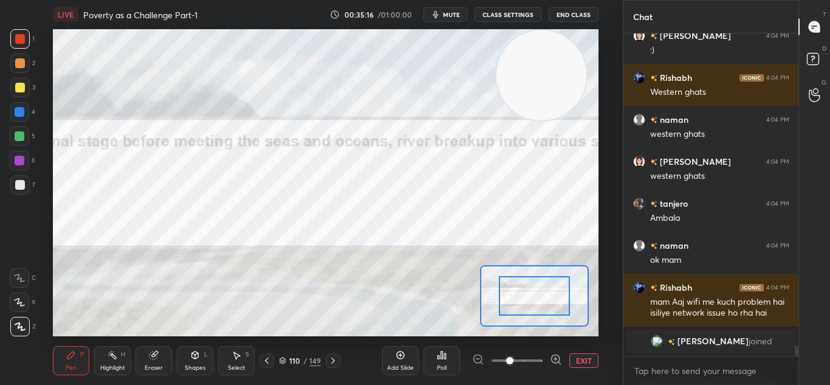
click at [578, 360] on button "EXIT" at bounding box center [584, 360] width 29 height 15
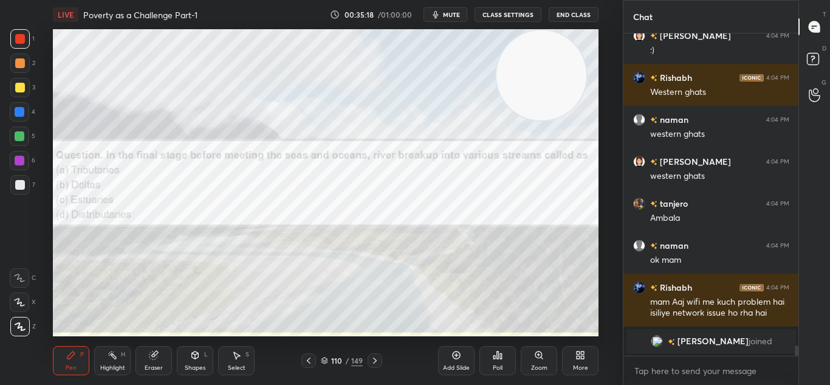
click at [537, 368] on div "Zoom" at bounding box center [539, 368] width 16 height 6
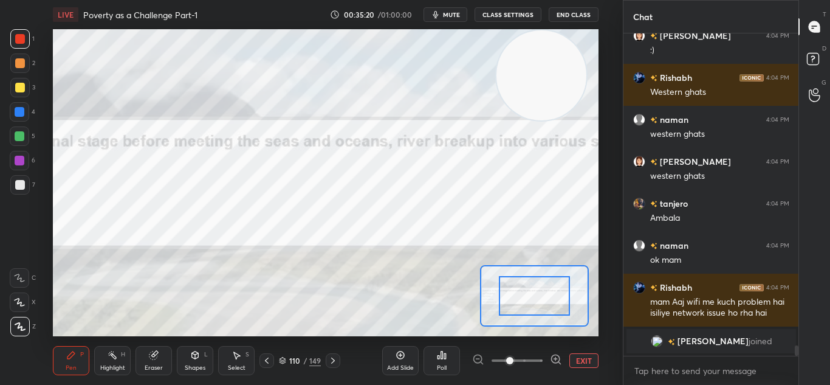
click at [586, 359] on button "EXIT" at bounding box center [584, 360] width 29 height 15
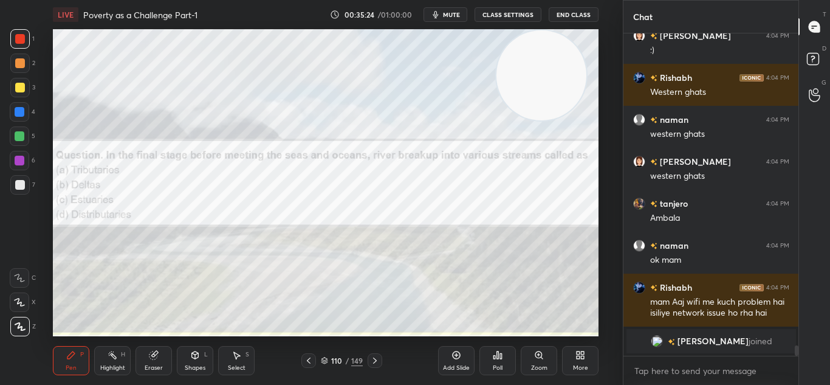
click at [502, 365] on div "Poll" at bounding box center [498, 368] width 10 height 6
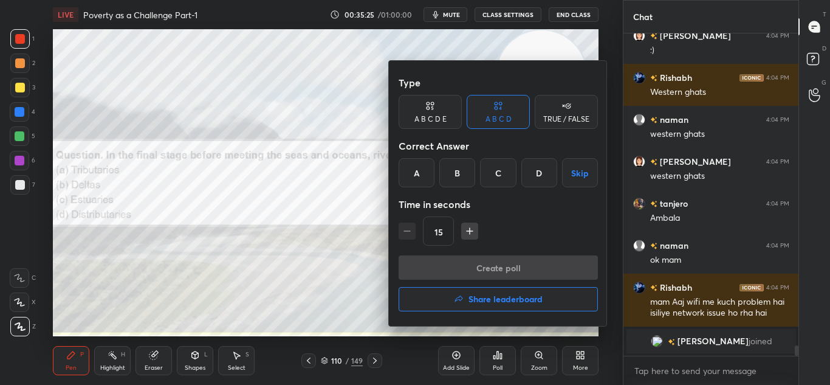
click at [536, 171] on div "D" at bounding box center [540, 172] width 36 height 29
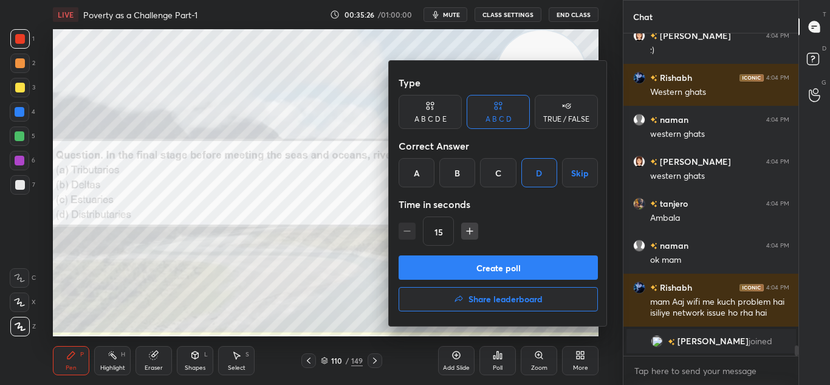
click at [533, 269] on button "Create poll" at bounding box center [498, 267] width 199 height 24
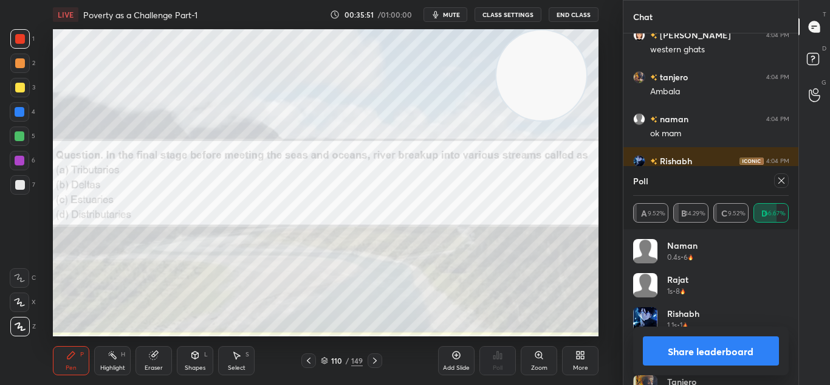
scroll to position [8931, 0]
click at [778, 176] on icon at bounding box center [782, 181] width 10 height 10
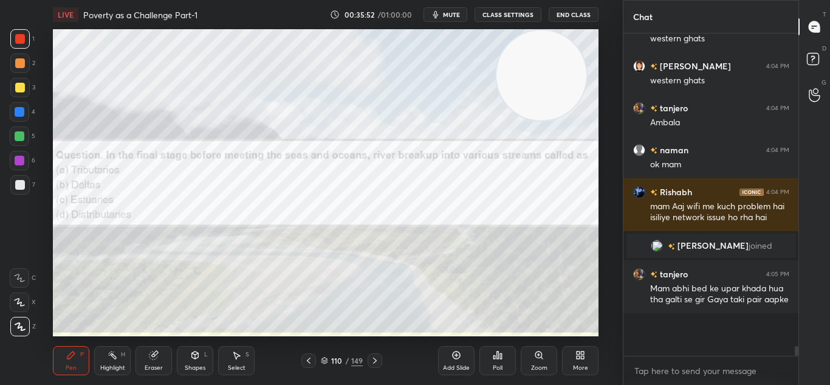
scroll to position [202, 171]
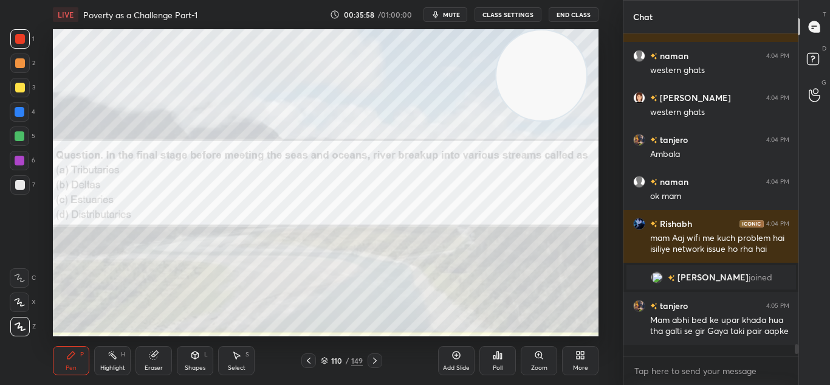
click at [378, 361] on icon at bounding box center [375, 361] width 10 height 10
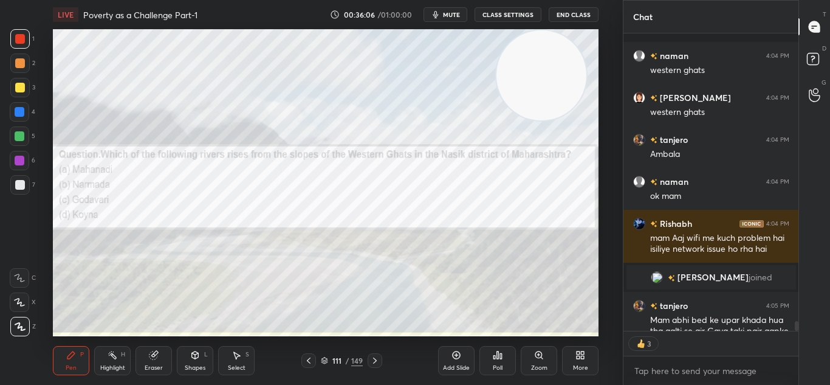
scroll to position [8923, 0]
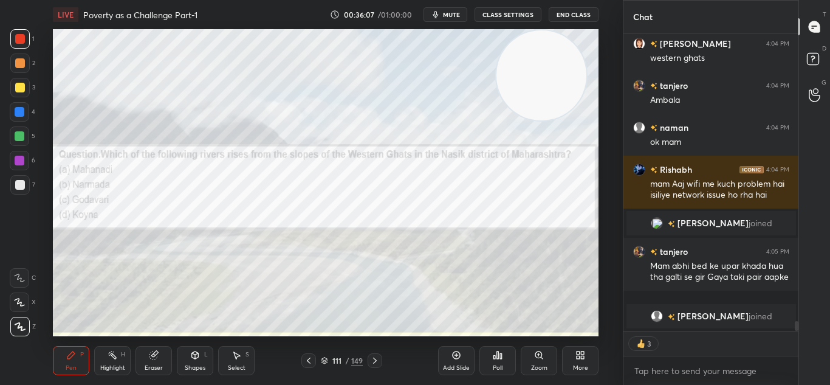
click at [494, 365] on div "Poll" at bounding box center [498, 368] width 10 height 6
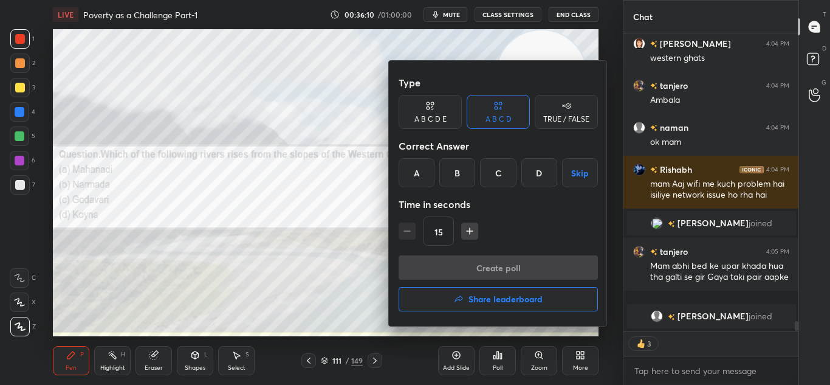
click at [509, 176] on div "C" at bounding box center [498, 172] width 36 height 29
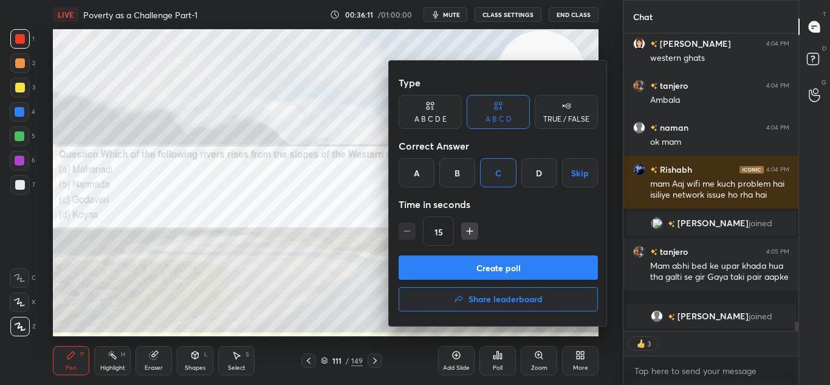
click at [519, 257] on button "Create poll" at bounding box center [498, 267] width 199 height 24
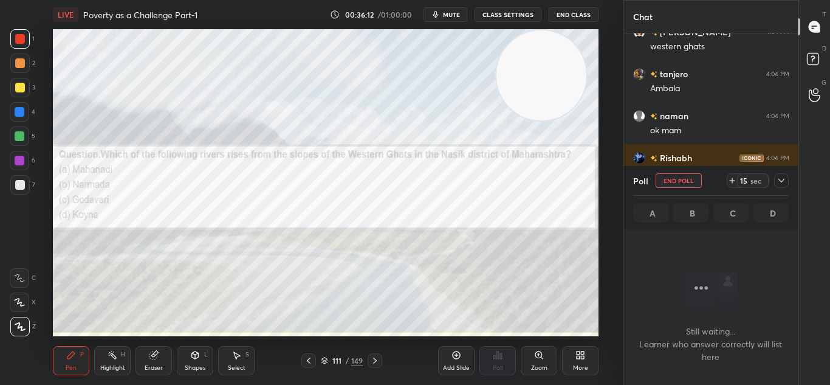
scroll to position [154, 171]
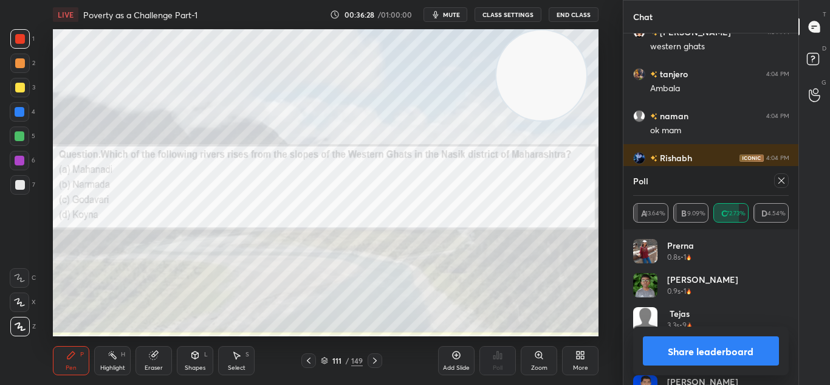
click at [691, 352] on button "Share leaderboard" at bounding box center [711, 350] width 137 height 29
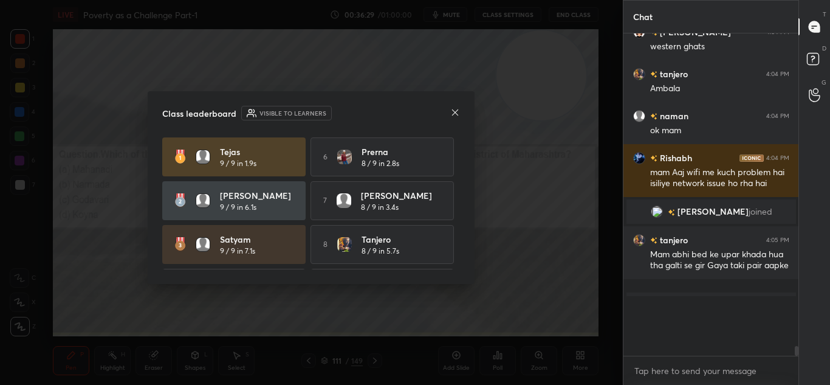
scroll to position [0, 1]
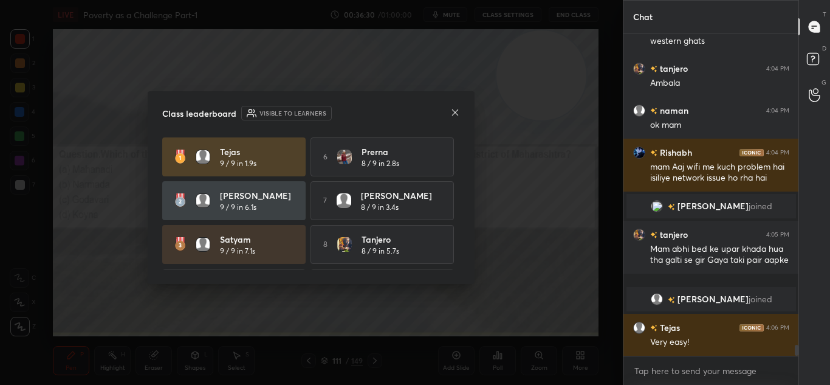
click at [457, 114] on icon at bounding box center [455, 112] width 6 height 6
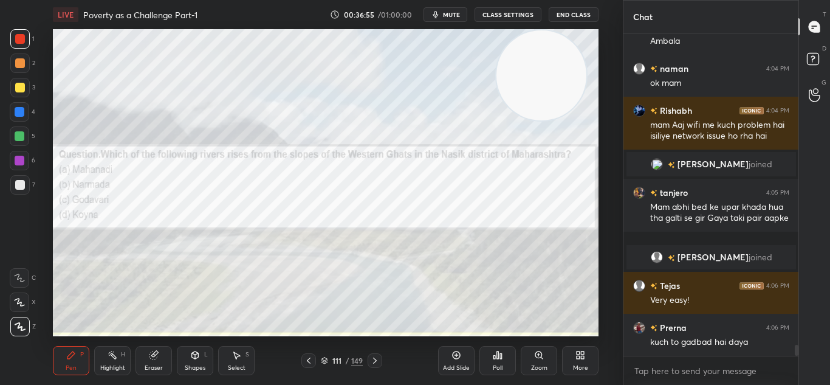
scroll to position [9001, 0]
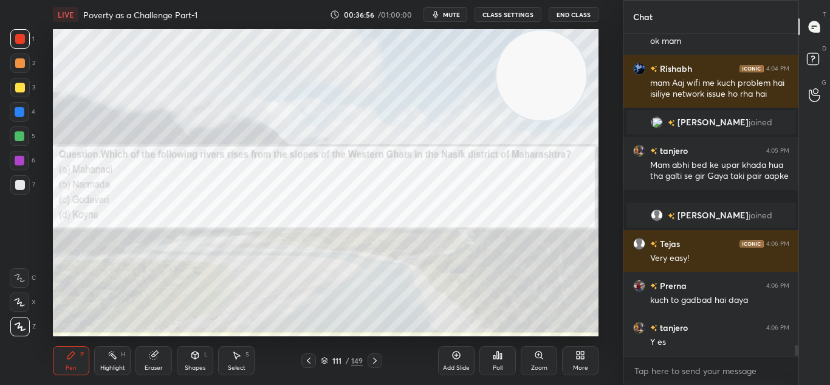
click at [382, 364] on div at bounding box center [375, 360] width 15 height 15
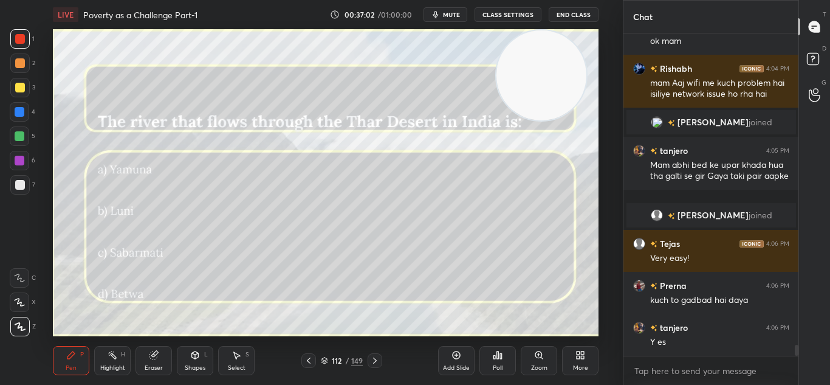
click at [497, 355] on icon at bounding box center [498, 354] width 2 height 7
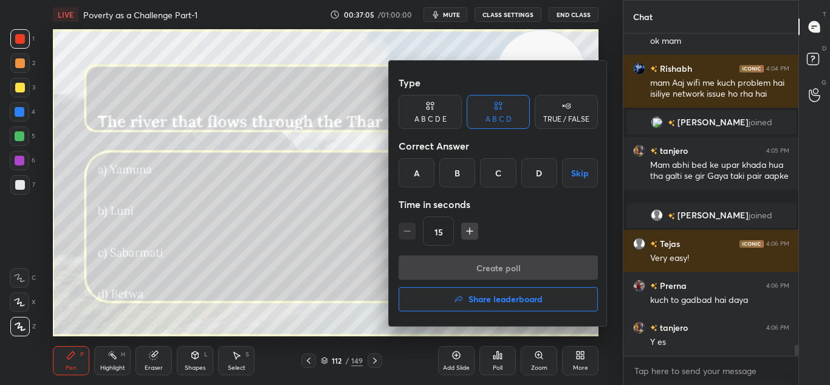
click at [459, 182] on div "B" at bounding box center [458, 172] width 36 height 29
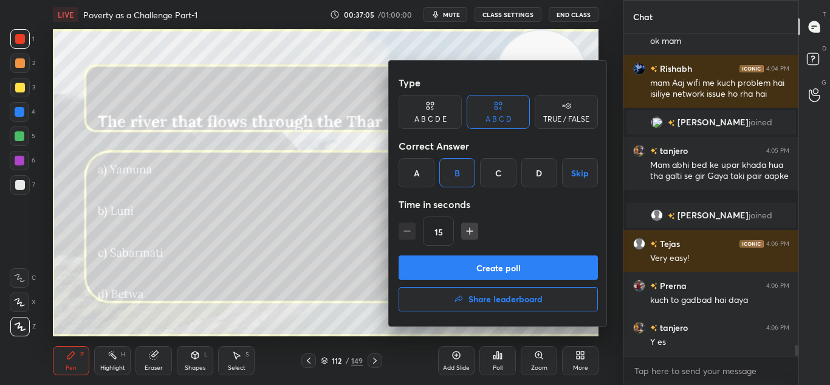
click at [459, 182] on div "B" at bounding box center [458, 172] width 36 height 29
click at [489, 267] on button "Create poll" at bounding box center [498, 267] width 199 height 24
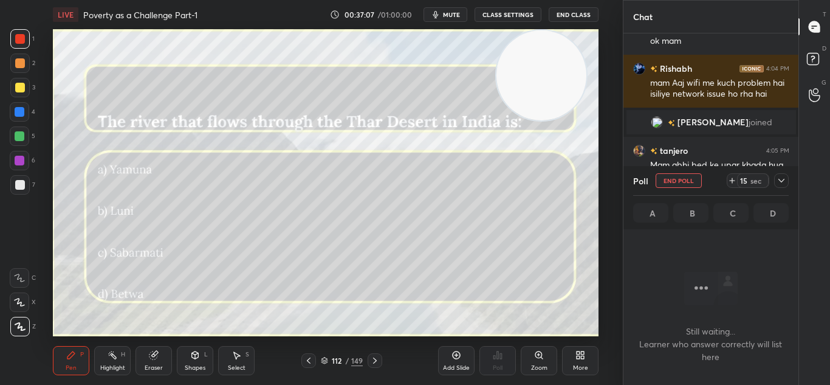
scroll to position [154, 171]
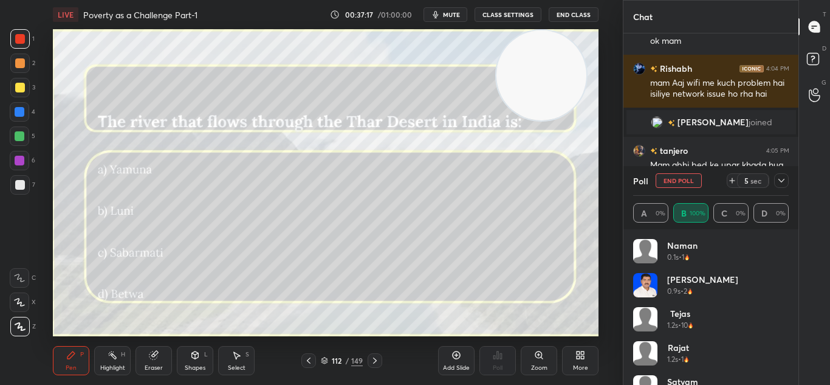
click at [371, 357] on icon at bounding box center [375, 361] width 10 height 10
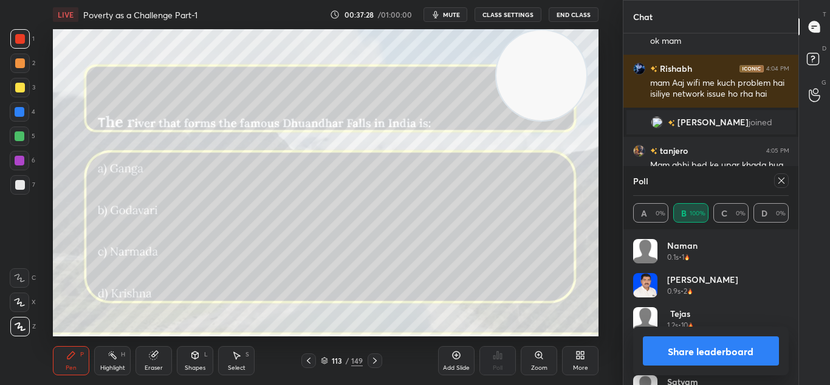
click at [781, 183] on icon at bounding box center [782, 181] width 10 height 10
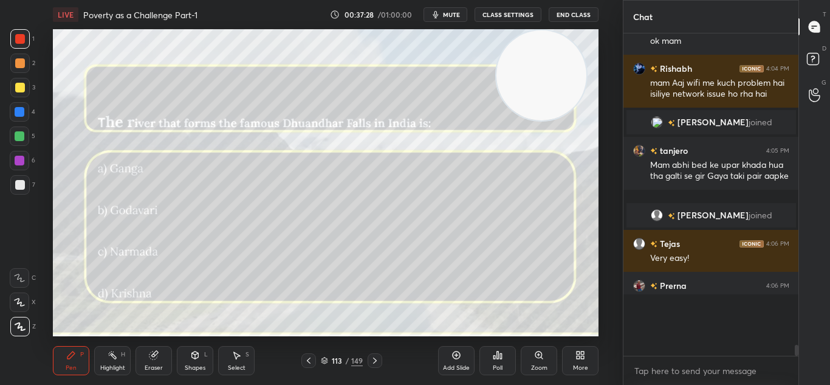
scroll to position [202, 171]
click at [491, 356] on div "Poll" at bounding box center [498, 360] width 36 height 29
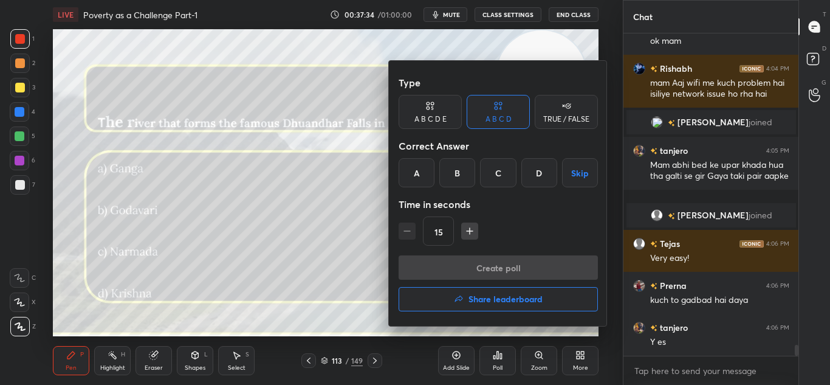
click at [497, 174] on div "C" at bounding box center [498, 172] width 36 height 29
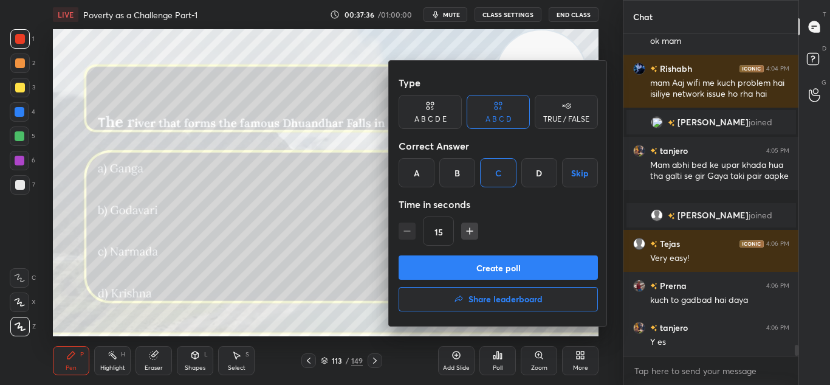
click at [499, 276] on button "Create poll" at bounding box center [498, 267] width 199 height 24
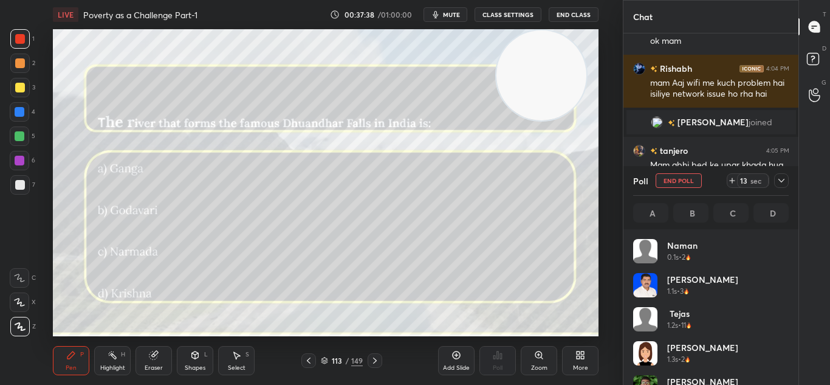
scroll to position [142, 152]
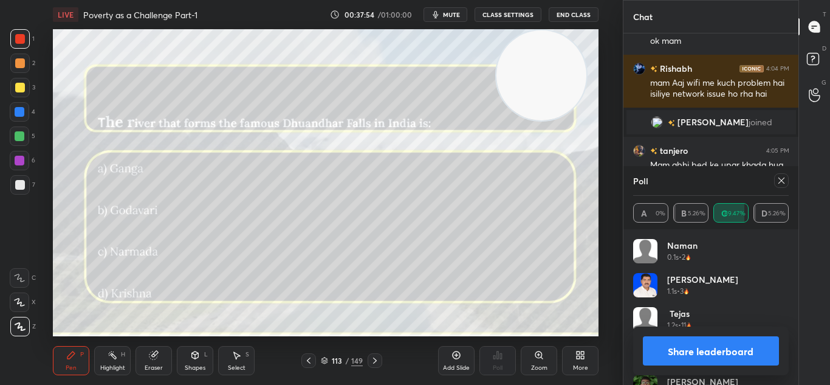
click at [672, 343] on button "Share leaderboard" at bounding box center [711, 350] width 137 height 29
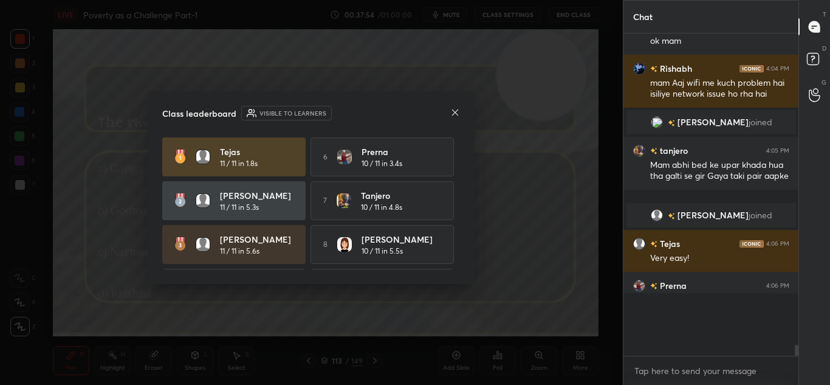
scroll to position [212, 171]
click at [460, 112] on icon at bounding box center [455, 113] width 10 height 10
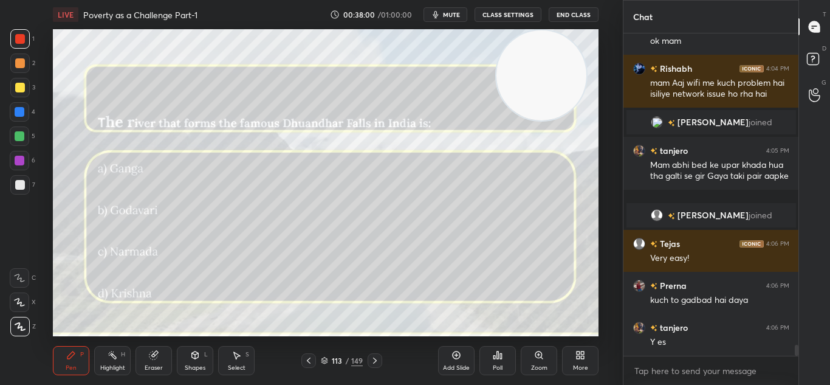
click at [376, 361] on icon at bounding box center [375, 360] width 4 height 6
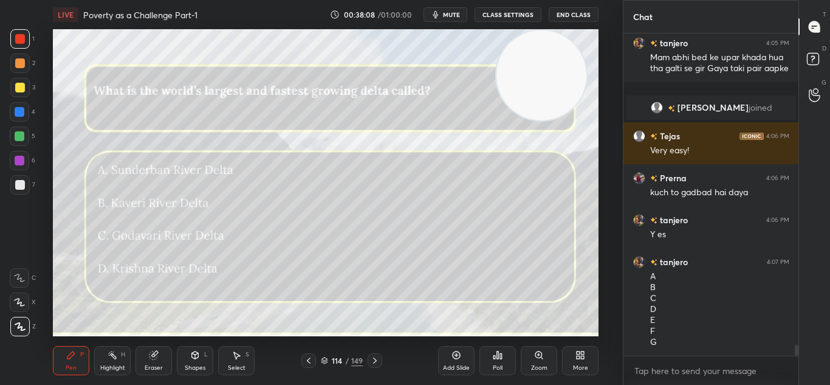
click at [496, 368] on div "Poll" at bounding box center [498, 368] width 10 height 6
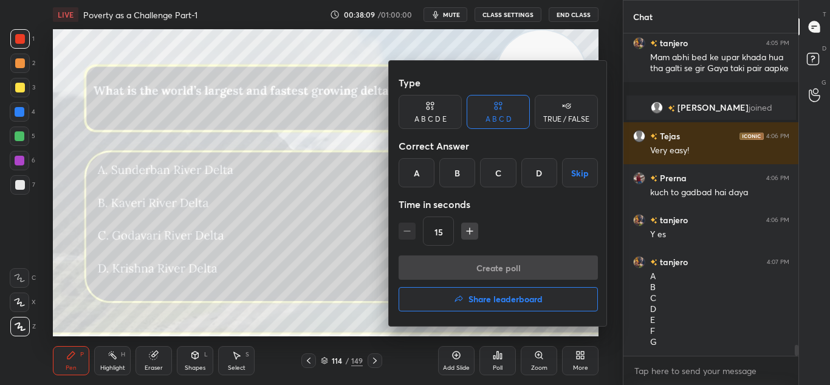
click at [421, 187] on div "Type A B C D E A B C D TRUE / FALSE Correct Answer A B C D Skip Time in seconds…" at bounding box center [498, 163] width 199 height 185
click at [416, 181] on div "A" at bounding box center [417, 172] width 36 height 29
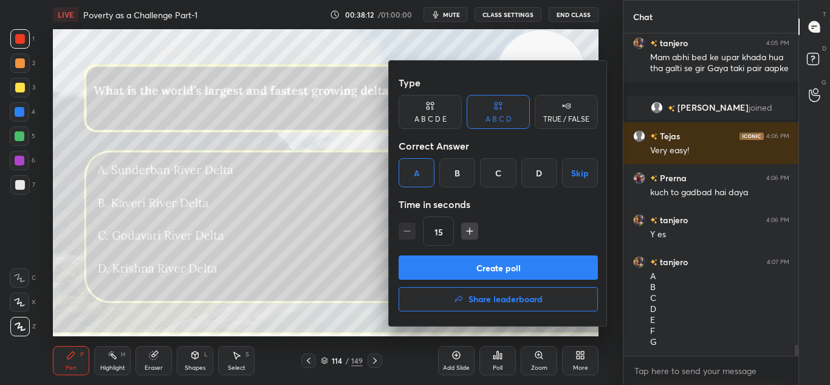
click at [482, 278] on button "Create poll" at bounding box center [498, 267] width 199 height 24
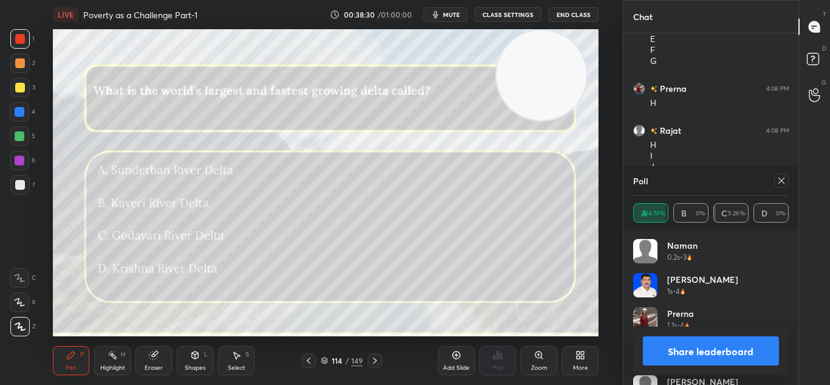
scroll to position [9402, 0]
click at [728, 351] on button "Share leaderboard" at bounding box center [711, 350] width 137 height 29
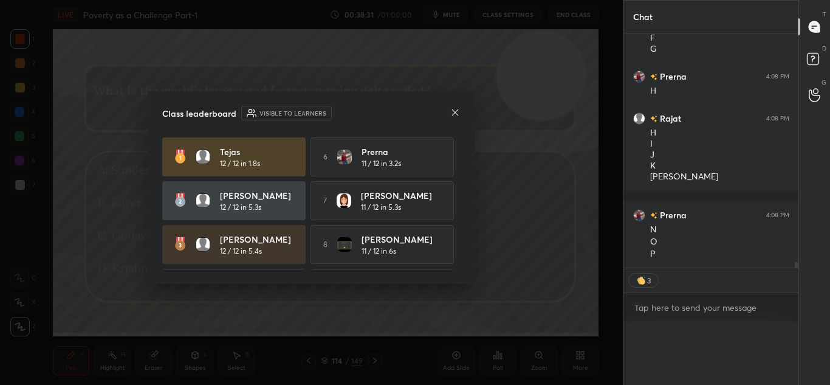
scroll to position [9444, 0]
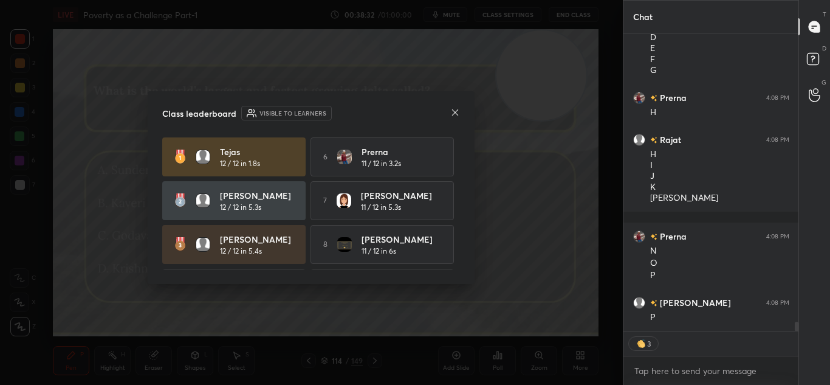
click at [463, 109] on div "Class leaderboard Visible to learners Tejas 12 / 12 in 1.8s 6 [PERSON_NAME] 11 …" at bounding box center [311, 187] width 327 height 193
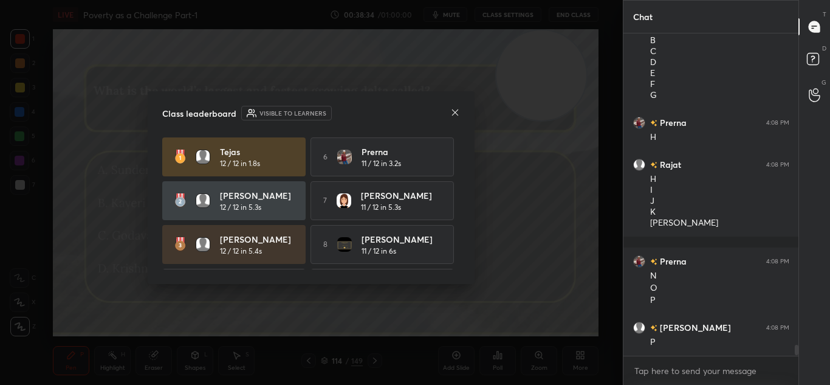
click at [458, 111] on icon at bounding box center [455, 113] width 10 height 10
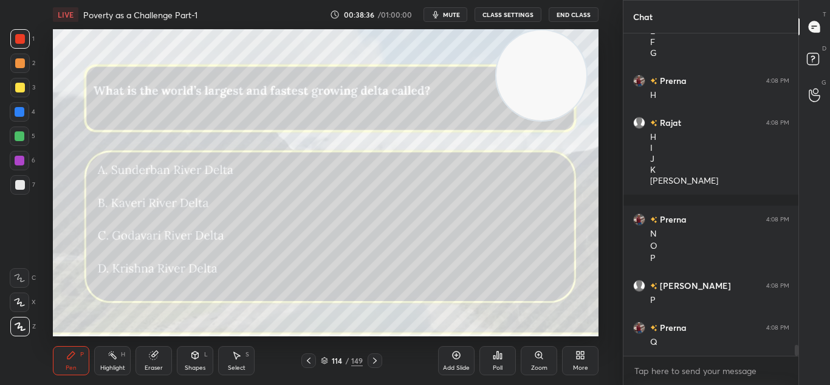
click at [373, 359] on icon at bounding box center [375, 361] width 10 height 10
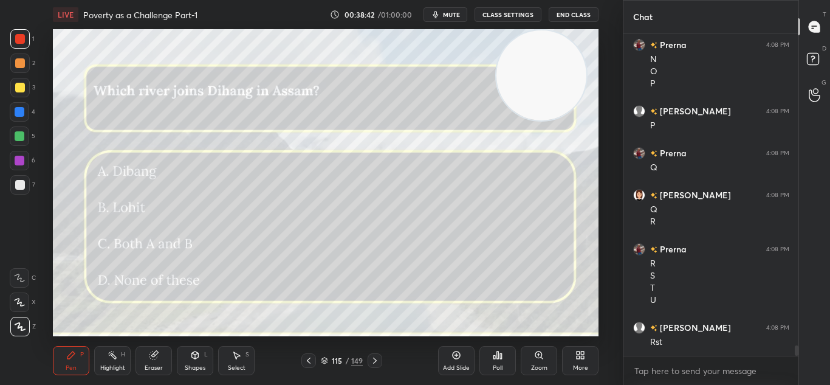
click at [502, 369] on div "Poll" at bounding box center [498, 368] width 10 height 6
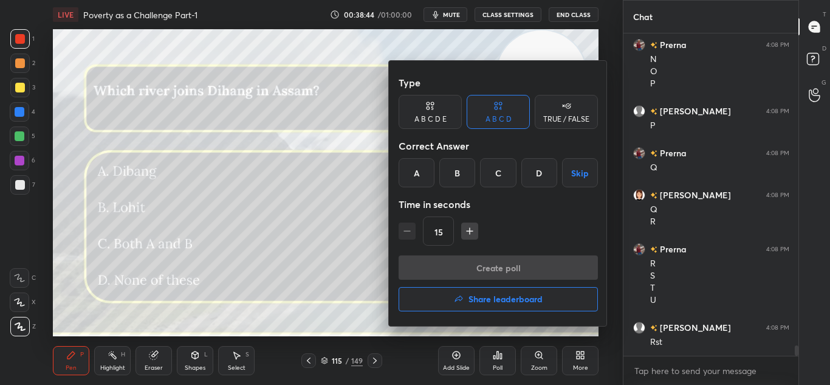
click at [494, 176] on div "C" at bounding box center [498, 172] width 36 height 29
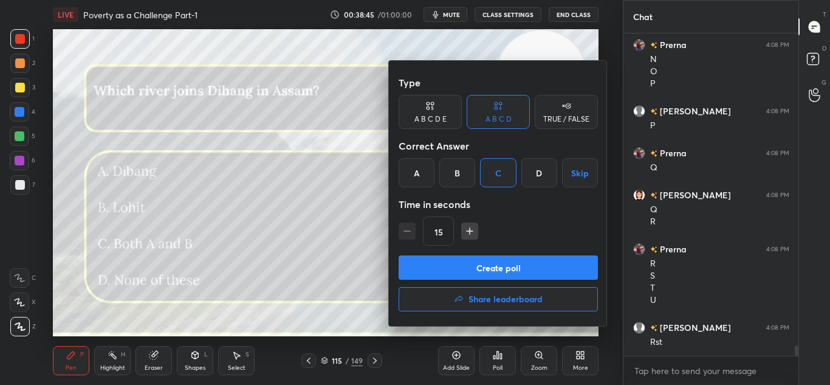
click at [511, 271] on button "Create poll" at bounding box center [498, 267] width 199 height 24
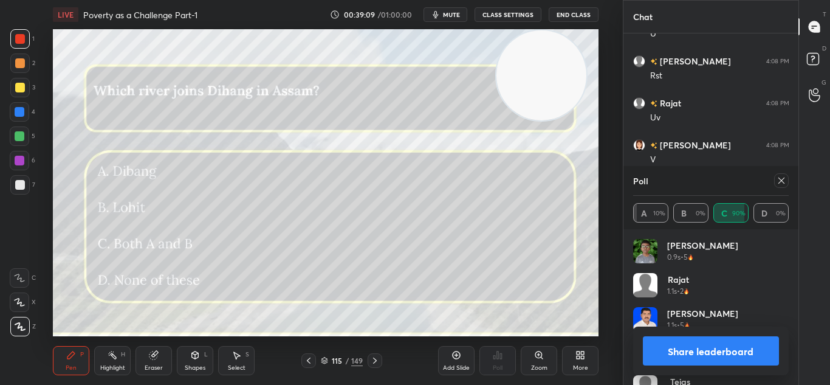
click at [719, 353] on button "Share leaderboard" at bounding box center [711, 350] width 137 height 29
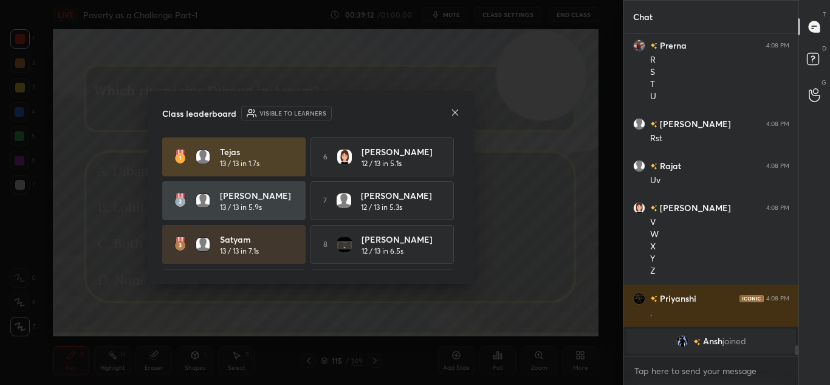
click at [453, 108] on icon at bounding box center [455, 113] width 10 height 10
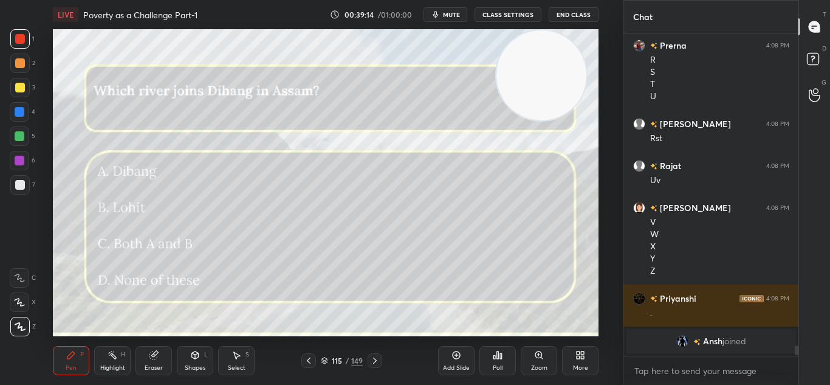
click at [371, 365] on icon at bounding box center [375, 361] width 10 height 10
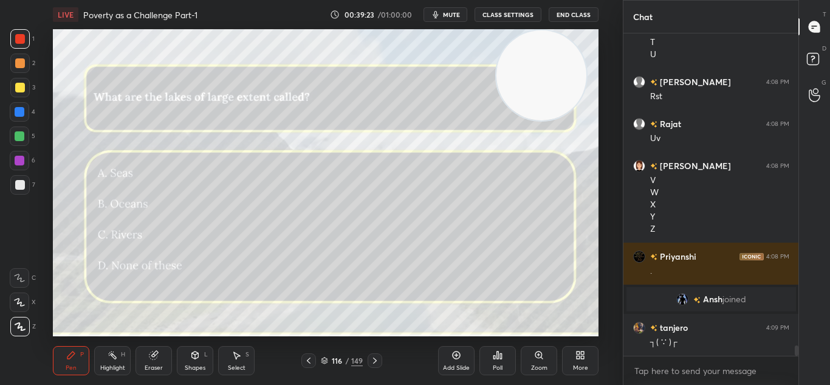
click at [499, 362] on div "Poll" at bounding box center [498, 360] width 36 height 29
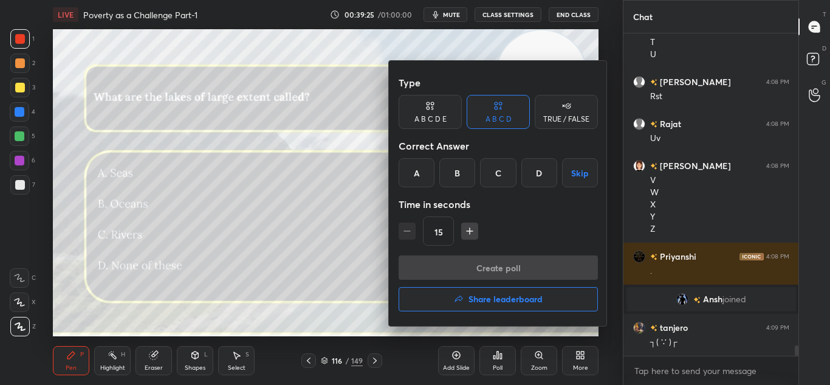
click at [409, 163] on div "A" at bounding box center [417, 172] width 36 height 29
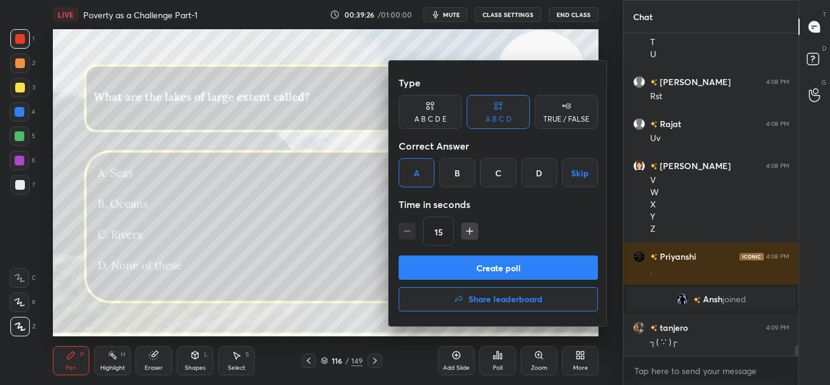
click at [472, 272] on button "Create poll" at bounding box center [498, 267] width 199 height 24
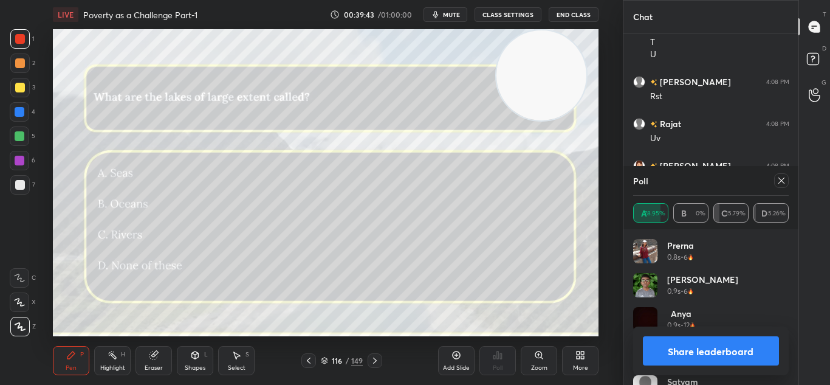
click at [374, 361] on icon at bounding box center [375, 361] width 10 height 10
click at [312, 361] on icon at bounding box center [309, 361] width 10 height 10
click at [778, 179] on icon at bounding box center [782, 181] width 10 height 10
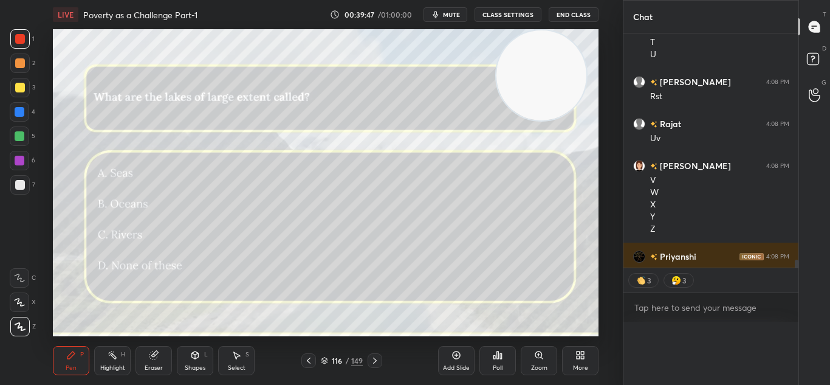
scroll to position [0, 0]
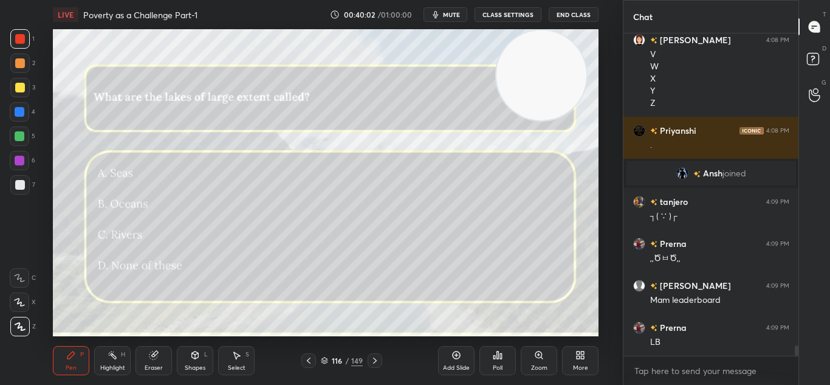
click at [497, 355] on icon at bounding box center [498, 354] width 2 height 7
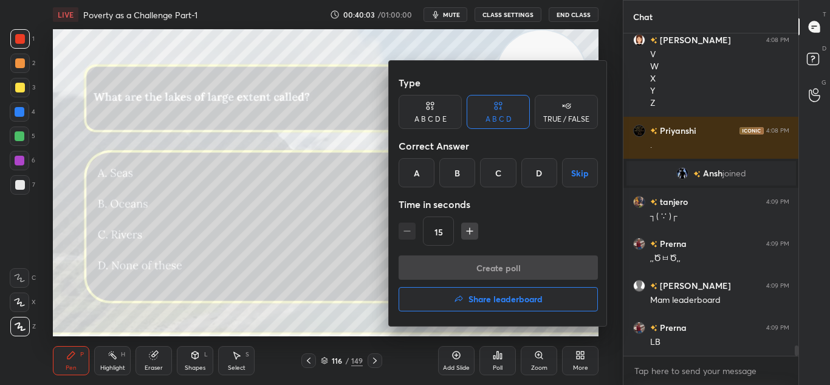
click at [480, 295] on h4 "Share leaderboard" at bounding box center [506, 299] width 74 height 9
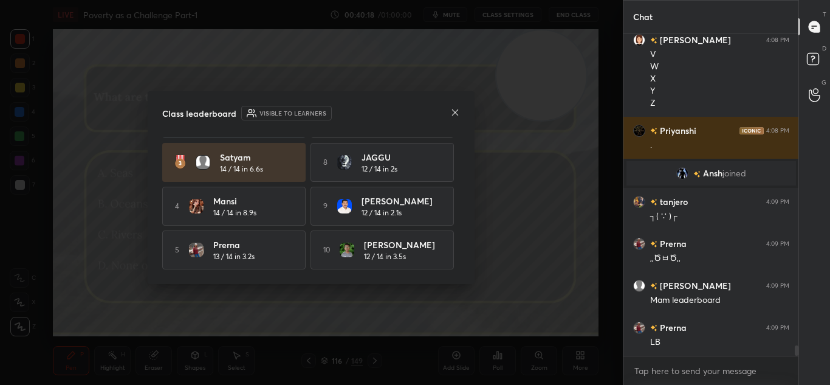
click at [451, 114] on icon at bounding box center [455, 113] width 10 height 10
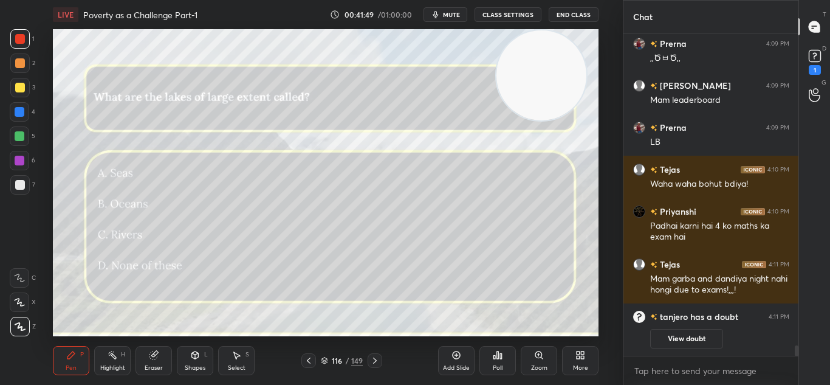
scroll to position [9936, 0]
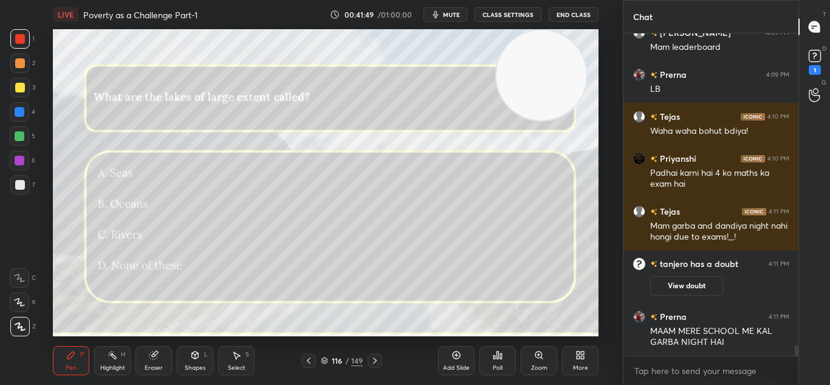
click at [680, 334] on div "[PERSON_NAME] 4:09 PM ,,ԾㅂԾ,, [PERSON_NAME] 4:09 PM Mam leaderboard [PERSON_NAM…" at bounding box center [712, 194] width 176 height 322
click at [677, 283] on button "View doubt" at bounding box center [686, 285] width 73 height 19
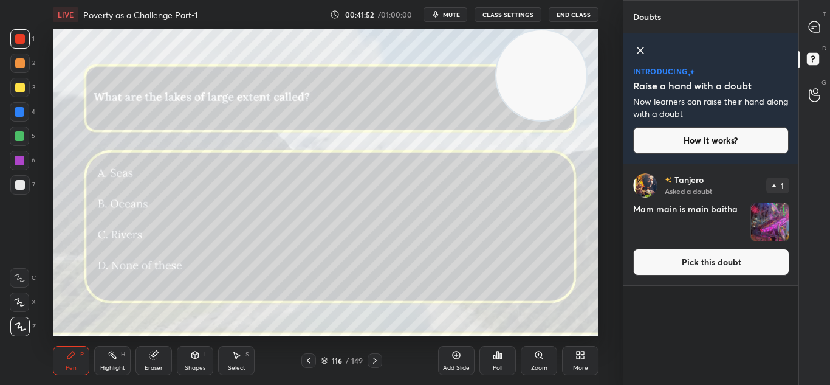
click at [772, 236] on img "grid" at bounding box center [770, 222] width 38 height 38
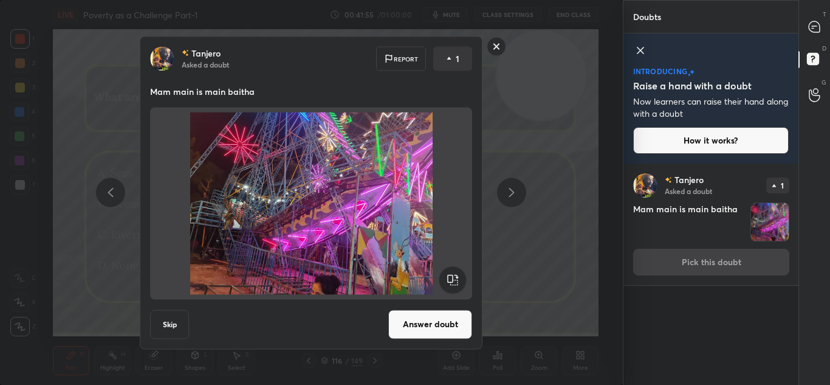
click at [371, 227] on img at bounding box center [311, 203] width 293 height 182
click at [423, 325] on button "Answer doubt" at bounding box center [430, 323] width 84 height 29
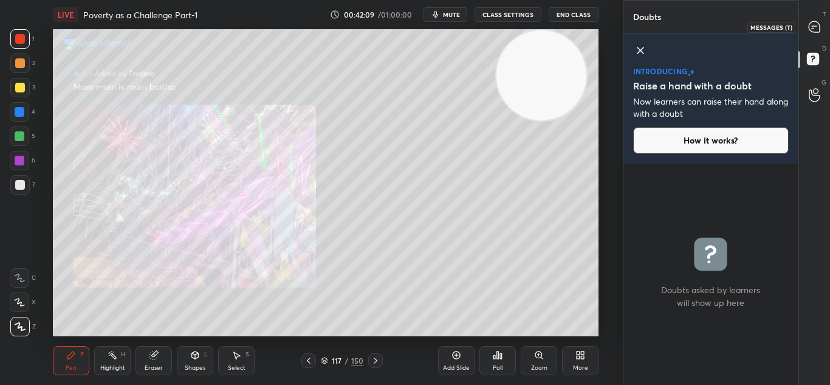
click at [814, 27] on icon at bounding box center [814, 26] width 11 height 11
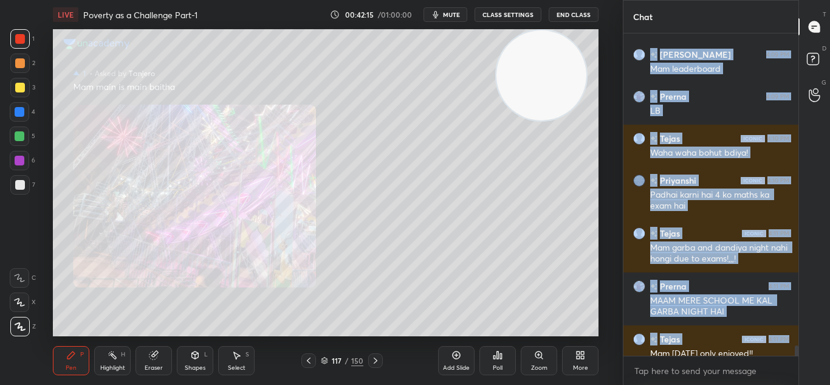
scroll to position [10181, 0]
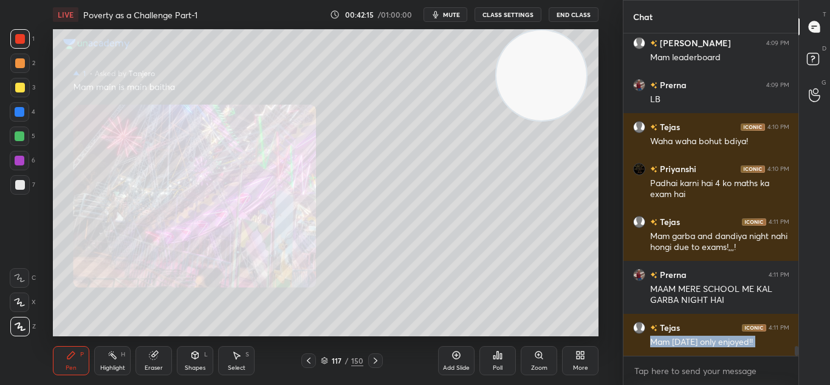
drag, startPoint x: 788, startPoint y: 345, endPoint x: 792, endPoint y: 356, distance: 11.9
click at [792, 356] on div "[PERSON_NAME] 4:09 PM ,,ԾㅂԾ,, [PERSON_NAME] 4:09 PM Mam leaderboard [PERSON_NAM…" at bounding box center [712, 208] width 176 height 351
click at [745, 374] on textarea at bounding box center [711, 370] width 156 height 19
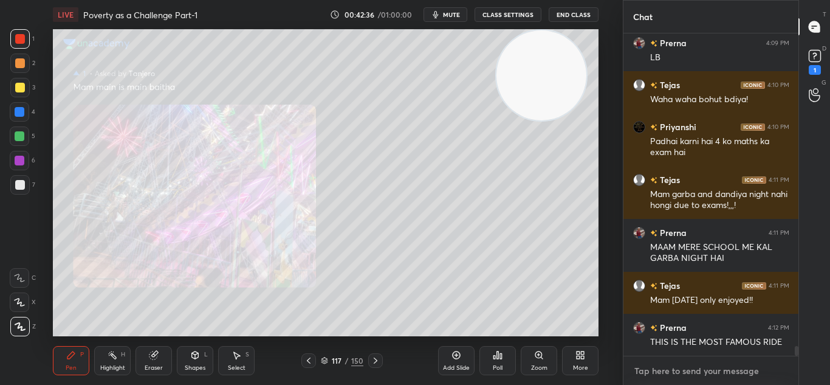
scroll to position [10275, 0]
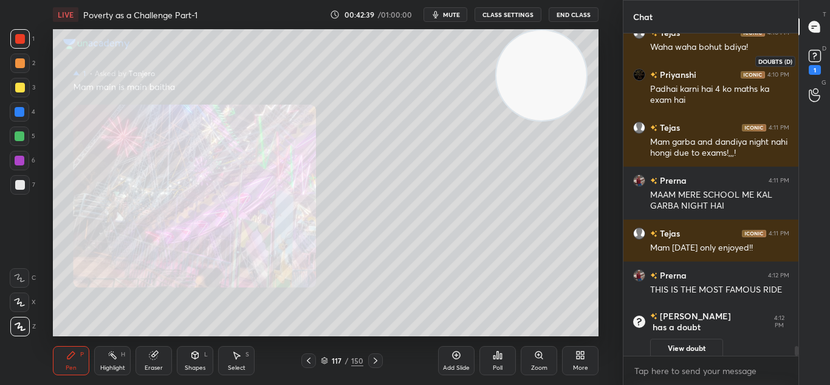
click at [818, 48] on icon at bounding box center [815, 56] width 18 height 18
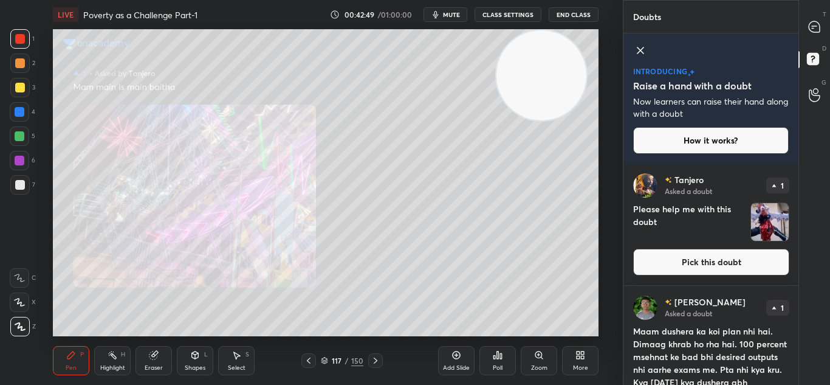
drag, startPoint x: 791, startPoint y: 296, endPoint x: 793, endPoint y: 315, distance: 19.0
click at [793, 315] on div "[PERSON_NAME] Asked a doubt 1 Maam dushera ka koi plan nhi hai. Dimaag khrab ho…" at bounding box center [712, 359] width 176 height 147
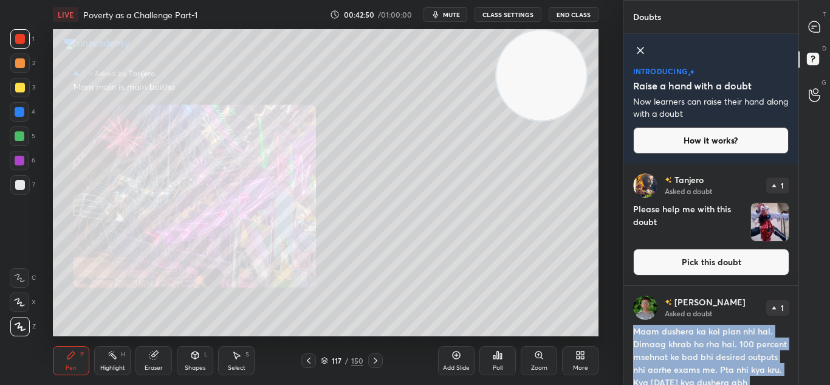
drag, startPoint x: 795, startPoint y: 306, endPoint x: 799, endPoint y: 346, distance: 39.7
click at [799, 346] on div "Doubts Enable hand raising Enable raise hand to speak to learners. Once enabled…" at bounding box center [727, 192] width 208 height 385
click at [794, 302] on div "[PERSON_NAME] Asked a doubt 1 Maam dushera ka koi plan nhi hai. Dimaag khrab ho…" at bounding box center [712, 359] width 176 height 147
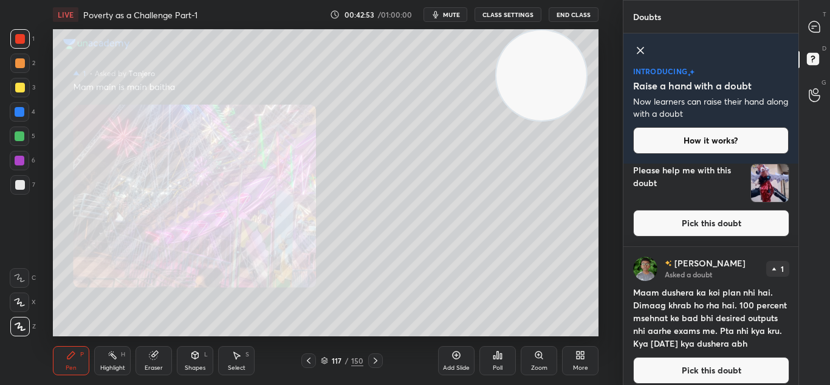
scroll to position [48, 0]
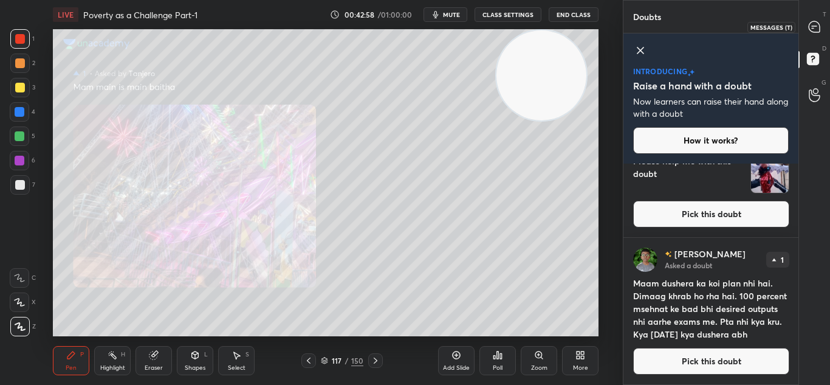
click at [813, 35] on div at bounding box center [815, 27] width 24 height 22
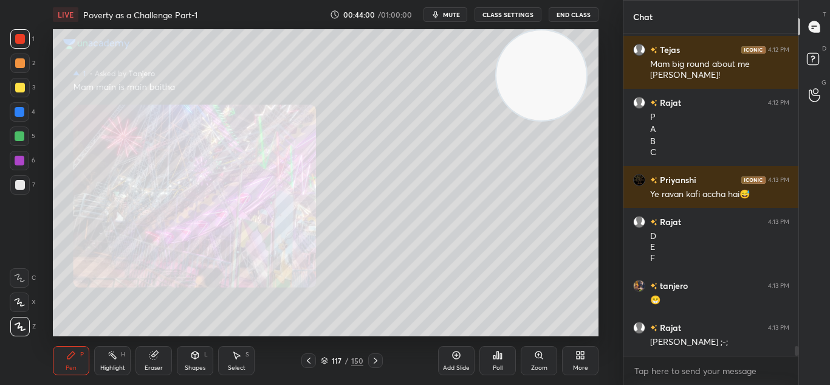
scroll to position [10196, 0]
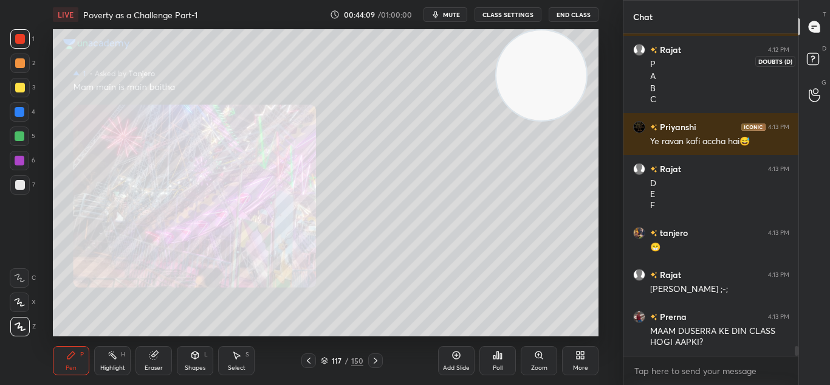
click at [813, 65] on rect at bounding box center [813, 59] width 12 height 12
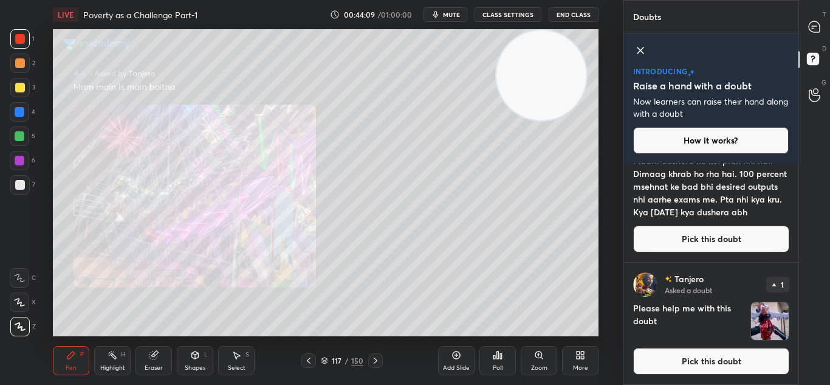
scroll to position [0, 0]
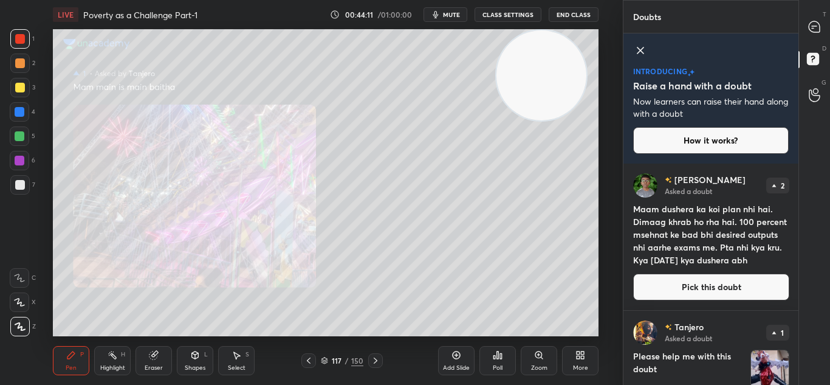
click at [767, 361] on img "grid" at bounding box center [770, 369] width 38 height 38
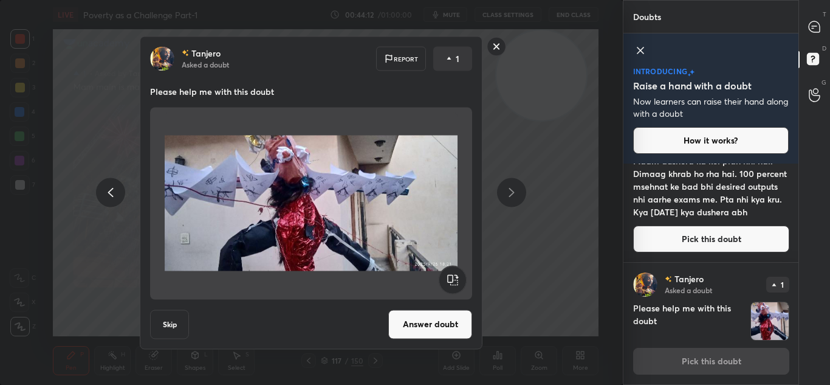
click at [354, 230] on img at bounding box center [311, 203] width 293 height 182
click at [413, 320] on button "Answer doubt" at bounding box center [430, 323] width 84 height 29
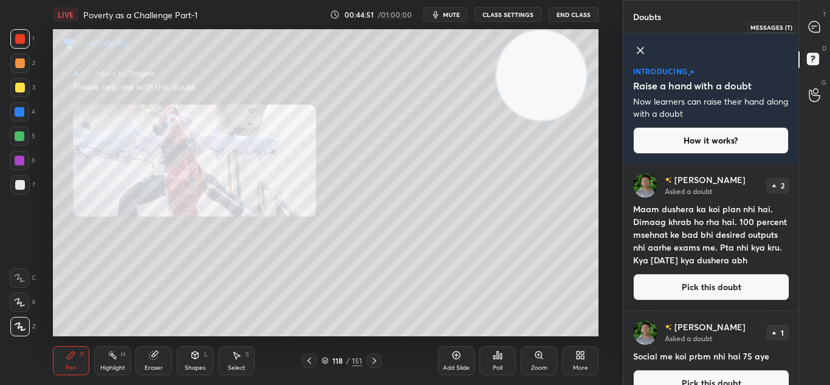
click at [818, 30] on icon at bounding box center [814, 26] width 11 height 11
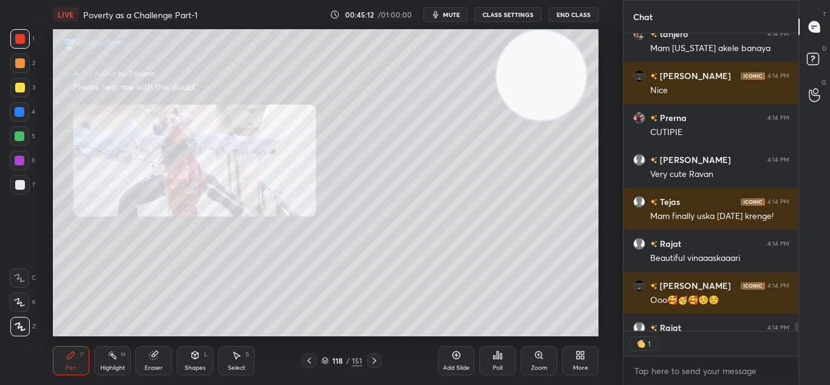
scroll to position [294, 171]
click at [375, 361] on icon at bounding box center [375, 360] width 4 height 6
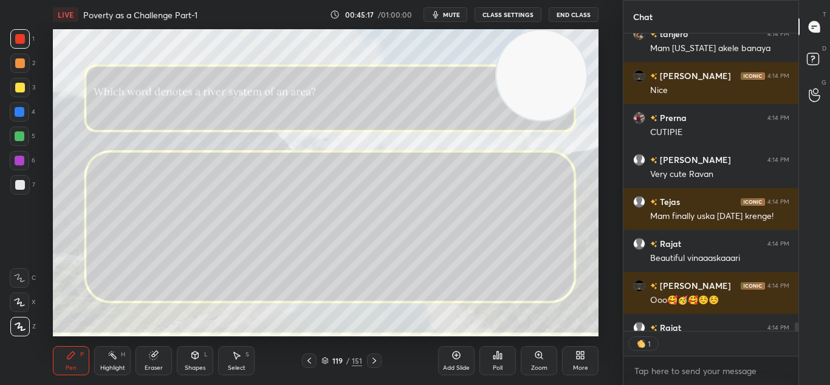
click at [317, 365] on div at bounding box center [309, 360] width 15 height 15
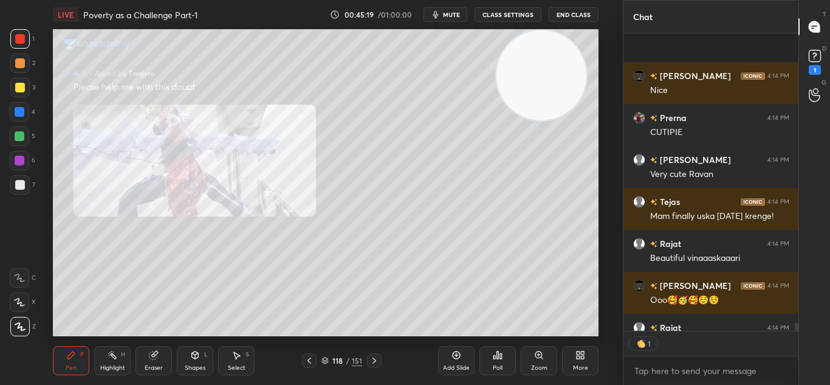
scroll to position [11032, 0]
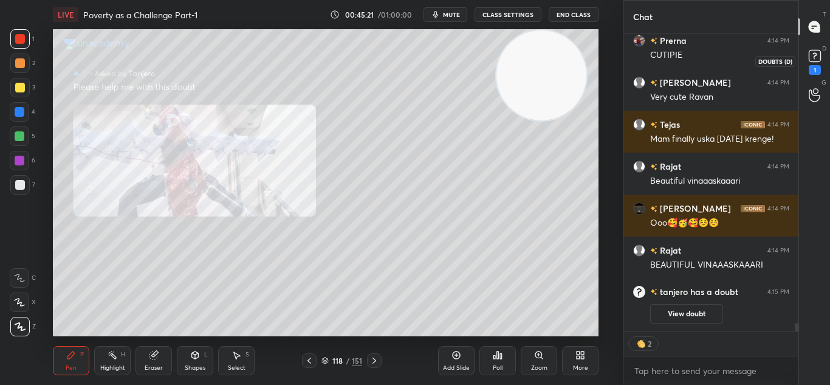
click at [806, 61] on icon at bounding box center [815, 56] width 18 height 18
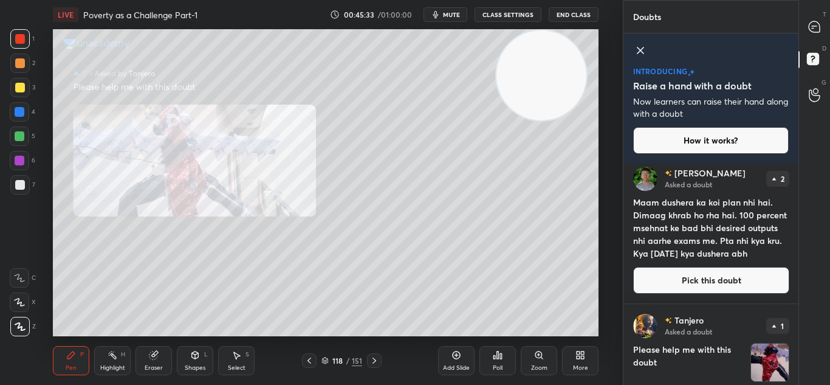
scroll to position [0, 0]
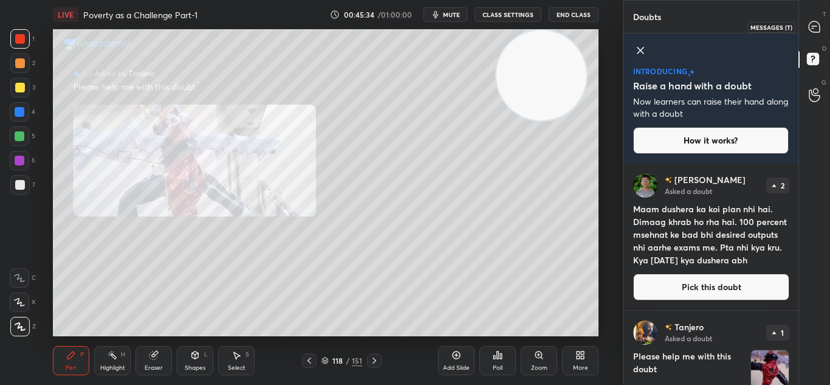
click at [816, 22] on icon at bounding box center [814, 26] width 11 height 11
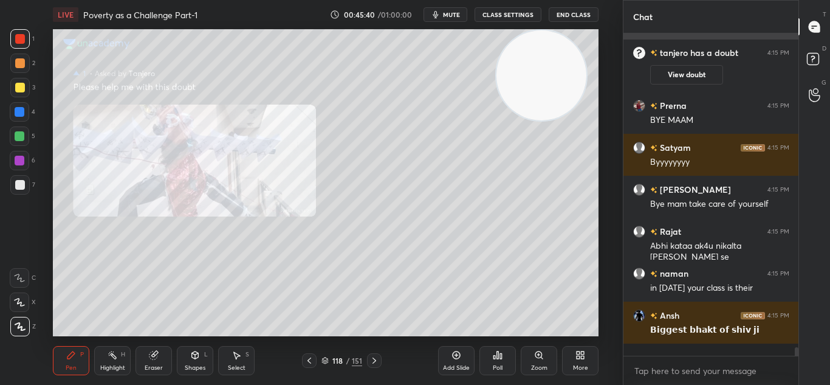
scroll to position [319, 171]
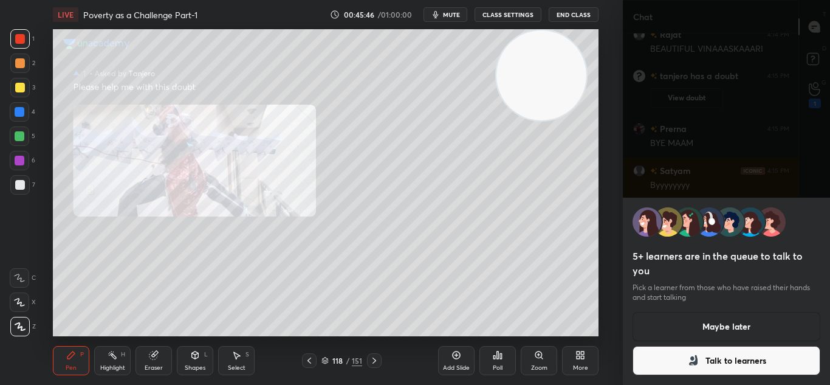
click at [706, 323] on button "Maybe later" at bounding box center [727, 326] width 188 height 29
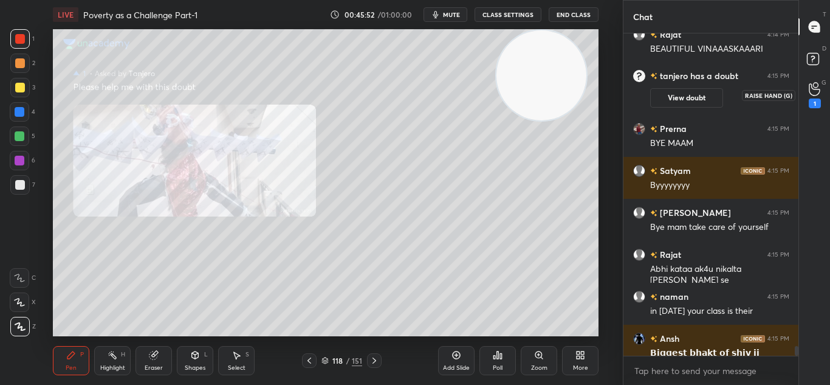
click at [811, 92] on icon at bounding box center [815, 89] width 12 height 14
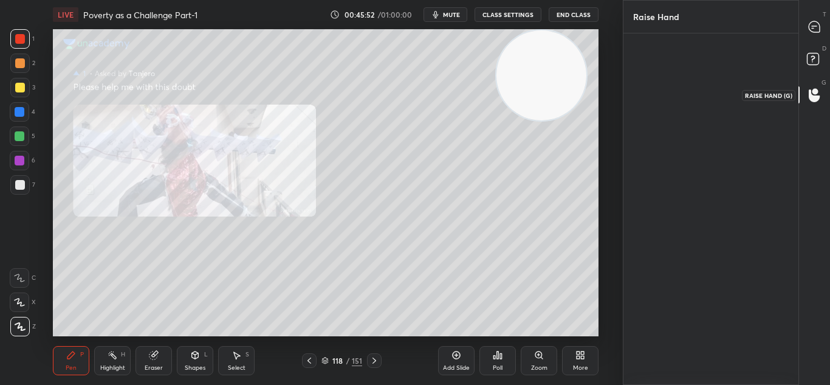
scroll to position [4, 4]
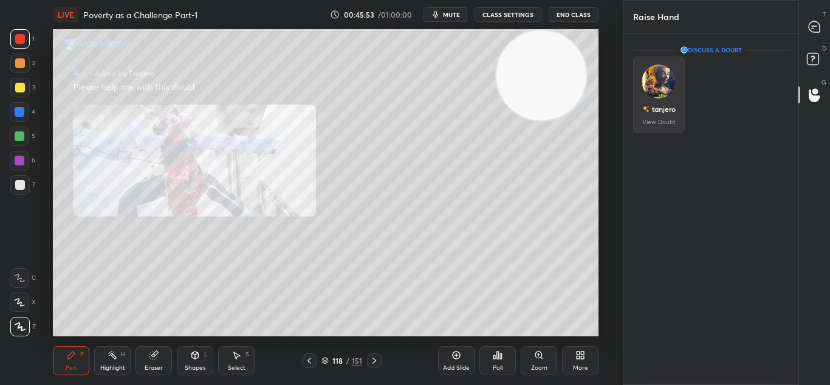
click at [661, 89] on img "grid" at bounding box center [659, 81] width 34 height 34
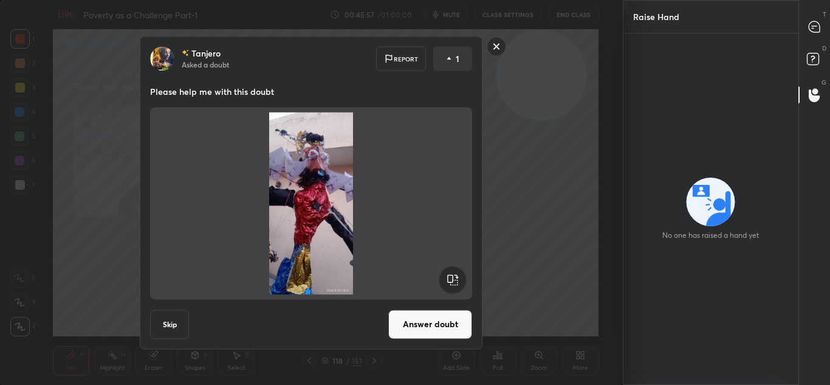
click at [392, 318] on button "Answer doubt" at bounding box center [430, 323] width 84 height 29
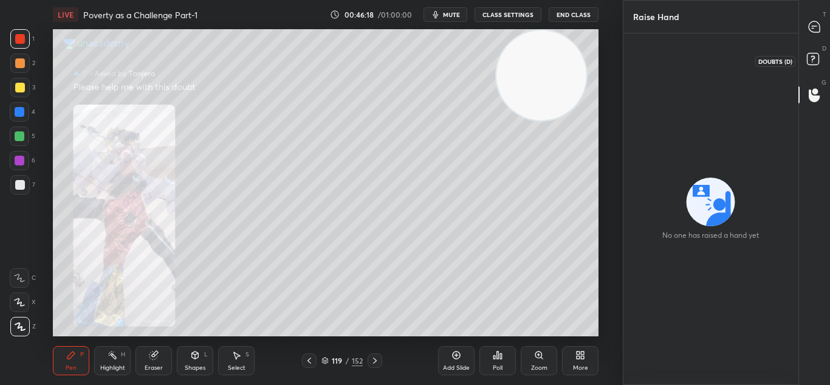
click at [815, 62] on rect at bounding box center [813, 59] width 12 height 12
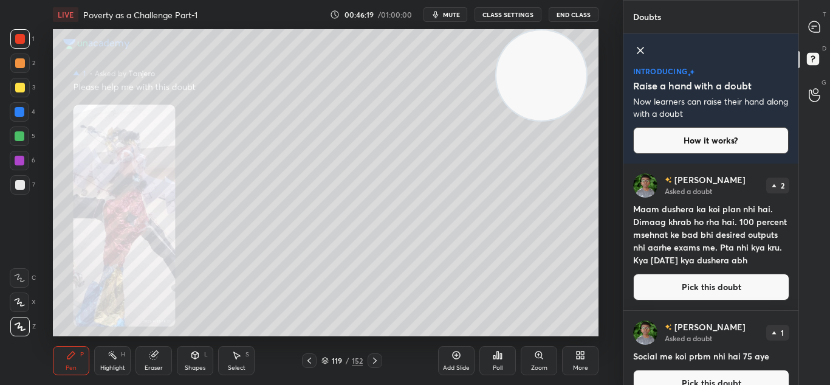
click at [812, 13] on div "T Messages (T)" at bounding box center [814, 27] width 31 height 34
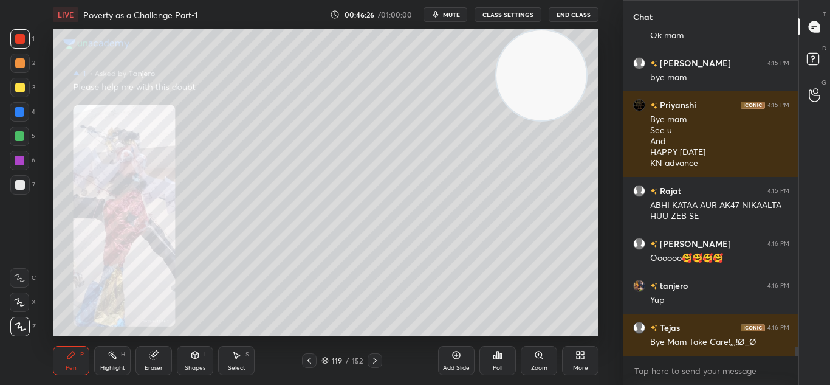
scroll to position [11128, 0]
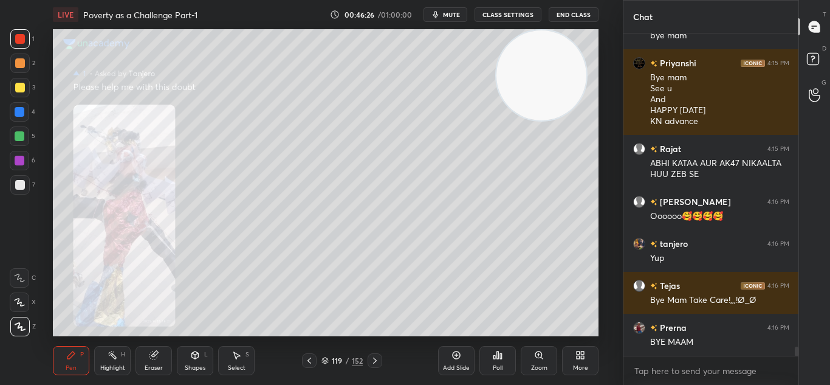
click at [575, 16] on button "End Class" at bounding box center [574, 14] width 50 height 15
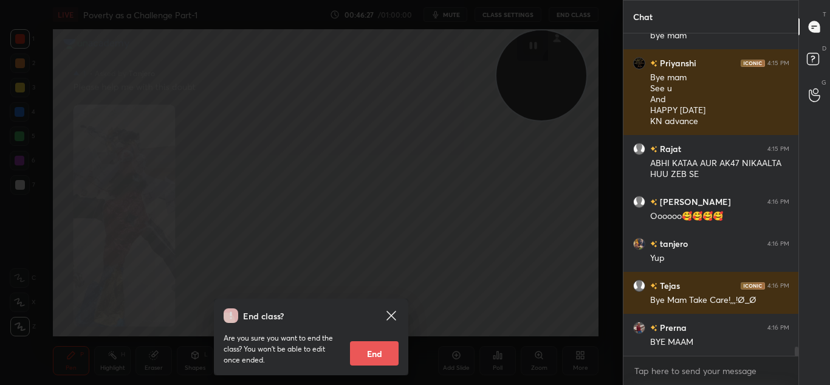
scroll to position [11181, 0]
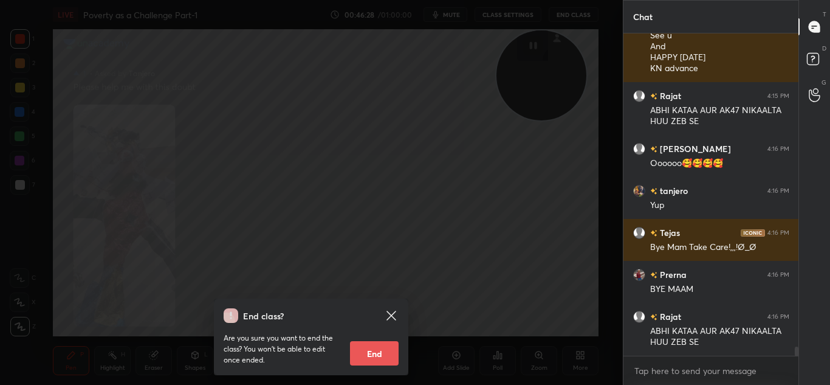
click at [381, 354] on button "End" at bounding box center [374, 353] width 49 height 24
type textarea "x"
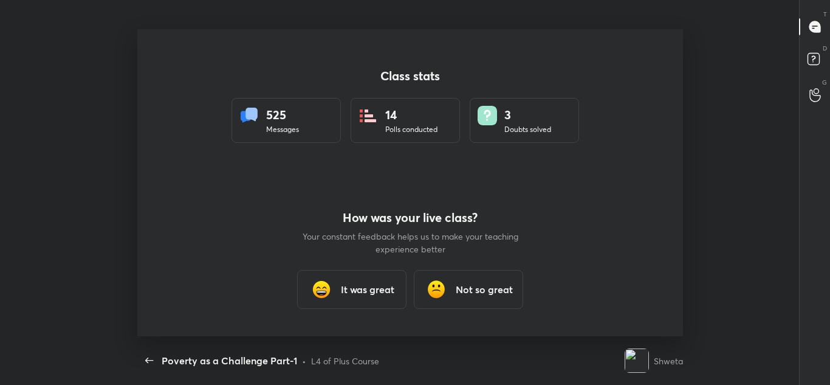
scroll to position [0, 0]
